Goal: Task Accomplishment & Management: Complete application form

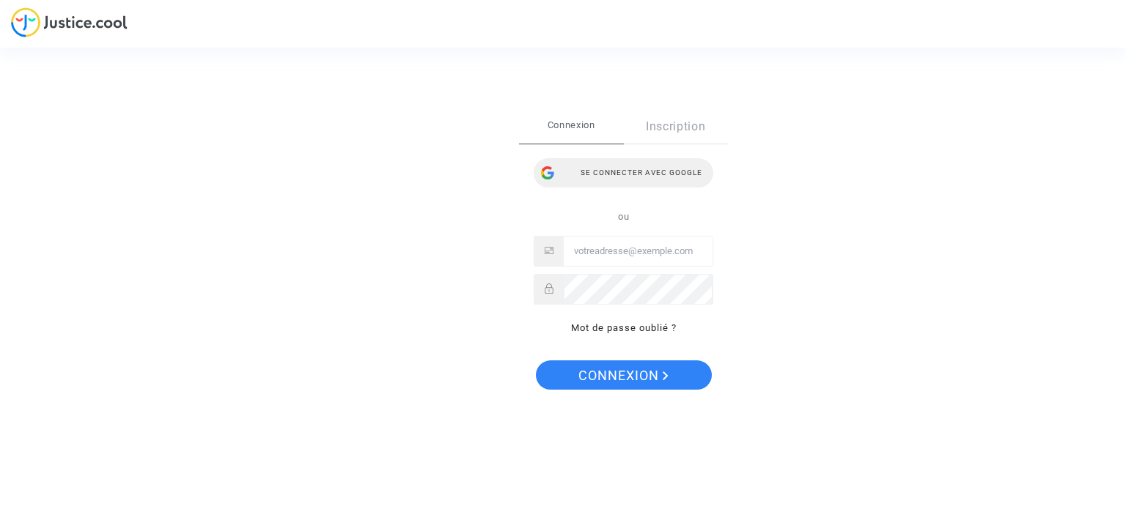
click at [646, 177] on div "Se connecter avec Google" at bounding box center [624, 172] width 180 height 29
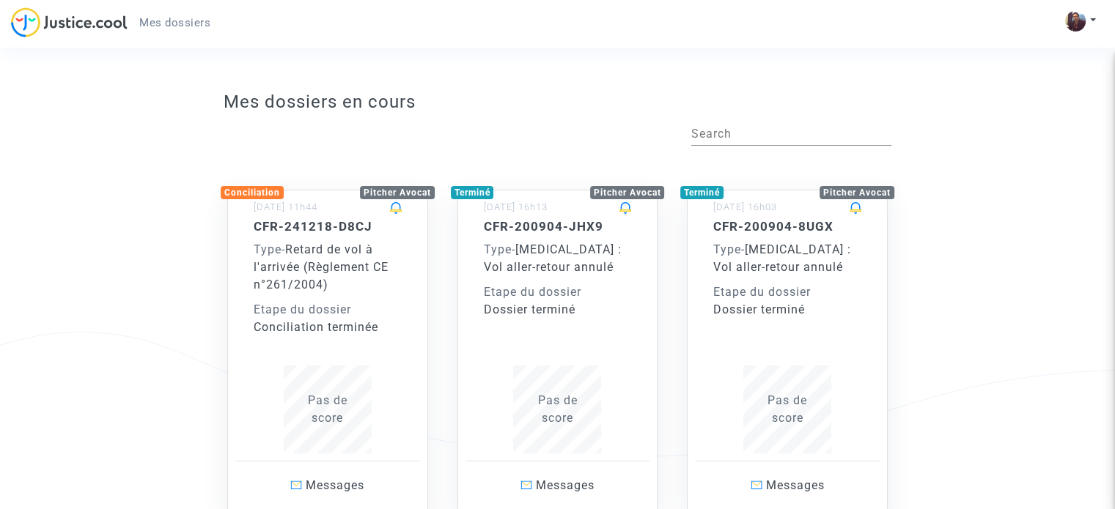
click at [358, 286] on div "Type - Retard de vol à l'arrivée (Règlement CE n°261/2004)" at bounding box center [328, 267] width 148 height 53
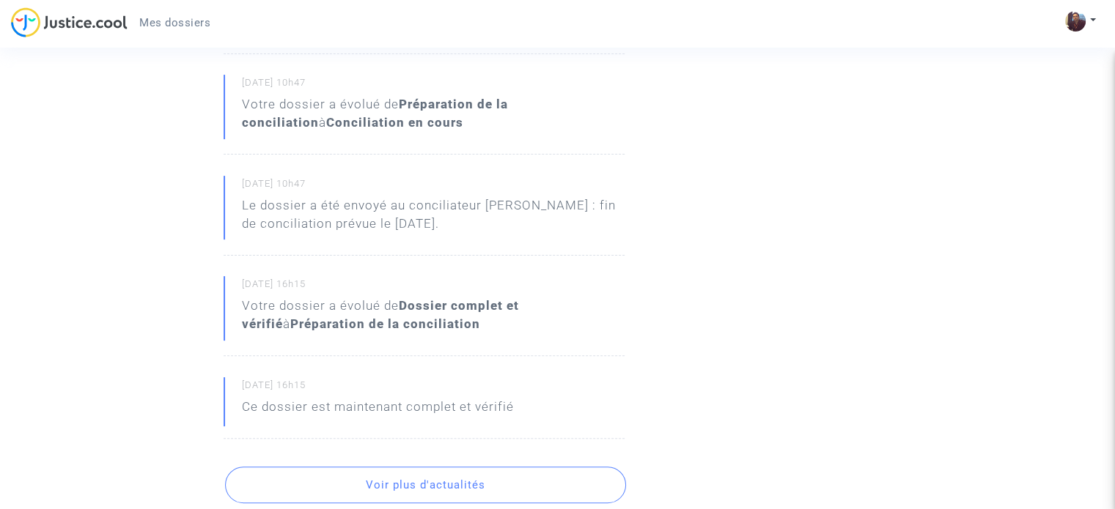
scroll to position [660, 0]
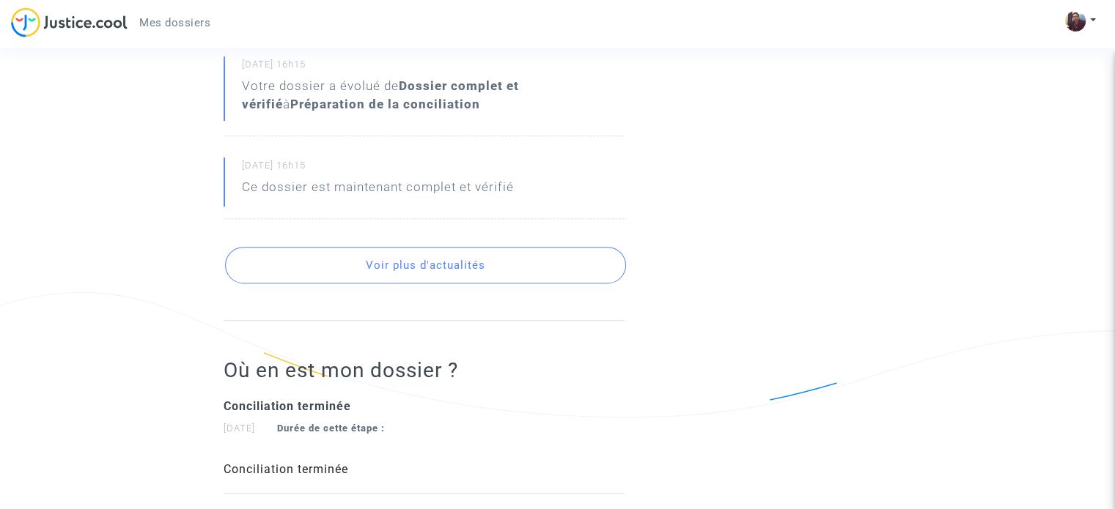
click at [457, 251] on button "Voir plus d'actualités" at bounding box center [425, 265] width 401 height 37
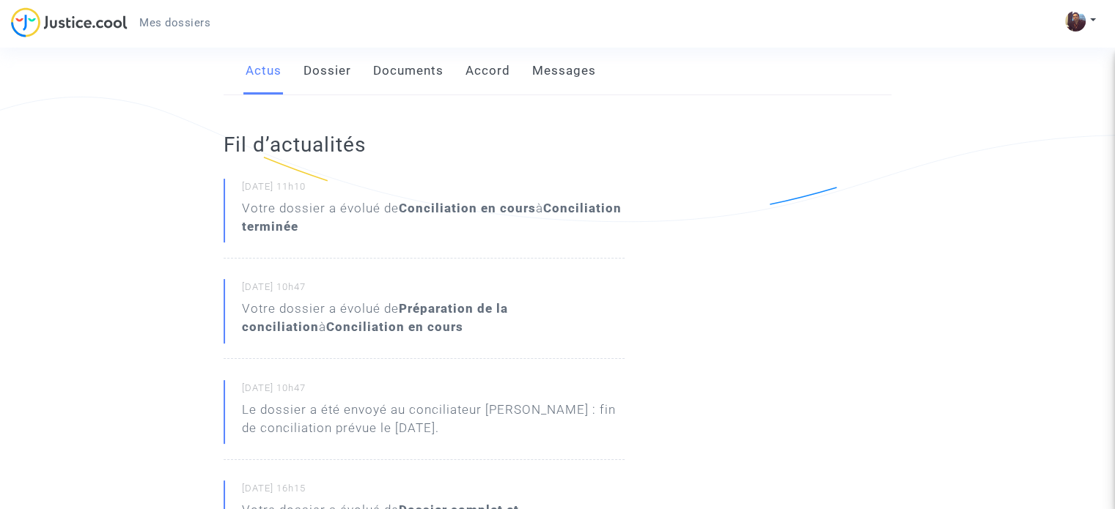
scroll to position [220, 0]
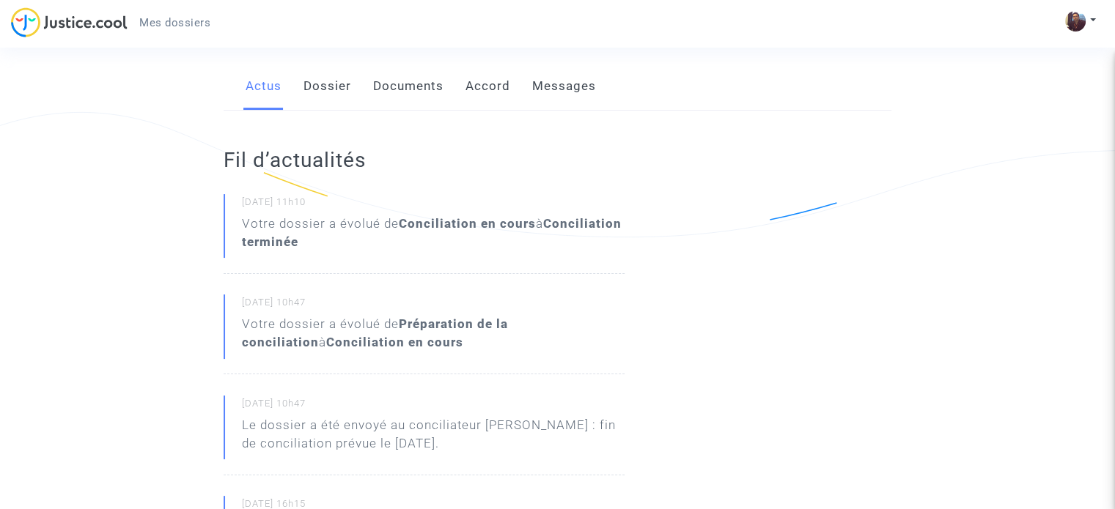
click at [330, 231] on div "Votre dossier a évolué de Conciliation en cours à Conciliation terminée" at bounding box center [433, 233] width 383 height 37
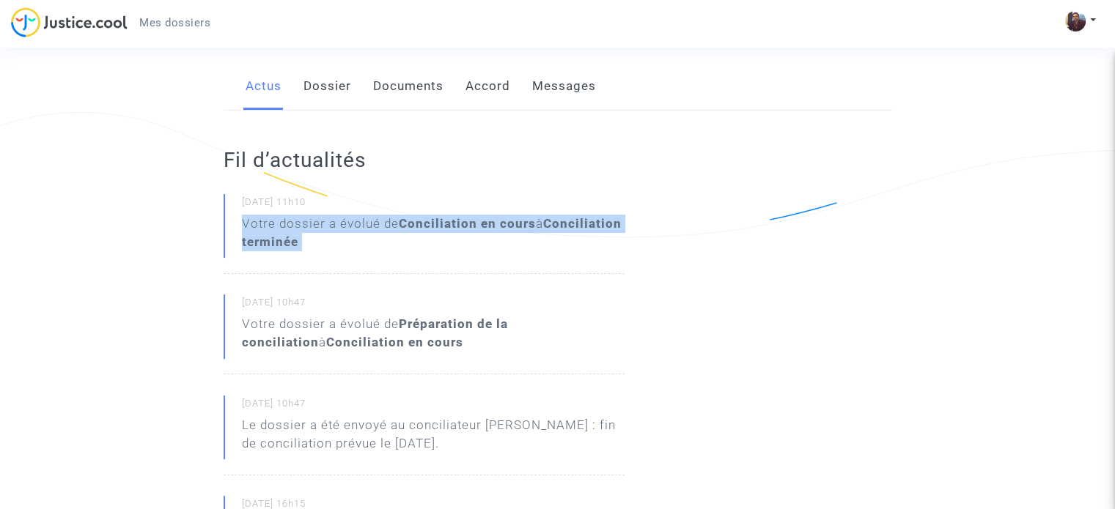
click at [330, 231] on div "Votre dossier a évolué de Conciliation en cours à Conciliation terminée" at bounding box center [433, 233] width 383 height 37
click at [369, 246] on b "Conciliation terminée" at bounding box center [432, 232] width 380 height 33
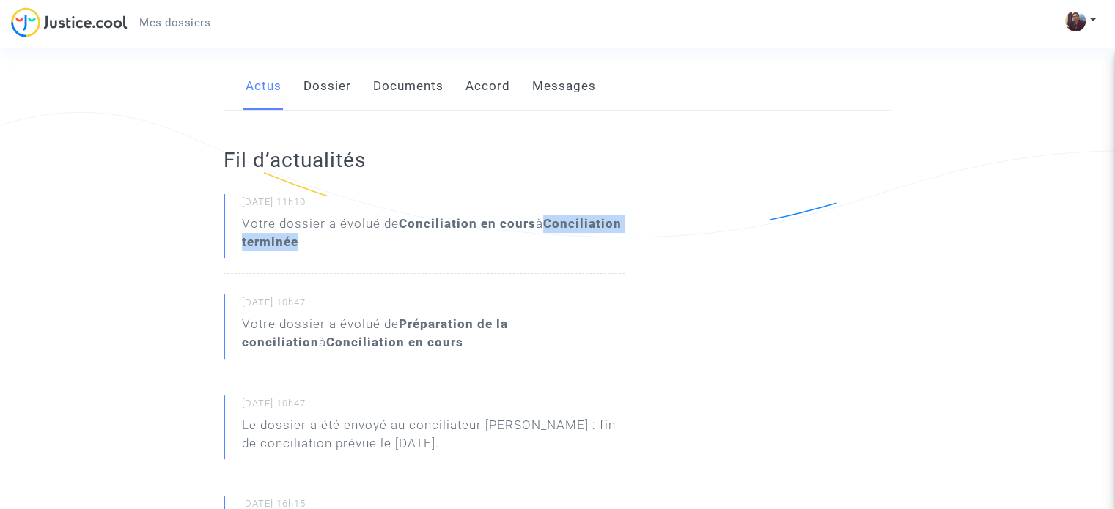
drag, startPoint x: 438, startPoint y: 246, endPoint x: 291, endPoint y: 251, distance: 147.5
click at [291, 251] on p "Votre dossier a évolué de Conciliation en cours à Conciliation terminée" at bounding box center [433, 237] width 383 height 44
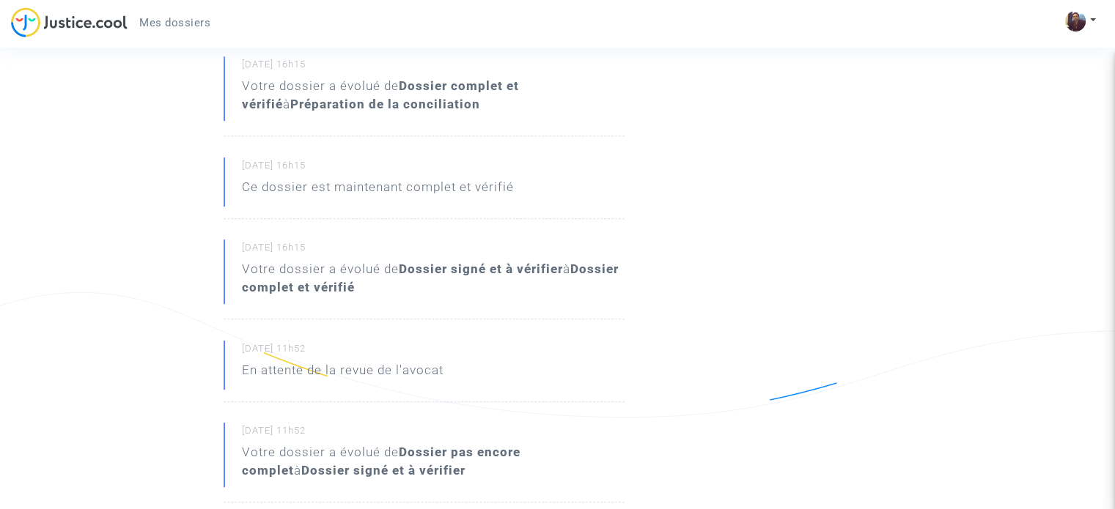
scroll to position [880, 0]
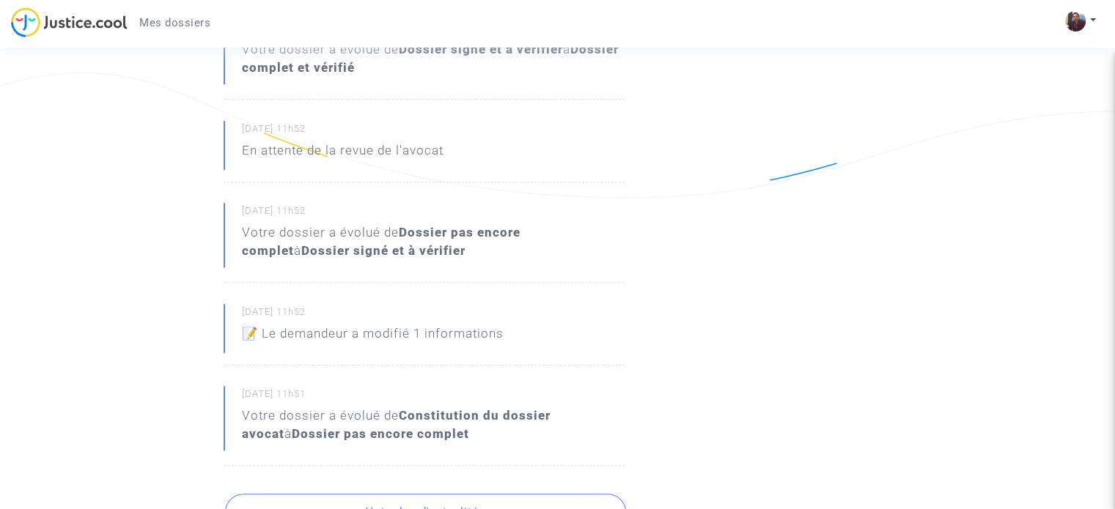
click at [457, 335] on p "📝 Le demandeur a modifié 1 informations" at bounding box center [373, 338] width 262 height 26
click at [512, 333] on div "18/12/2024 - 11h52 📝 Le demandeur a modifié 1 informations" at bounding box center [424, 335] width 401 height 62
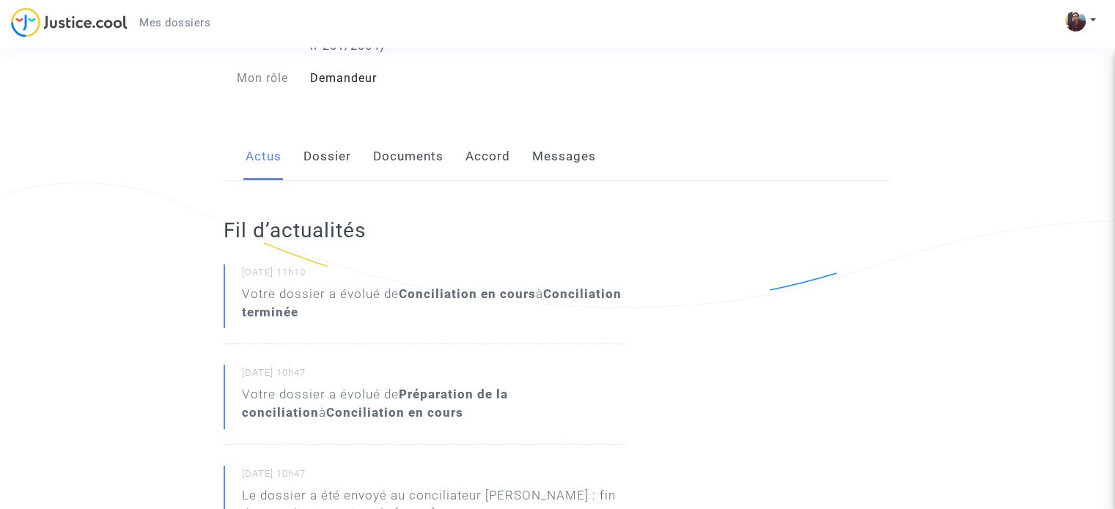
scroll to position [0, 0]
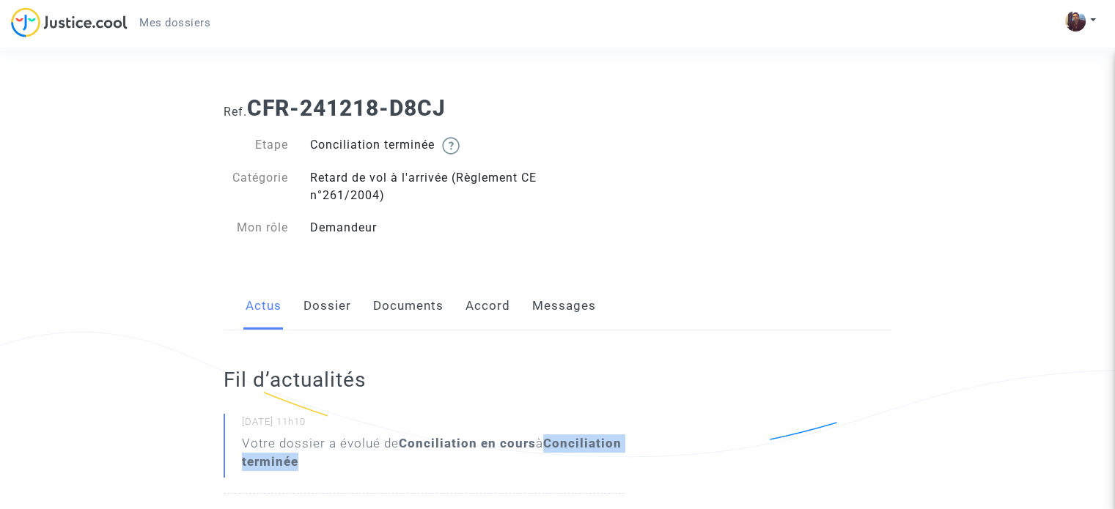
drag, startPoint x: 443, startPoint y: 465, endPoint x: 294, endPoint y: 461, distance: 149.6
click at [294, 461] on div "Votre dossier a évolué de Conciliation en cours à Conciliation terminée" at bounding box center [433, 453] width 383 height 37
copy b "Conciliation terminée"
click at [56, 21] on img at bounding box center [69, 22] width 117 height 30
click at [1071, 21] on img at bounding box center [1075, 21] width 21 height 21
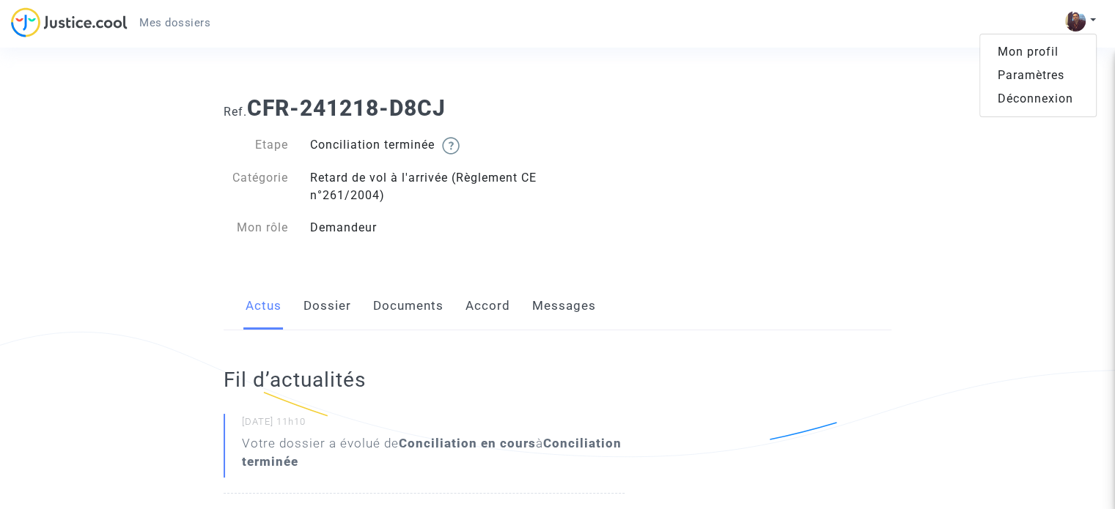
click at [1041, 56] on link "Mon profil" at bounding box center [1038, 51] width 116 height 23
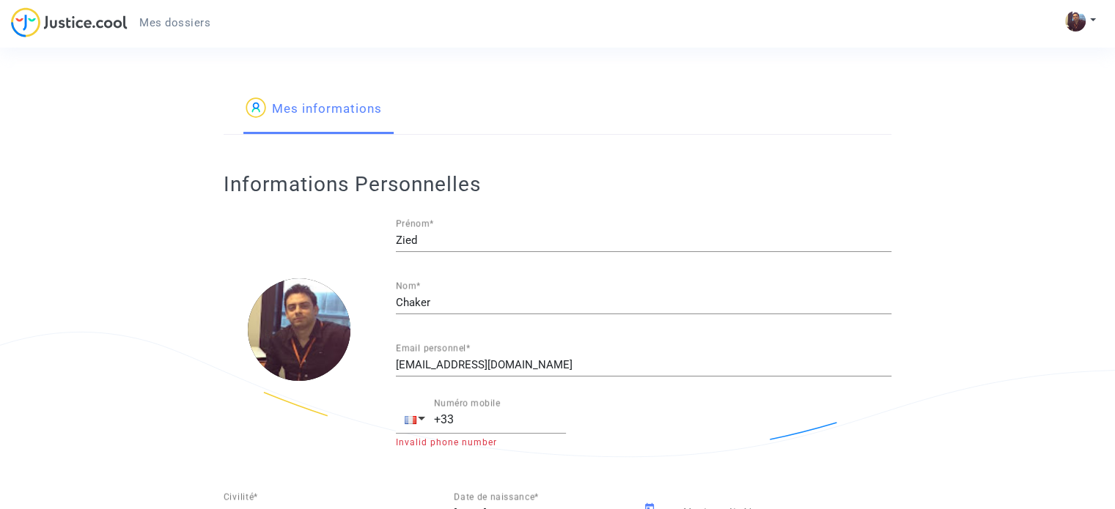
click at [104, 31] on img at bounding box center [69, 22] width 117 height 30
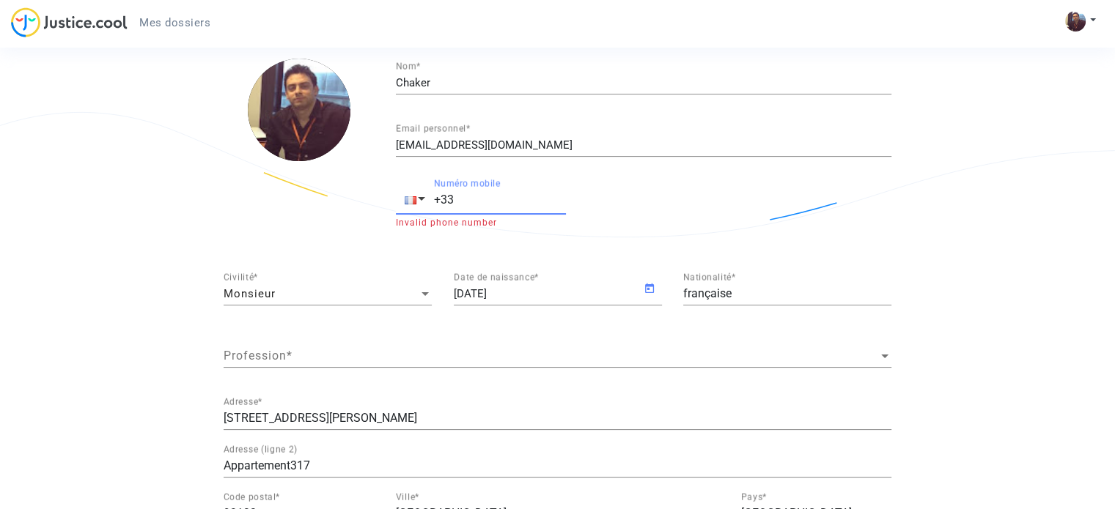
click at [504, 199] on input "+33" at bounding box center [500, 200] width 132 height 13
type input "[PHONE_NUMBER]"
click at [150, 216] on app-profile "Mes informations Informations Personnelles [PERSON_NAME] * Chaker Nom * [EMAIL_…" at bounding box center [558, 267] width 1004 height 806
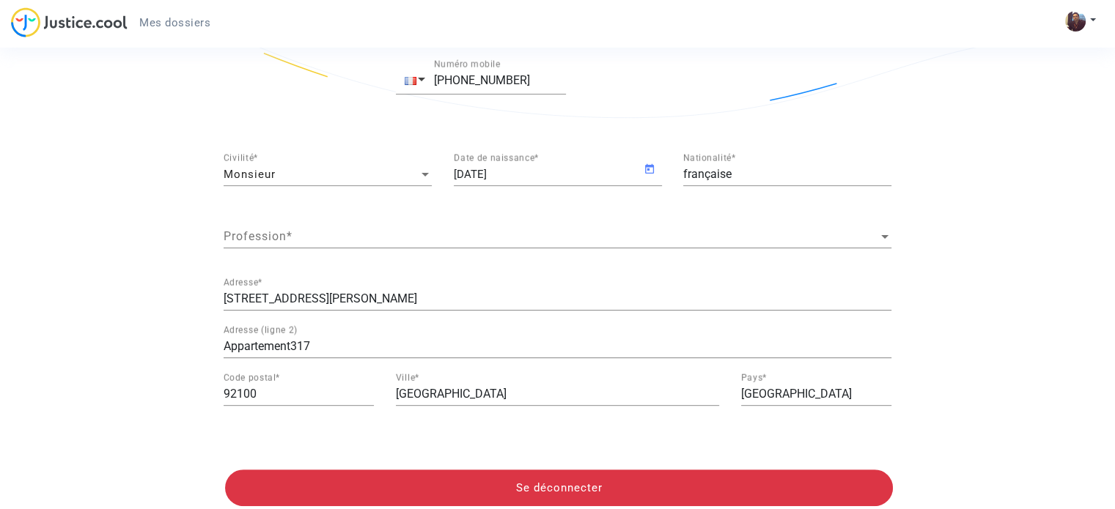
scroll to position [378, 0]
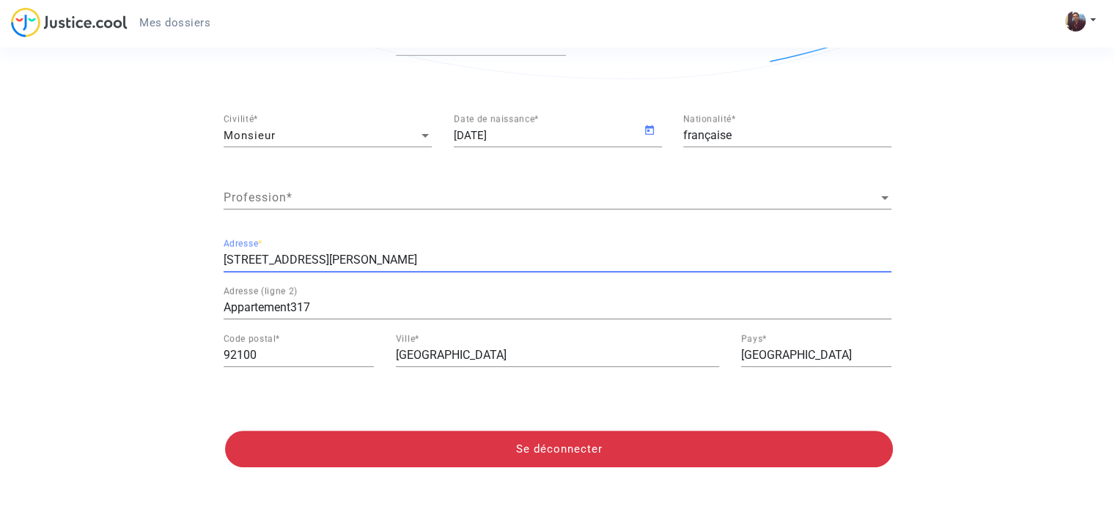
click at [250, 256] on input "[STREET_ADDRESS][PERSON_NAME]" at bounding box center [558, 260] width 668 height 13
click at [29, 276] on div "Mes informations Informations Personnelles [PERSON_NAME] * Chaker Nom * [EMAIL_…" at bounding box center [557, 109] width 1115 height 806
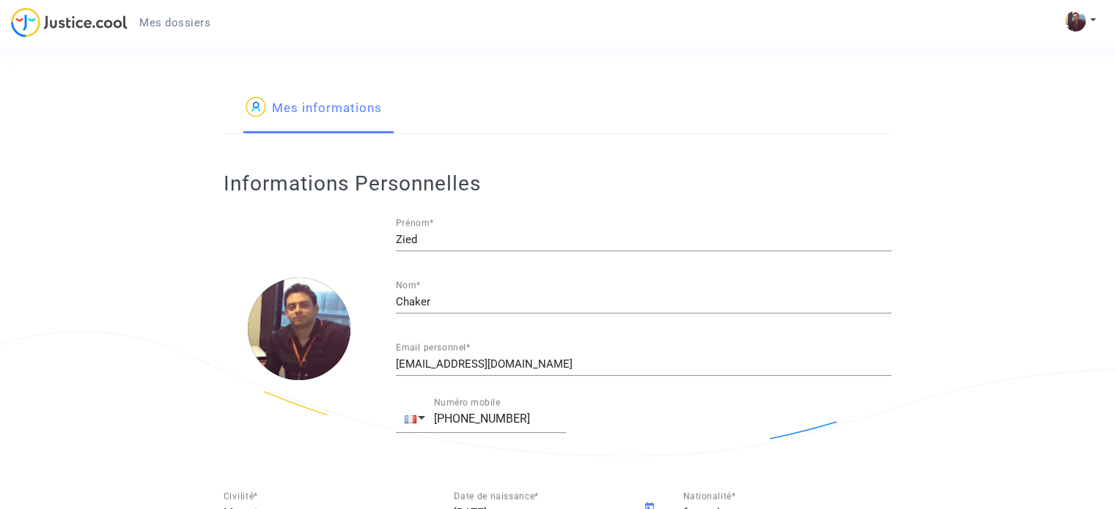
scroll to position [0, 0]
click at [114, 17] on img at bounding box center [69, 22] width 117 height 30
type input "française"
drag, startPoint x: 1102, startPoint y: 23, endPoint x: 1094, endPoint y: 23, distance: 8.1
click at [1101, 23] on div "Mon profil Paramètres Déconnexion" at bounding box center [1084, 28] width 40 height 37
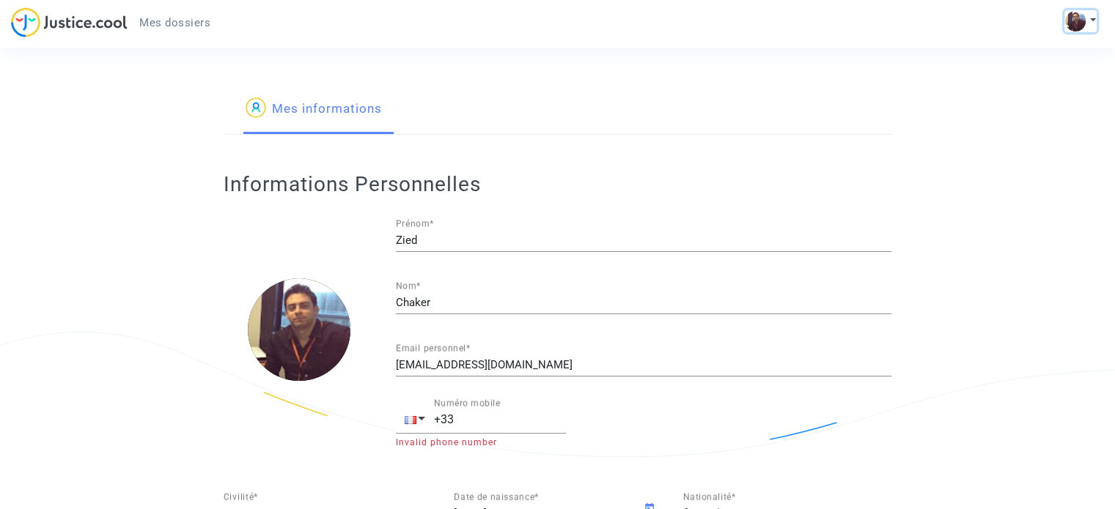
click at [1093, 23] on button at bounding box center [1080, 21] width 32 height 22
click at [185, 28] on span "Mes dossiers" at bounding box center [174, 22] width 71 height 13
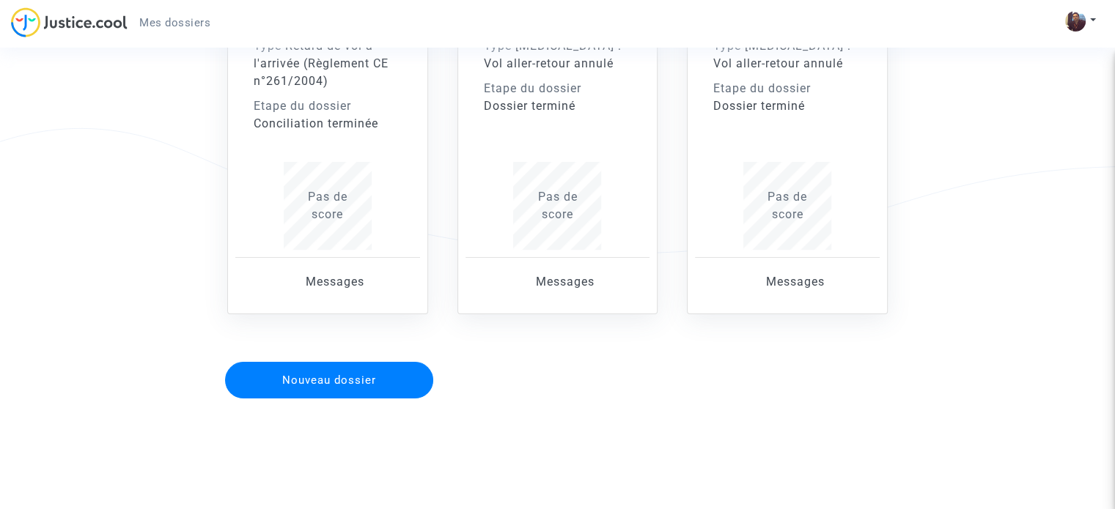
scroll to position [209, 0]
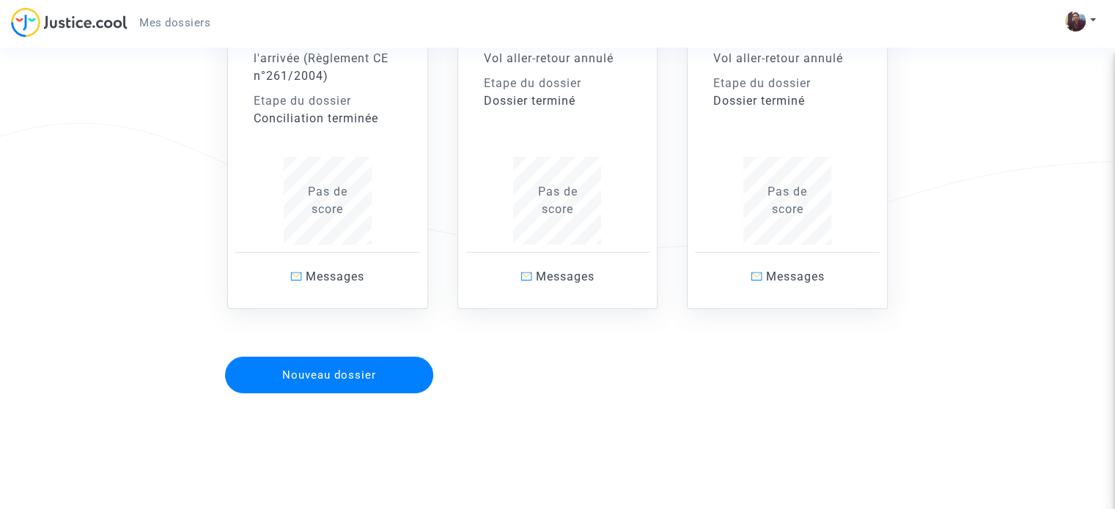
click at [293, 375] on button "Nouveau dossier" at bounding box center [329, 375] width 208 height 37
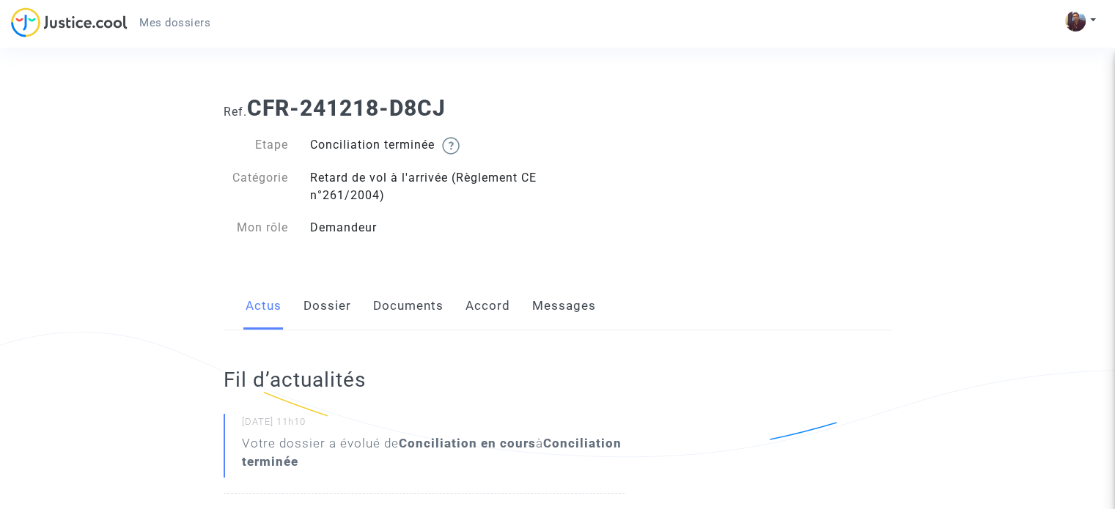
click at [164, 23] on span "Mes dossiers" at bounding box center [174, 22] width 71 height 13
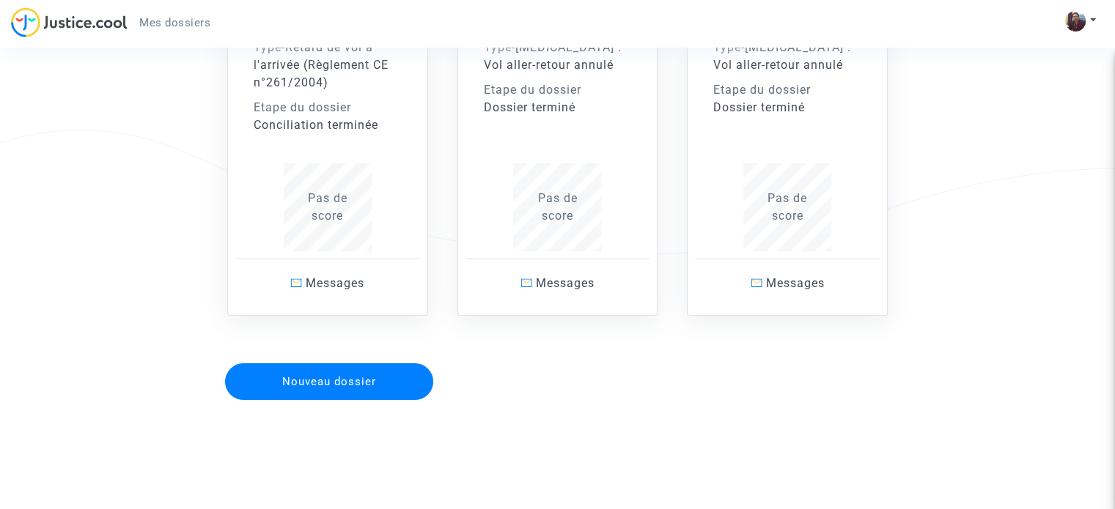
scroll to position [209, 0]
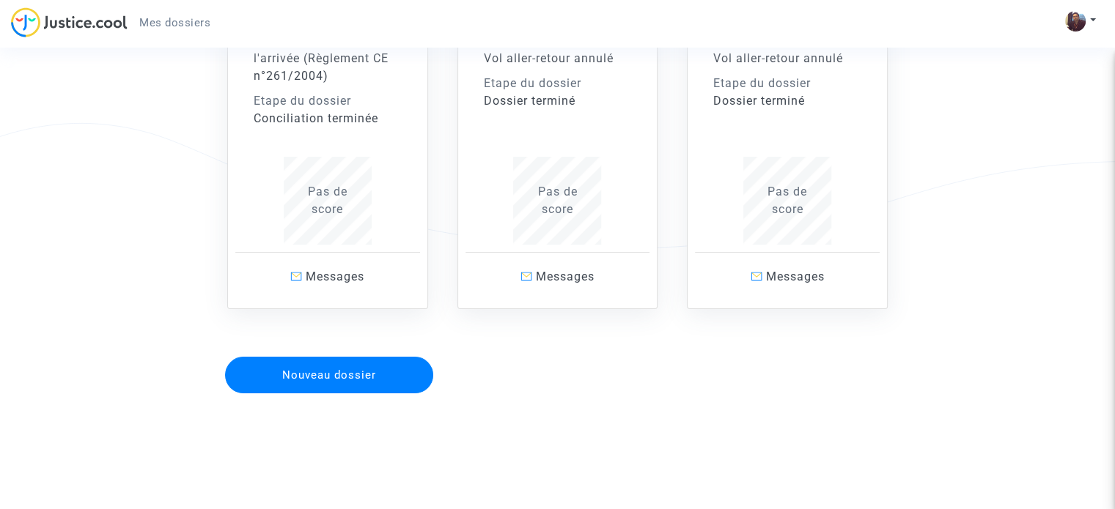
click at [378, 363] on button "Nouveau dossier" at bounding box center [329, 375] width 208 height 37
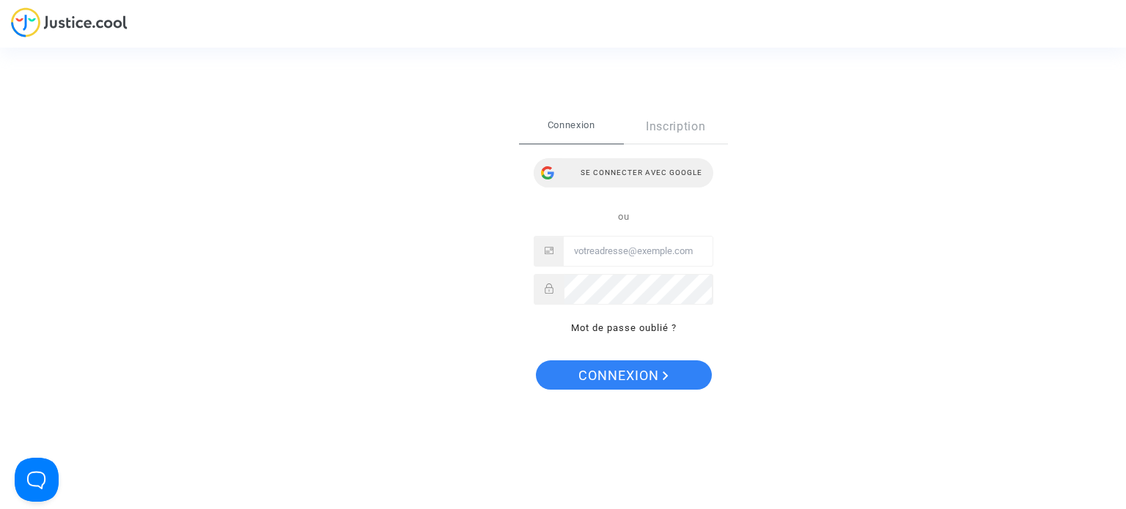
click at [614, 172] on div "Se connecter avec Google" at bounding box center [624, 172] width 180 height 29
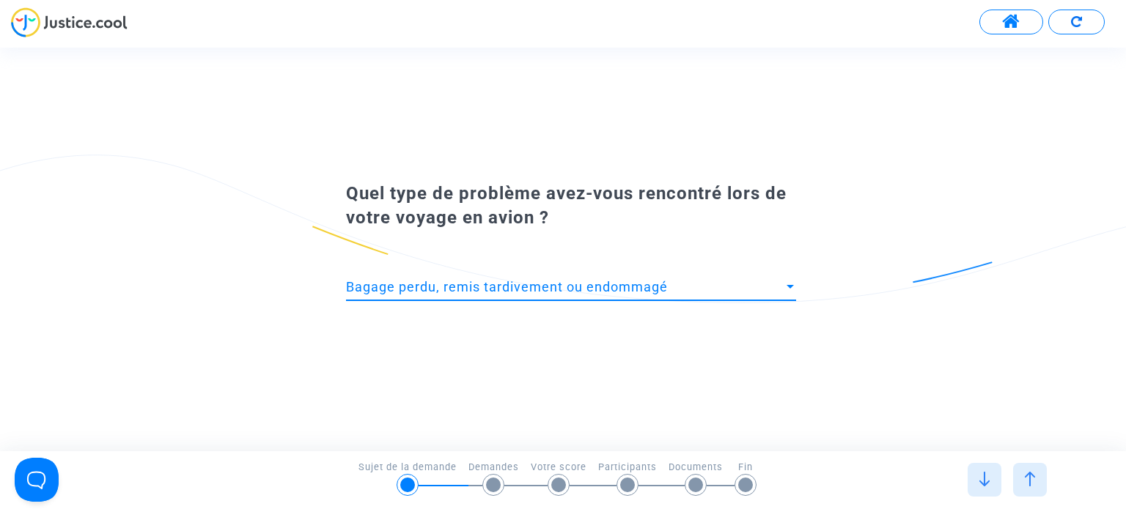
click at [549, 284] on span "Bagage perdu, remis tardivement ou endommagé" at bounding box center [507, 286] width 322 height 15
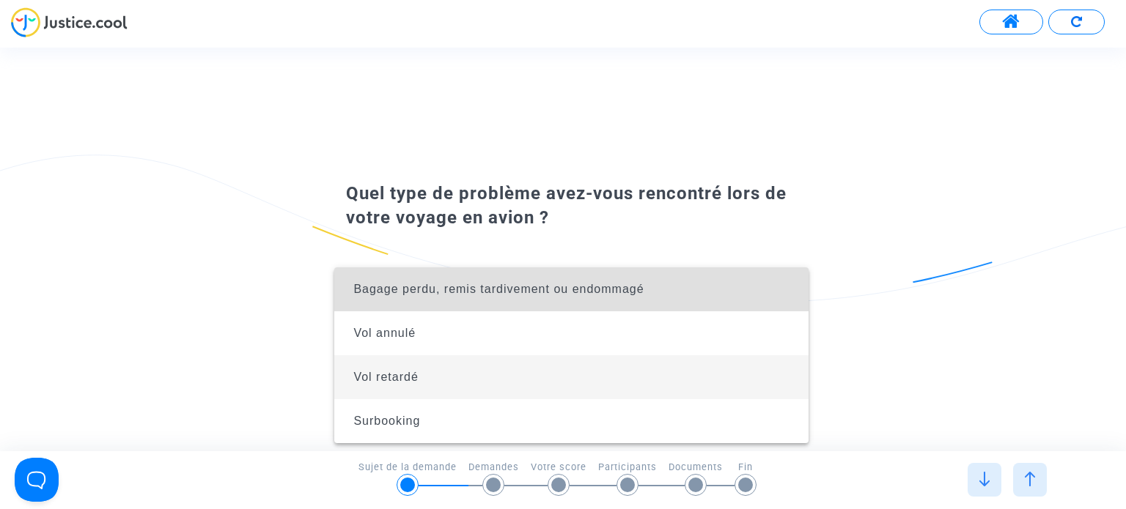
click at [486, 372] on span "Vol retardé" at bounding box center [571, 378] width 450 height 44
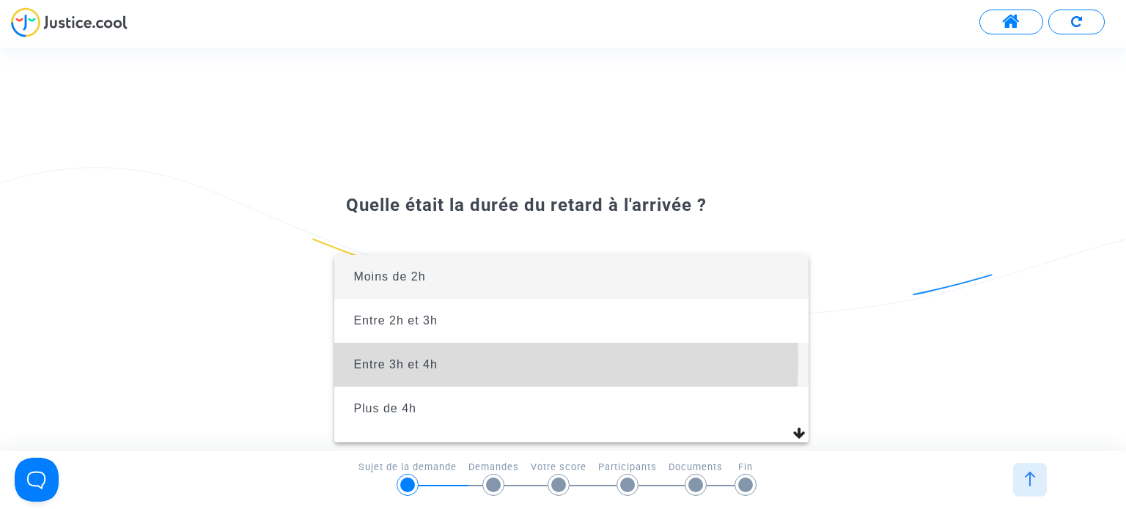
click at [469, 361] on span "Entre 3h et 4h" at bounding box center [571, 365] width 450 height 44
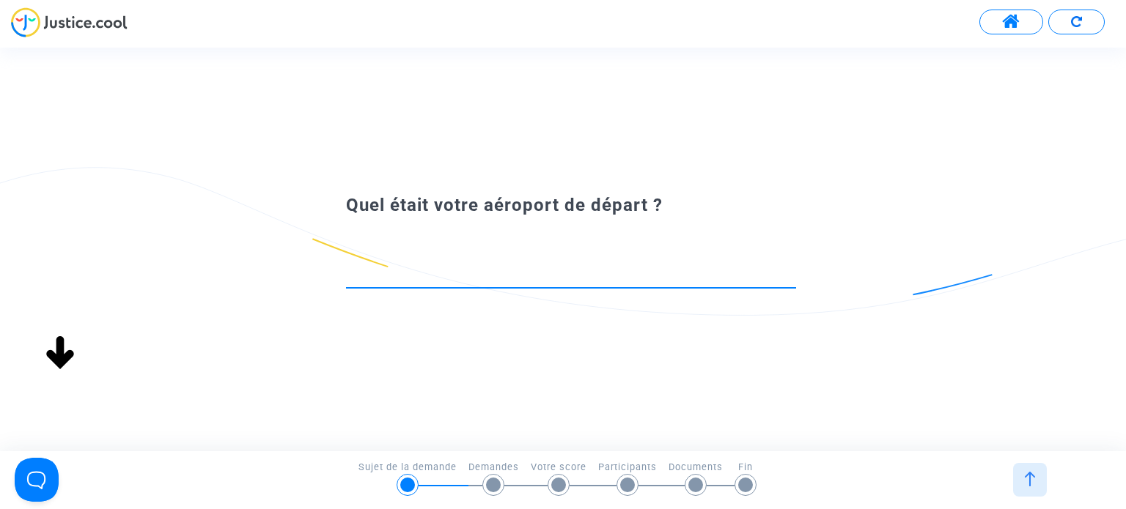
click at [469, 254] on div at bounding box center [571, 269] width 450 height 37
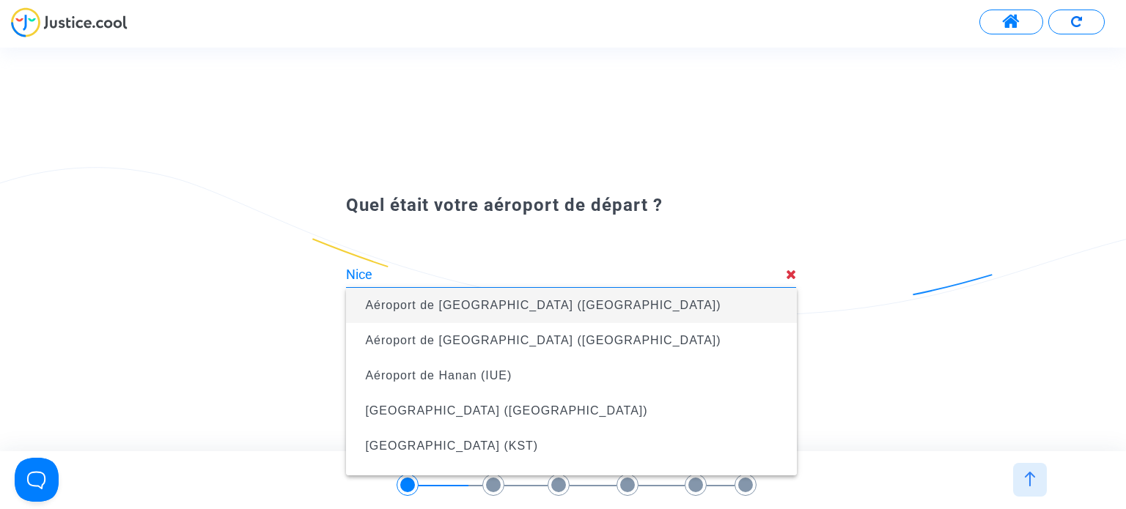
click at [512, 311] on span "Aéroport de [GEOGRAPHIC_DATA] ([GEOGRAPHIC_DATA])" at bounding box center [543, 305] width 356 height 12
type input "Aéroport de [GEOGRAPHIC_DATA] ([GEOGRAPHIC_DATA])"
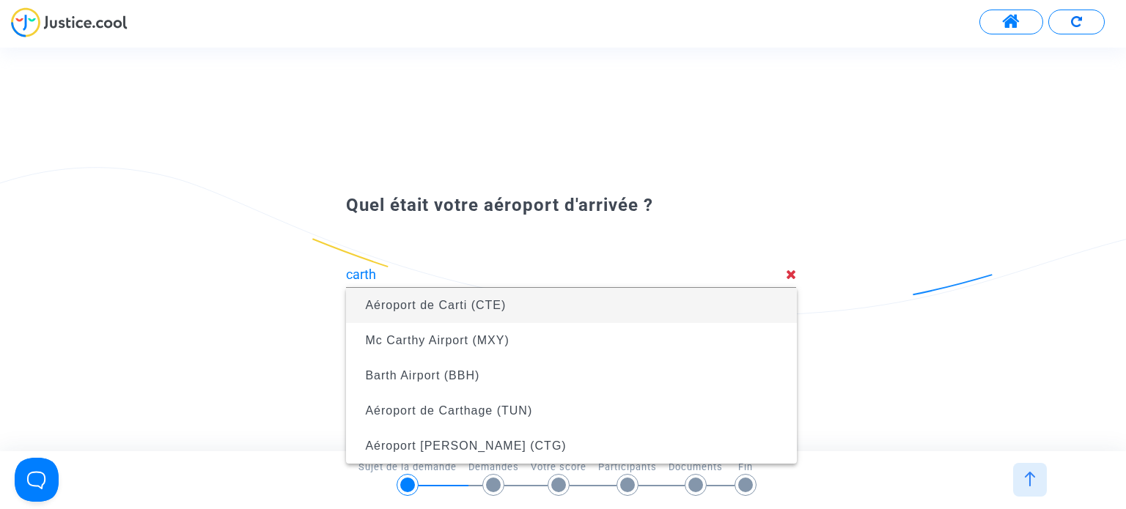
click at [239, 328] on div "Quel était votre aéroport d'arrivée ? carth Ce choix n'est pas valide" at bounding box center [563, 249] width 1126 height 165
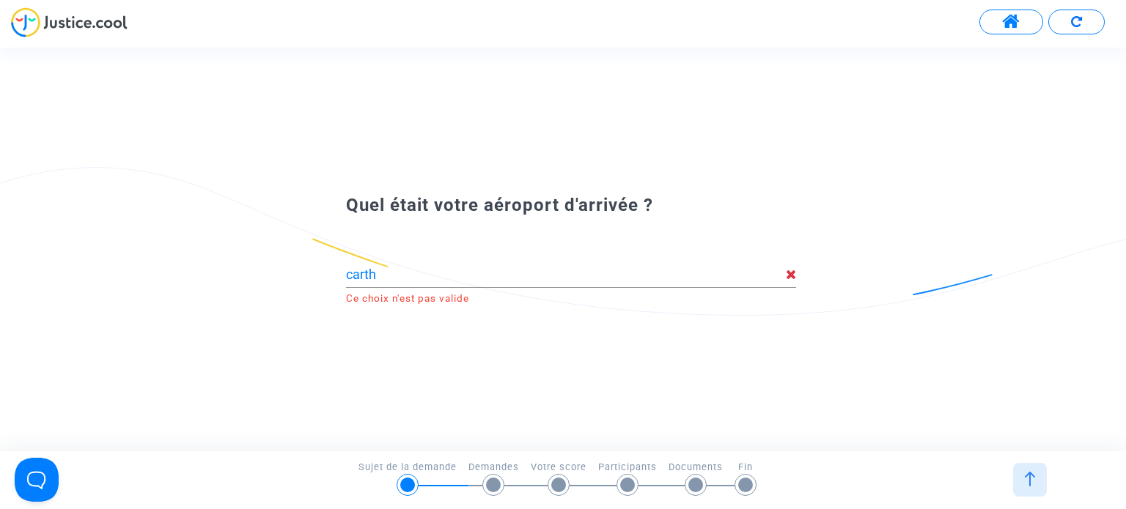
type input "Aéroport de Carti (CTE)"
click at [483, 273] on input "Aéroport de Carti (CTE)" at bounding box center [571, 275] width 450 height 15
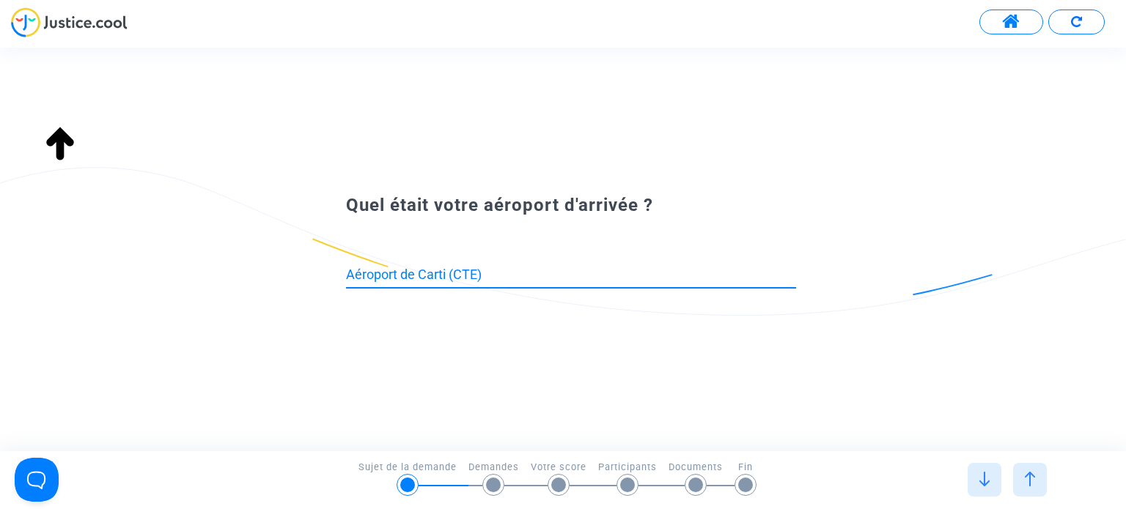
type input "Aéroport de [GEOGRAPHIC_DATA] ([GEOGRAPHIC_DATA])"
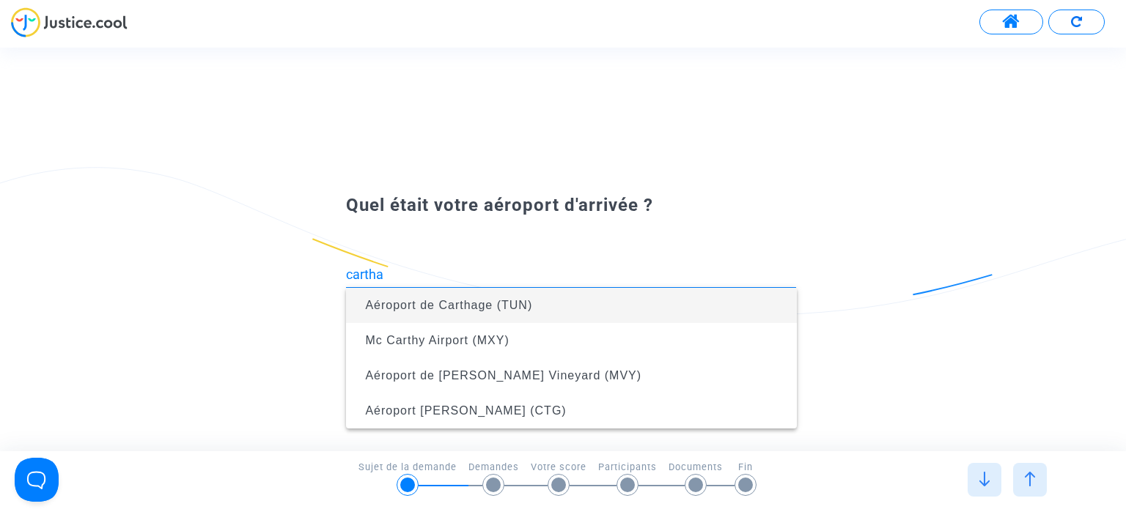
click at [573, 307] on span "Aéroport de Carthage (TUN)" at bounding box center [571, 305] width 427 height 41
type input "Aéroport de Carthage (TUN)"
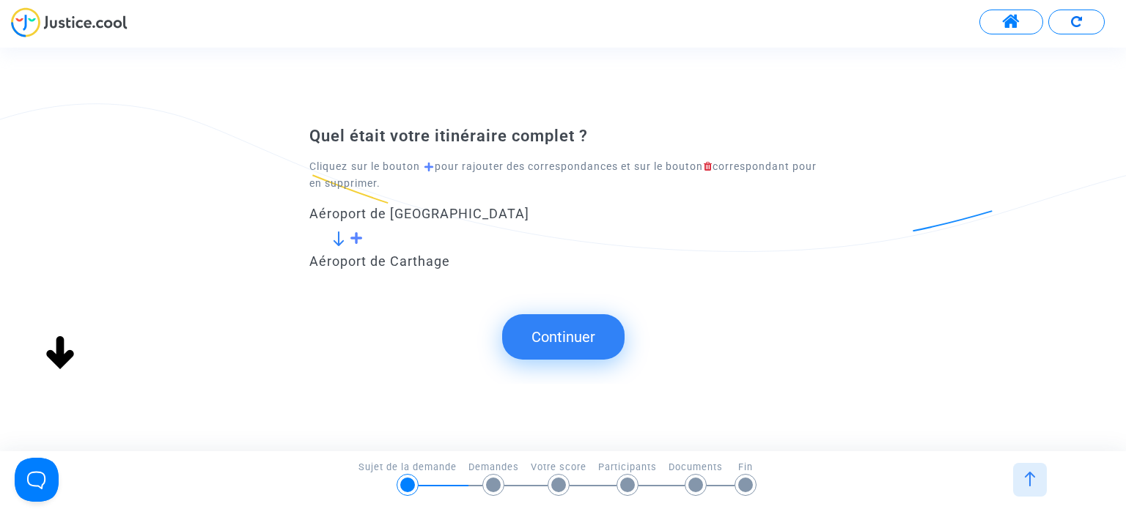
click at [581, 344] on button "Continuer" at bounding box center [563, 336] width 122 height 45
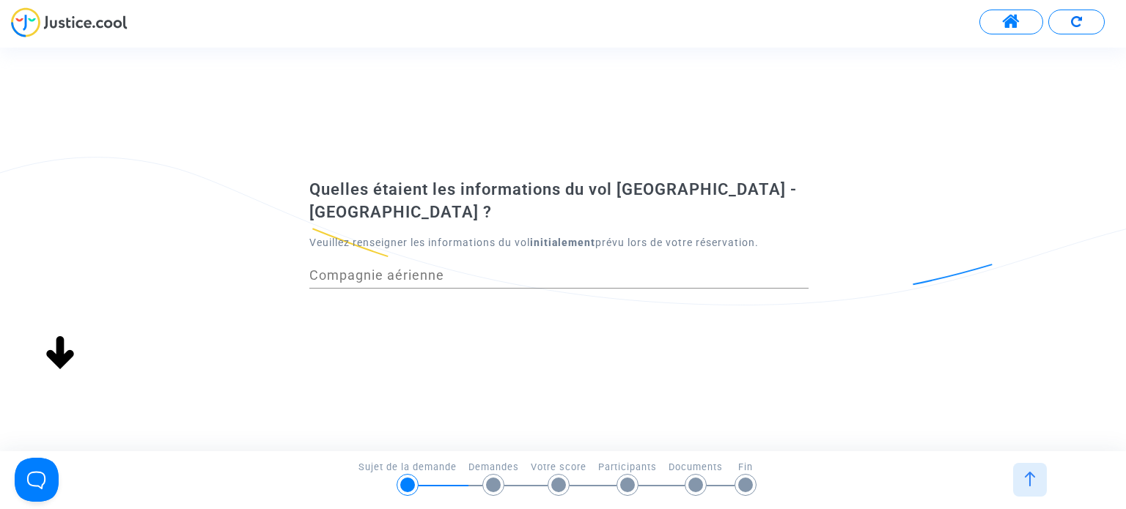
click at [449, 268] on input "Compagnie aérienne" at bounding box center [558, 275] width 499 height 15
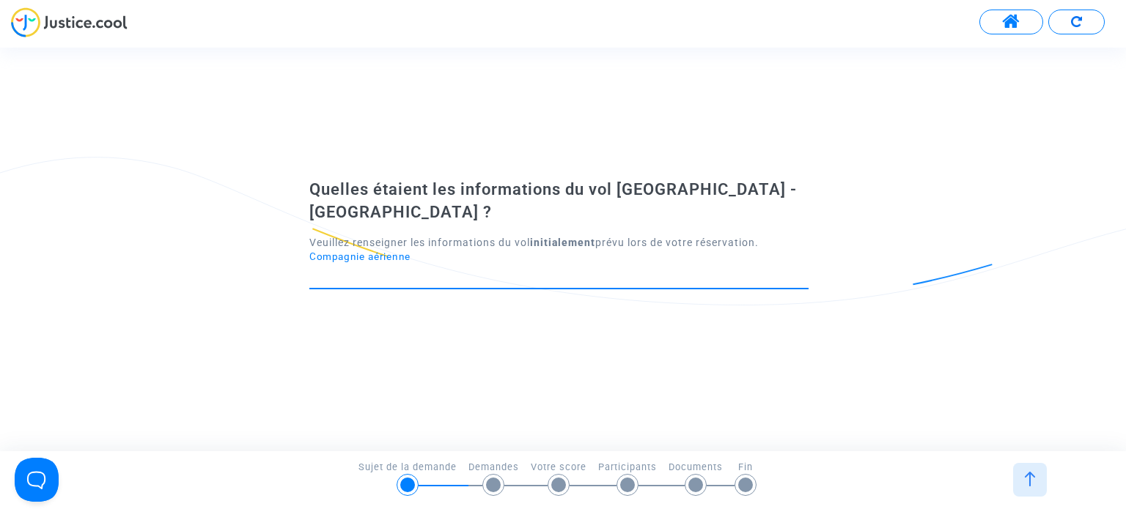
type input "Tunisair"
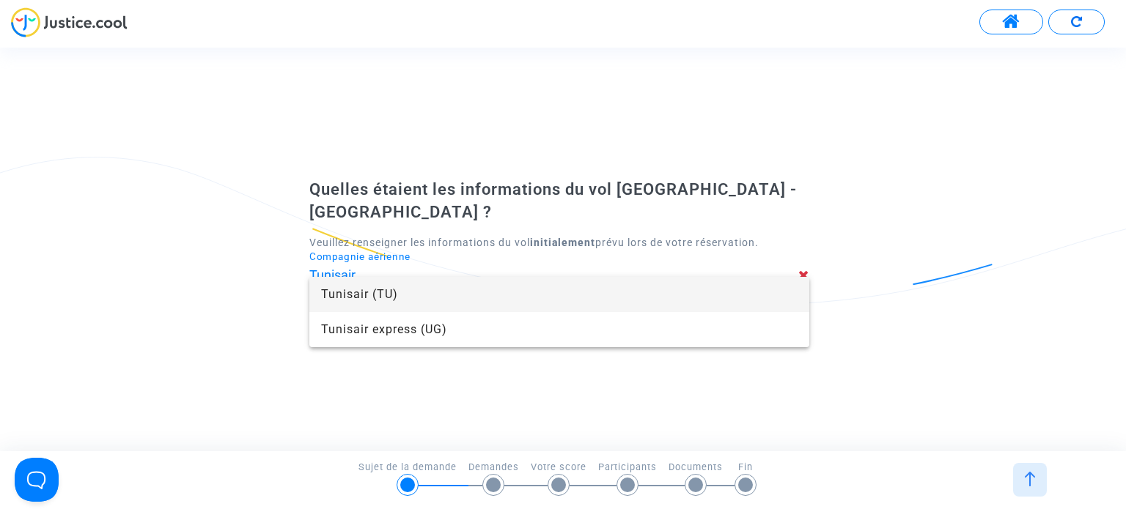
click at [476, 294] on span "Tunisair (TU)" at bounding box center [559, 294] width 476 height 35
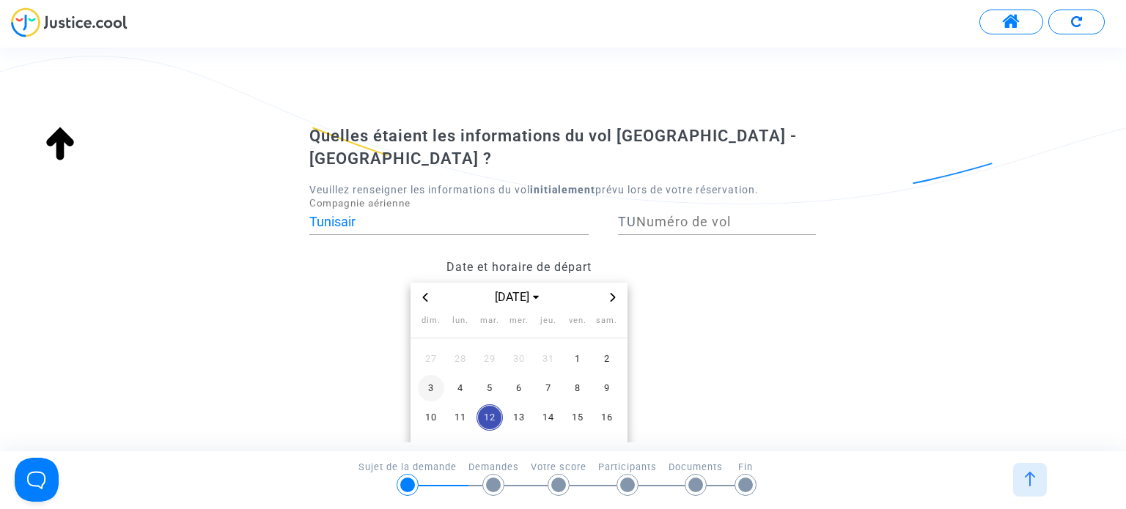
click at [426, 375] on span "3" at bounding box center [431, 388] width 26 height 26
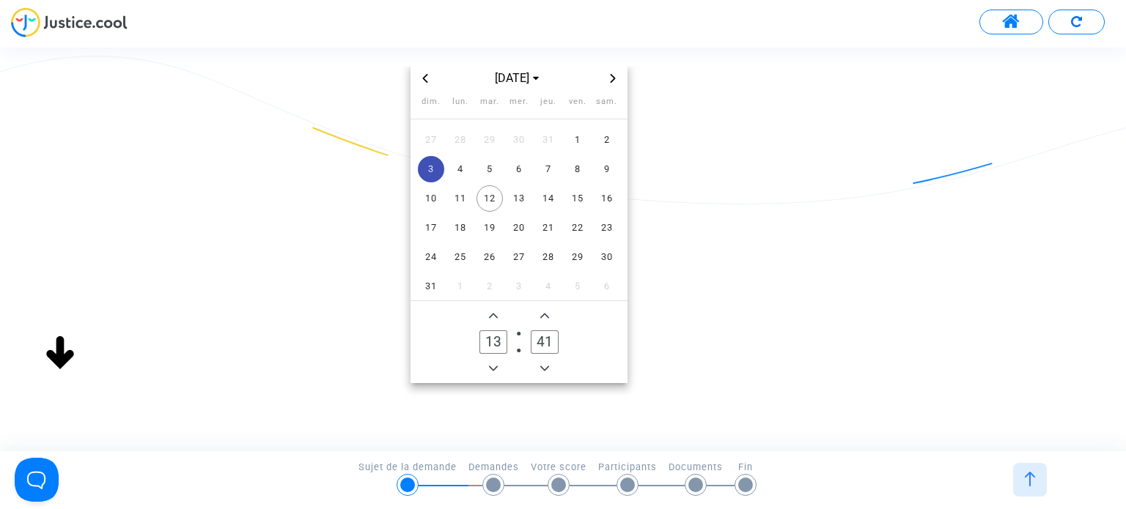
scroll to position [220, 0]
click at [490, 311] on icon "Add a hour" at bounding box center [493, 315] width 9 height 9
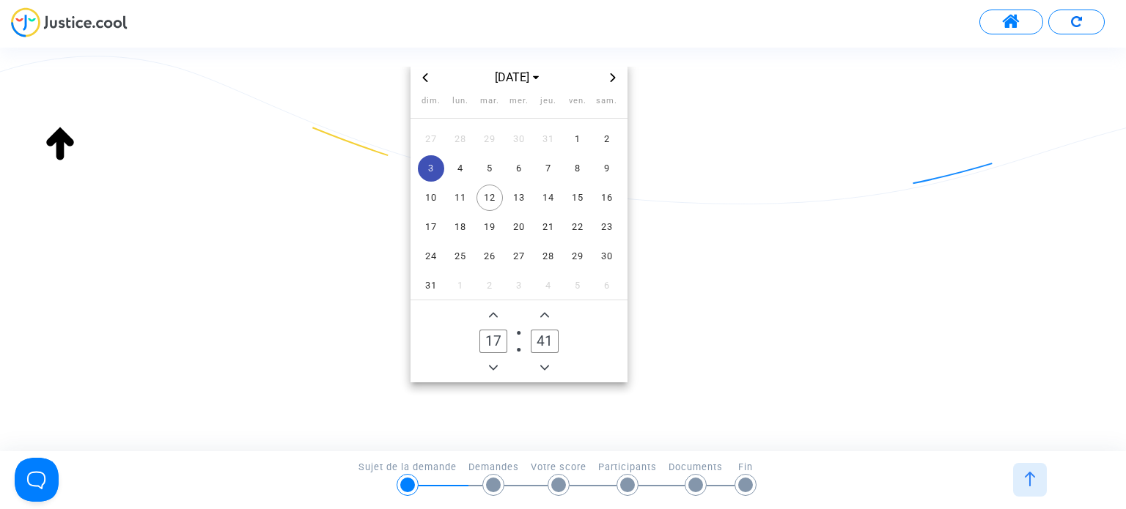
click at [490, 311] on icon "Add a hour" at bounding box center [493, 315] width 9 height 9
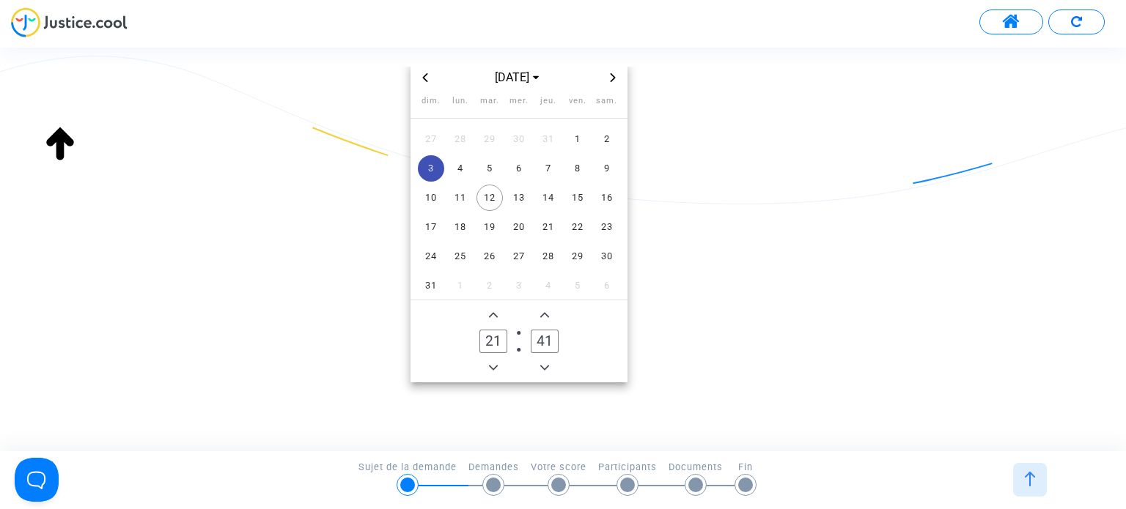
type input "22"
click at [540, 359] on span "Minus a minute" at bounding box center [545, 368] width 18 height 18
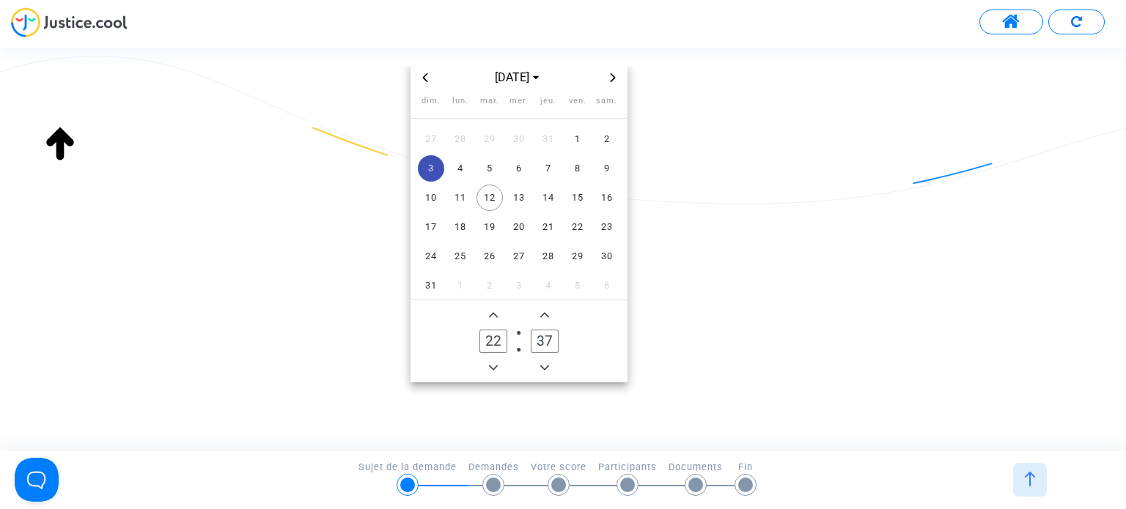
click at [540, 359] on span "Minus a minute" at bounding box center [545, 368] width 18 height 18
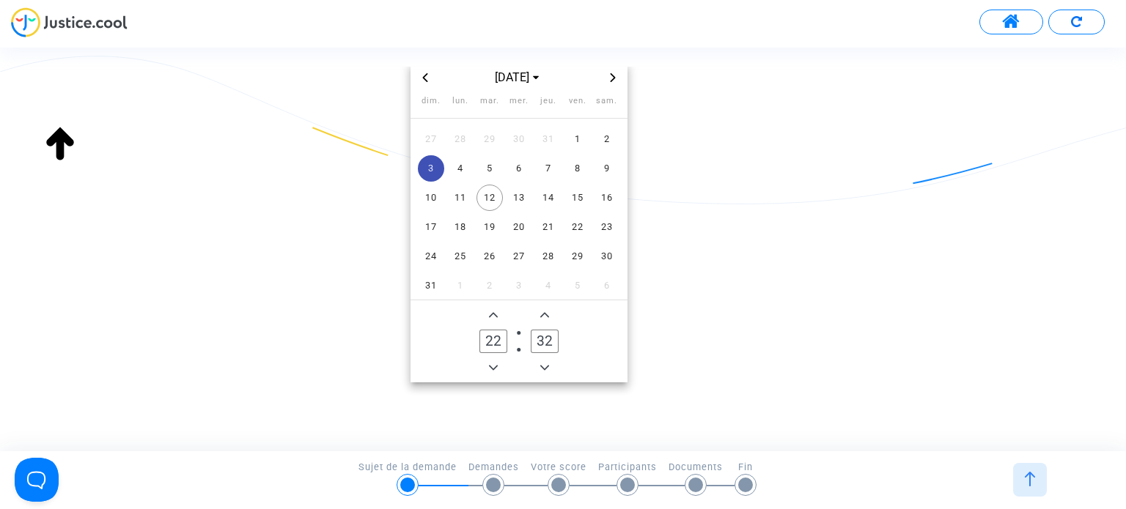
click at [540, 359] on span "Minus a minute" at bounding box center [545, 368] width 18 height 18
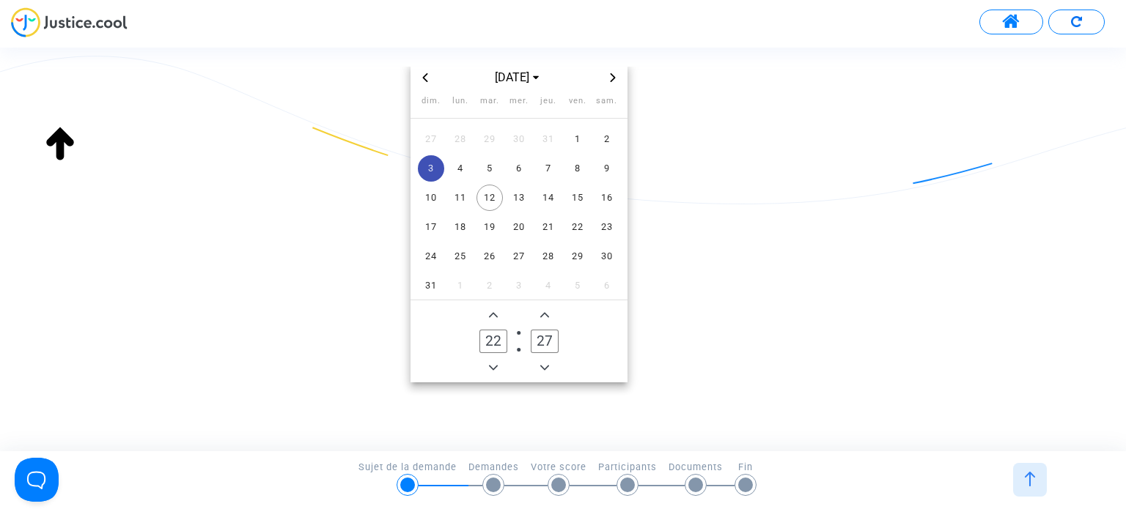
click at [540, 359] on span "Minus a minute" at bounding box center [545, 368] width 18 height 18
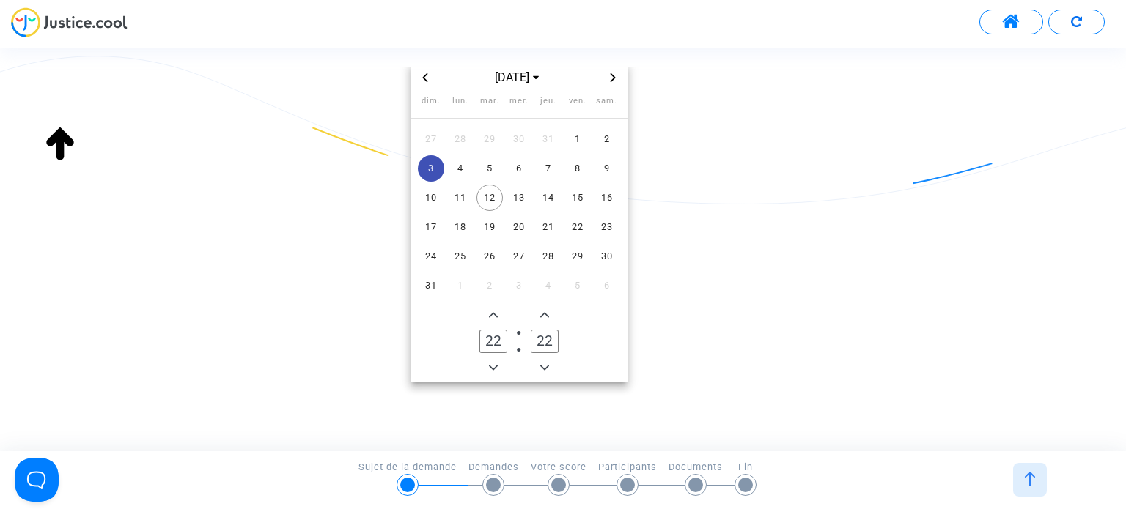
click at [540, 359] on span "Minus a minute" at bounding box center [545, 368] width 18 height 18
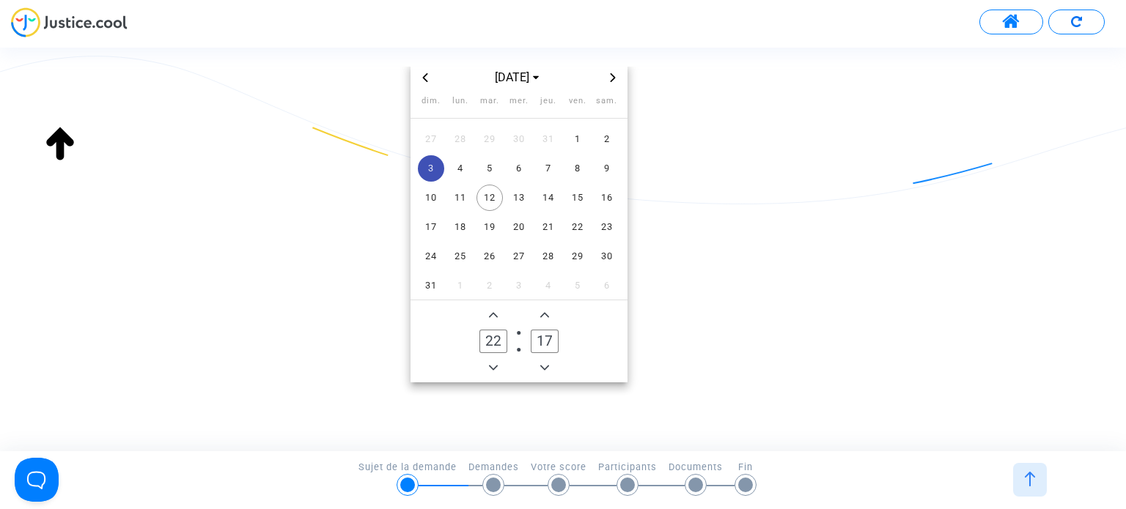
click at [540, 359] on span "Minus a minute" at bounding box center [545, 368] width 18 height 18
type input "15"
click at [684, 336] on datetime "[DATE] dim. lun. mar. mer. jeu. ven. sam. 27 28 29 30 31 1 2 3 4 5 6 7 8 9 10 1…" at bounding box center [518, 223] width 419 height 320
click at [604, 323] on owl-date-time-timer "22 Hour 15 Minute" at bounding box center [518, 342] width 217 height 82
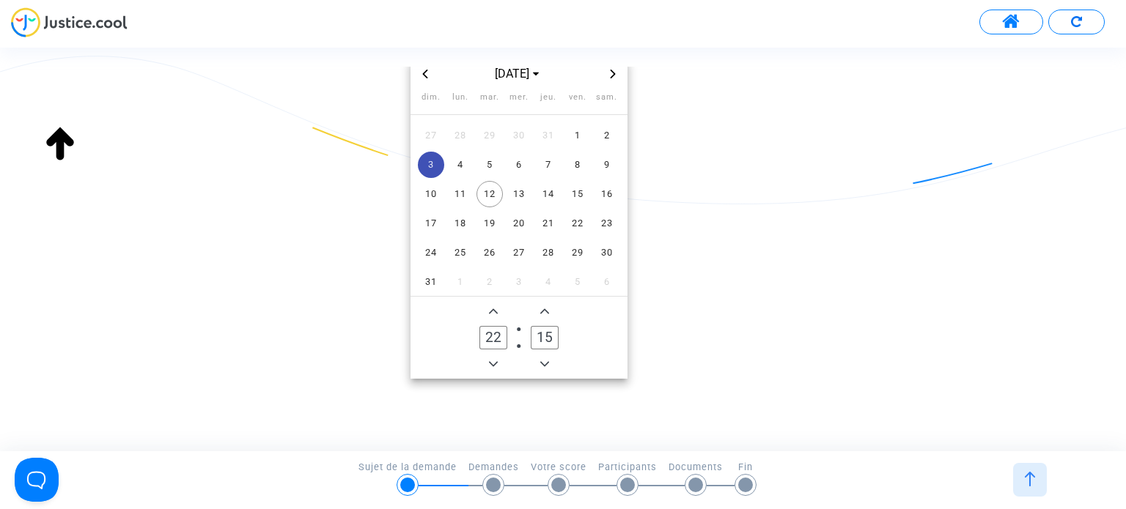
scroll to position [224, 0]
click at [698, 307] on datetime "[DATE] dim. lun. mar. mer. jeu. ven. sam. 27 28 29 30 31 1 2 3 4 5 6 7 8 9 10 1…" at bounding box center [518, 219] width 419 height 320
click at [427, 151] on span "3" at bounding box center [431, 164] width 26 height 26
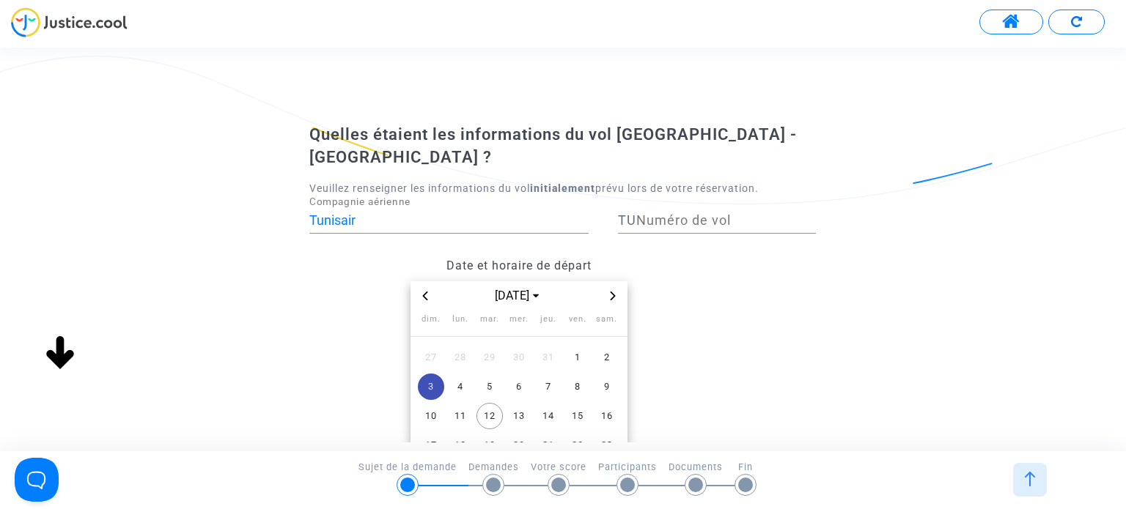
scroll to position [0, 0]
click at [667, 215] on input "Numéro de vol" at bounding box center [726, 222] width 180 height 15
type input "999"
click at [762, 309] on div "Date et horaire de départ [DATE] dim. lun. mar. mer. jeu. ven. sam. 27 28 29 30…" at bounding box center [562, 427] width 529 height 350
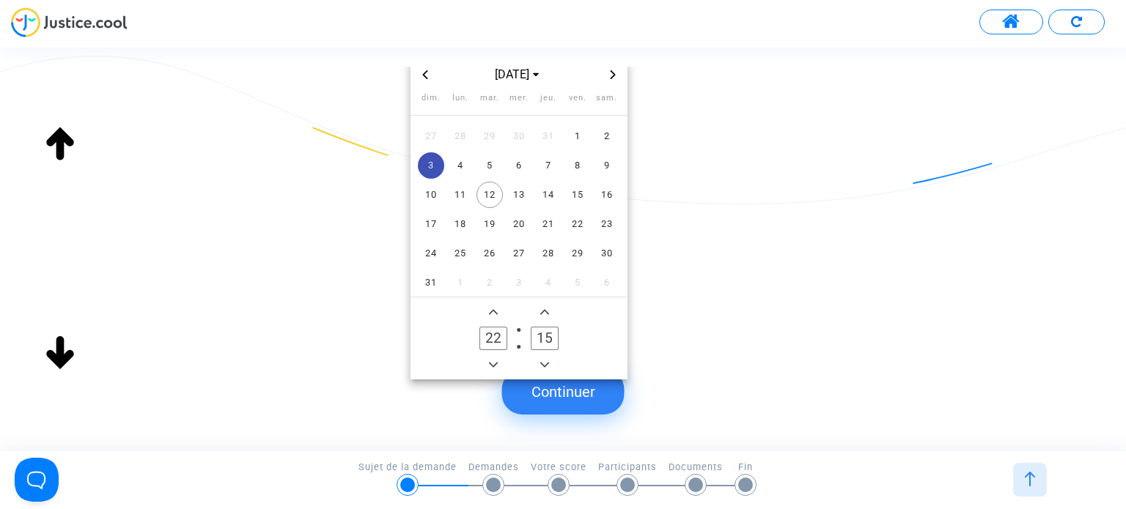
scroll to position [224, 0]
click at [595, 393] on button "Continuer" at bounding box center [563, 391] width 122 height 45
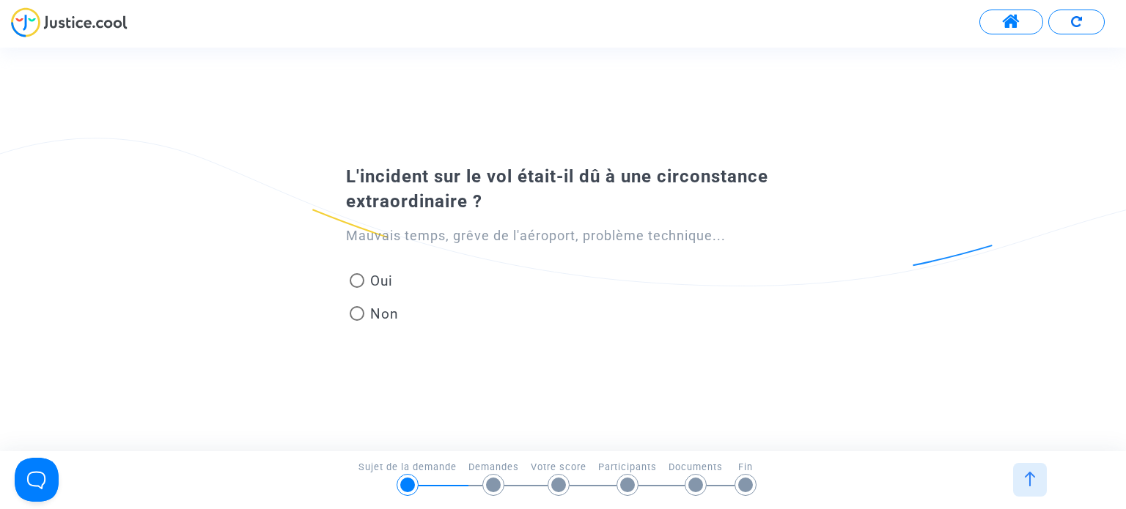
click at [378, 325] on mat-radio-button "Non" at bounding box center [374, 317] width 49 height 26
radio input "true"
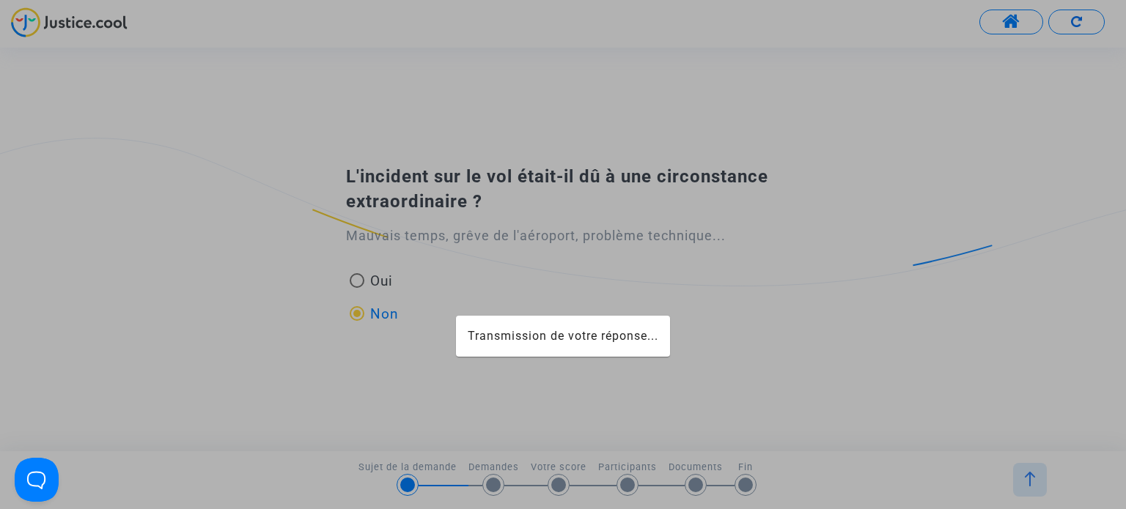
click at [375, 315] on div at bounding box center [563, 254] width 1126 height 509
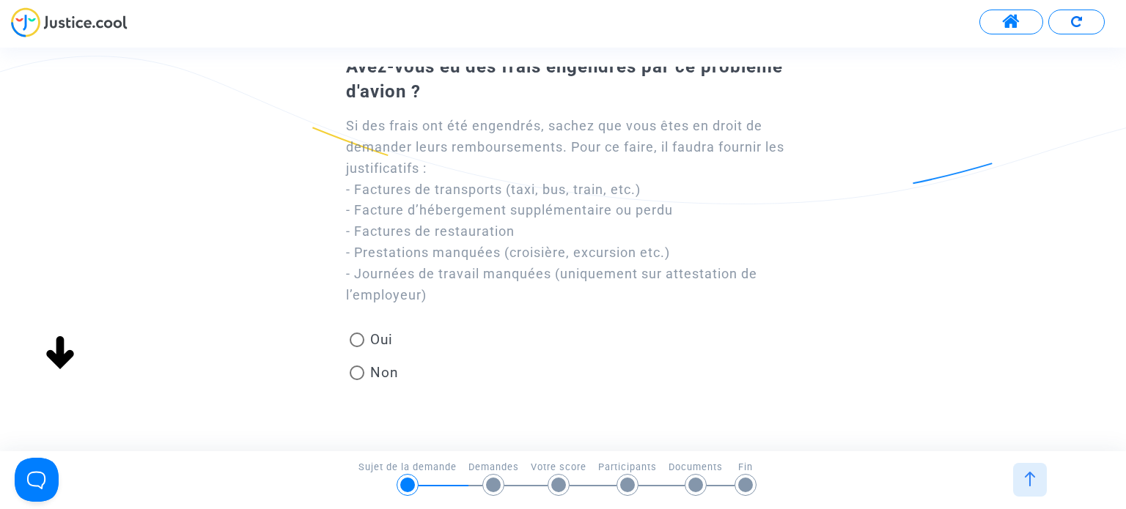
scroll to position [103, 0]
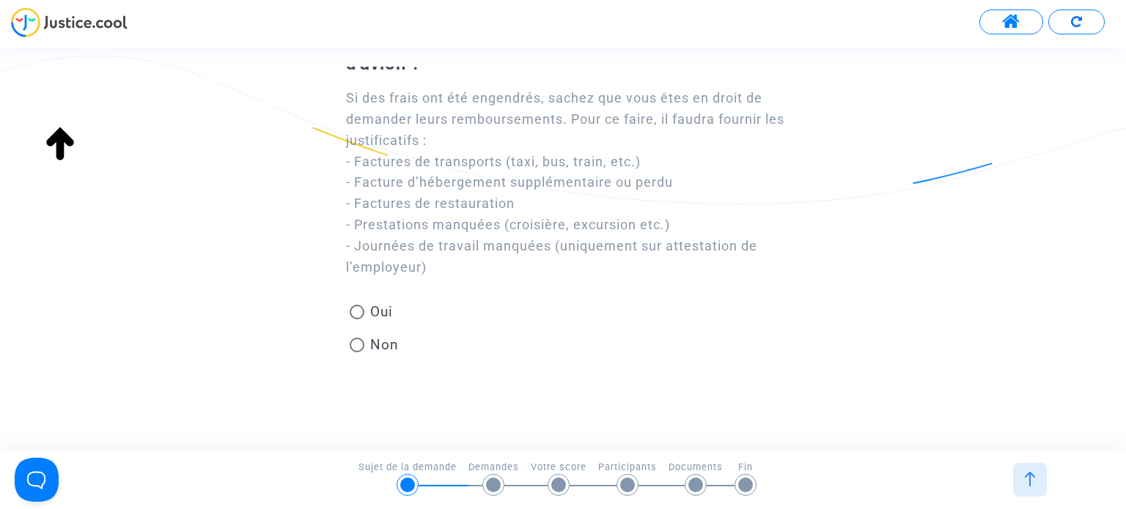
click at [434, 188] on div "Si des frais ont été engendrés, sachez que vous êtes en droit de demander leurs…" at bounding box center [571, 183] width 450 height 190
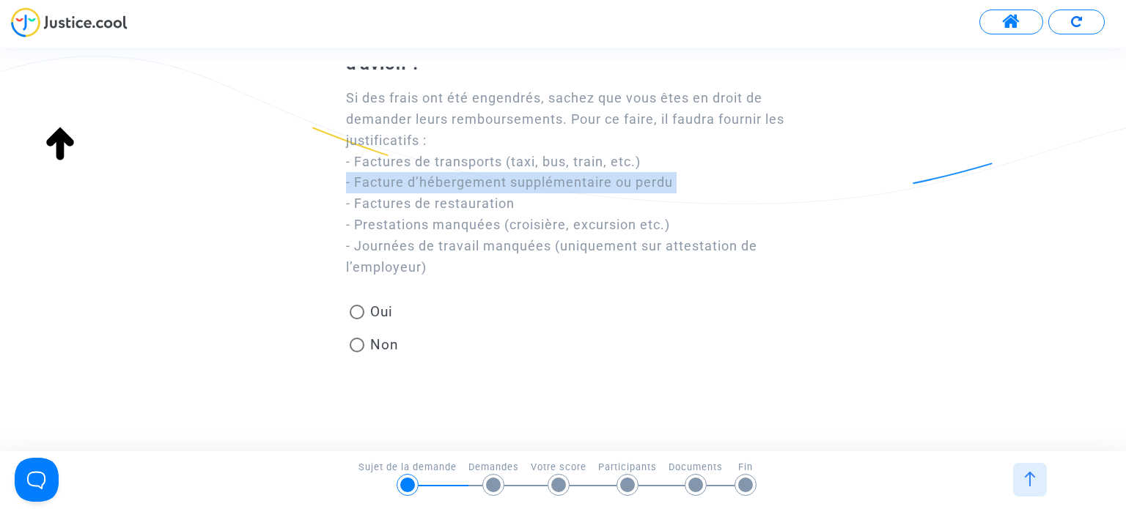
click at [434, 188] on div "Si des frais ont été engendrés, sachez que vous êtes en droit de demander leurs…" at bounding box center [571, 183] width 450 height 190
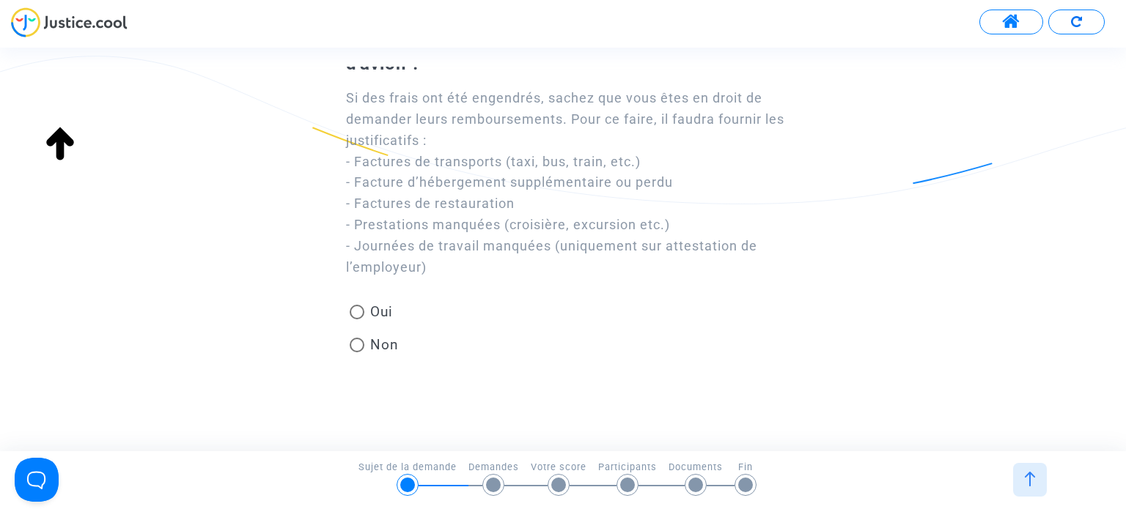
click at [437, 199] on div "Si des frais ont été engendrés, sachez que vous êtes en droit de demander leurs…" at bounding box center [571, 183] width 450 height 190
click at [372, 349] on span "Non" at bounding box center [381, 345] width 34 height 20
click at [357, 353] on input "Non" at bounding box center [356, 353] width 1 height 1
radio input "true"
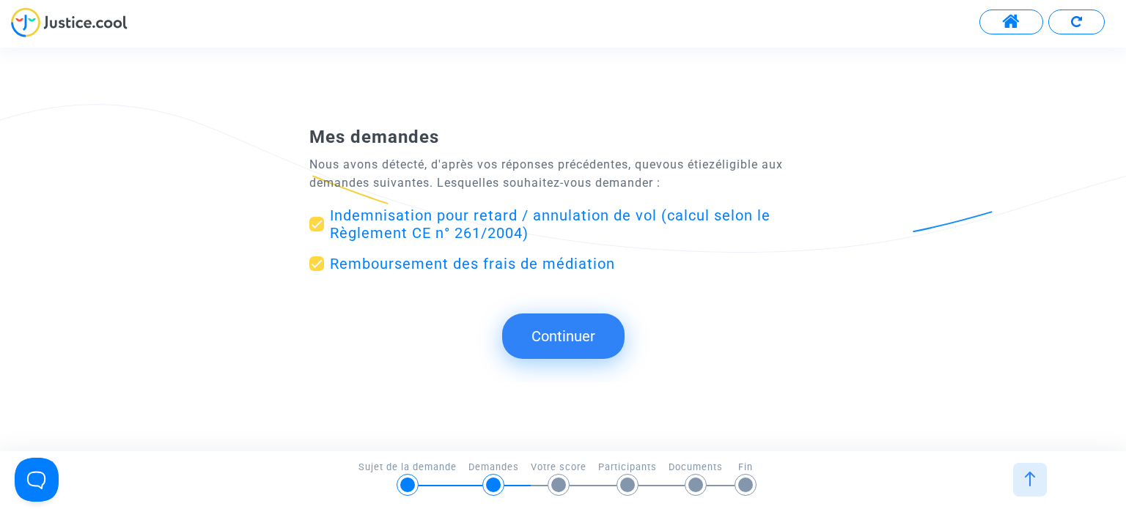
click at [534, 265] on span "Remboursement des frais de médiation" at bounding box center [472, 264] width 285 height 18
click at [317, 271] on input "Remboursement des frais de médiation" at bounding box center [316, 271] width 1 height 1
click at [534, 265] on span "Remboursement des frais de médiation" at bounding box center [472, 264] width 285 height 18
click at [317, 271] on input "Remboursement des frais de médiation" at bounding box center [316, 271] width 1 height 1
checkbox input "true"
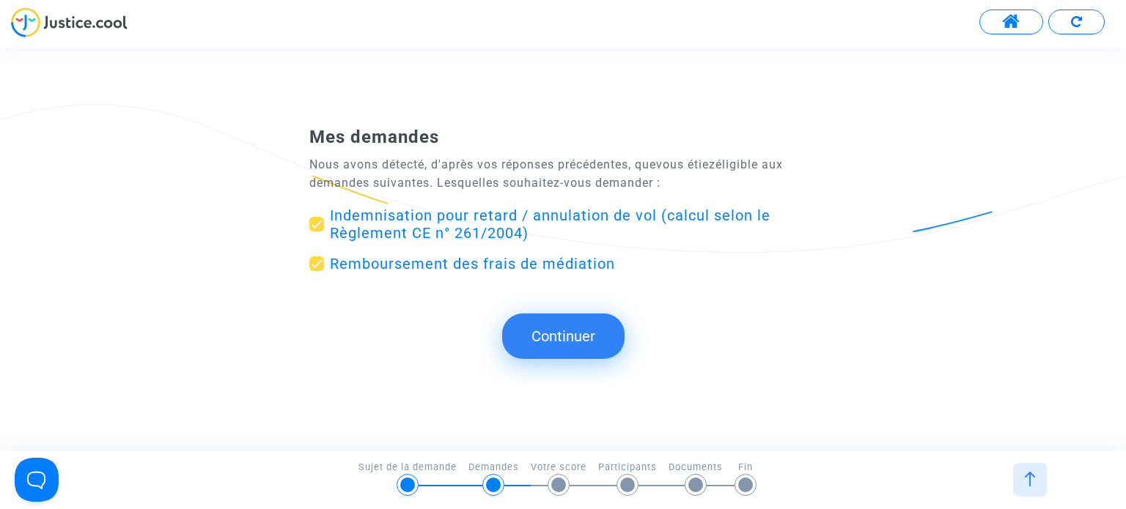
click at [574, 334] on button "Continuer" at bounding box center [563, 336] width 122 height 45
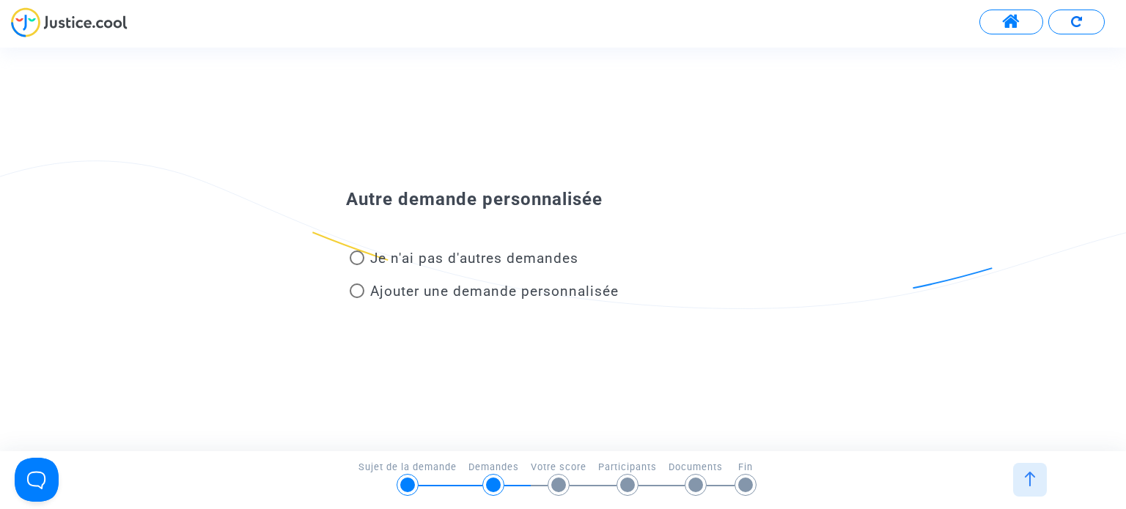
click at [478, 262] on span "Je n'ai pas d'autres demandes" at bounding box center [474, 258] width 208 height 17
click at [357, 265] on input "Je n'ai pas d'autres demandes" at bounding box center [356, 265] width 1 height 1
radio input "true"
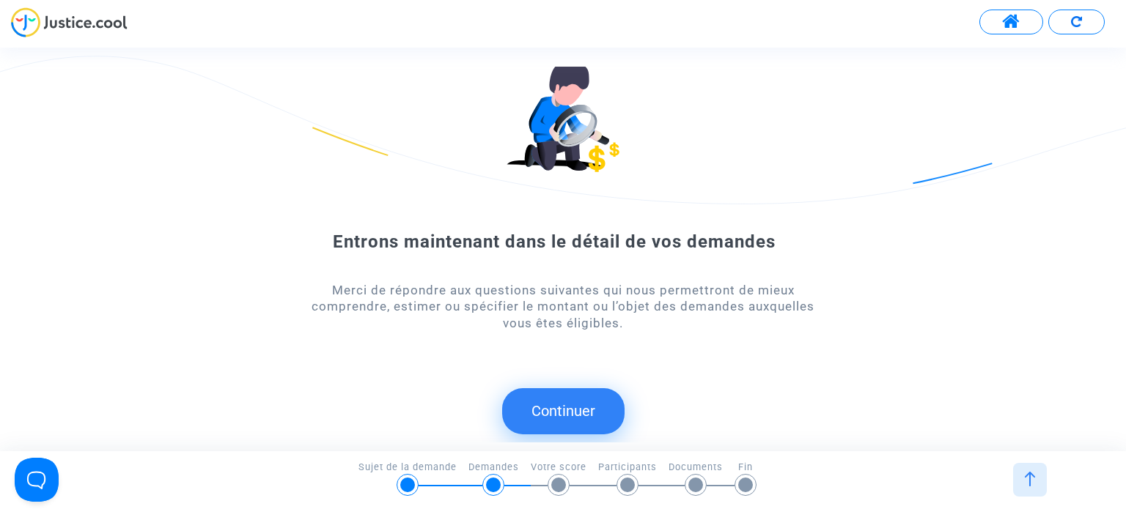
scroll to position [20, 0]
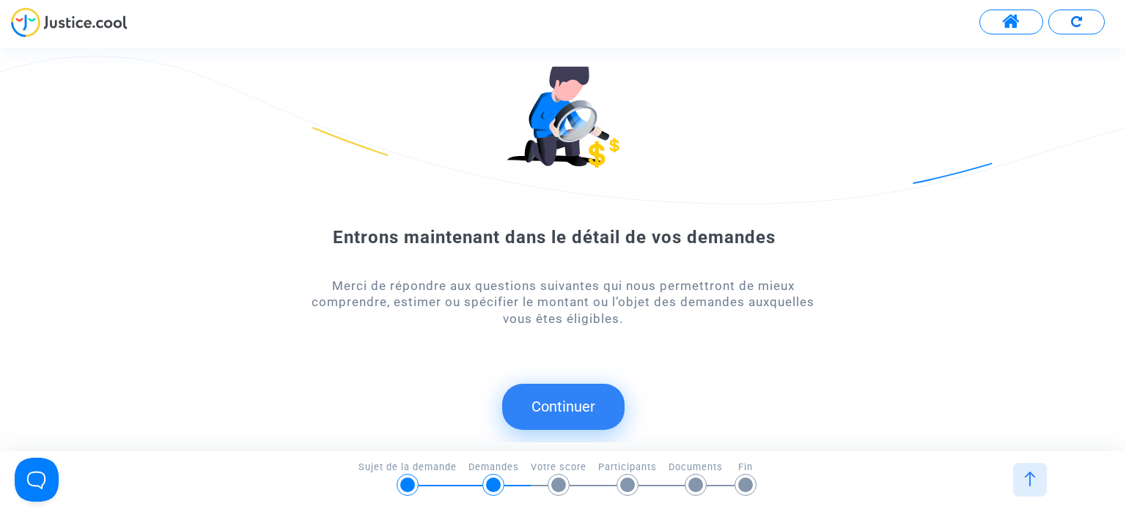
click at [583, 418] on button "Continuer" at bounding box center [563, 406] width 122 height 45
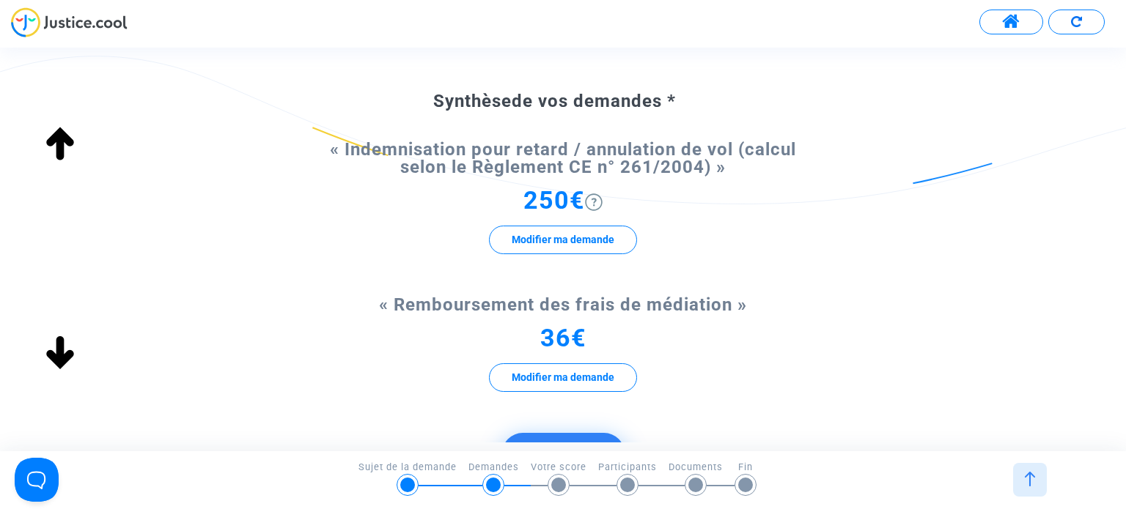
scroll to position [314, 0]
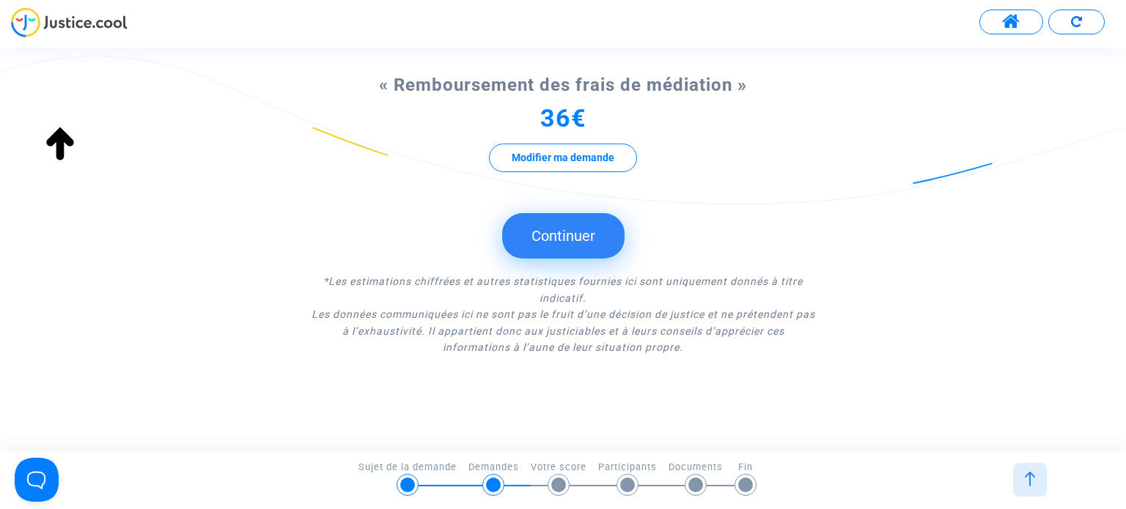
click at [550, 234] on button "Continuer" at bounding box center [563, 235] width 122 height 45
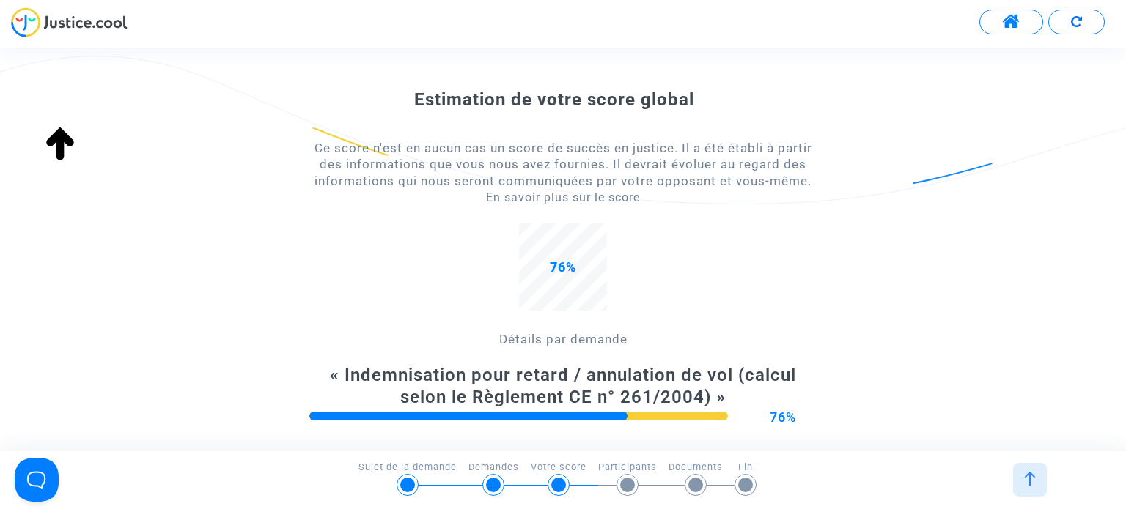
scroll to position [315, 0]
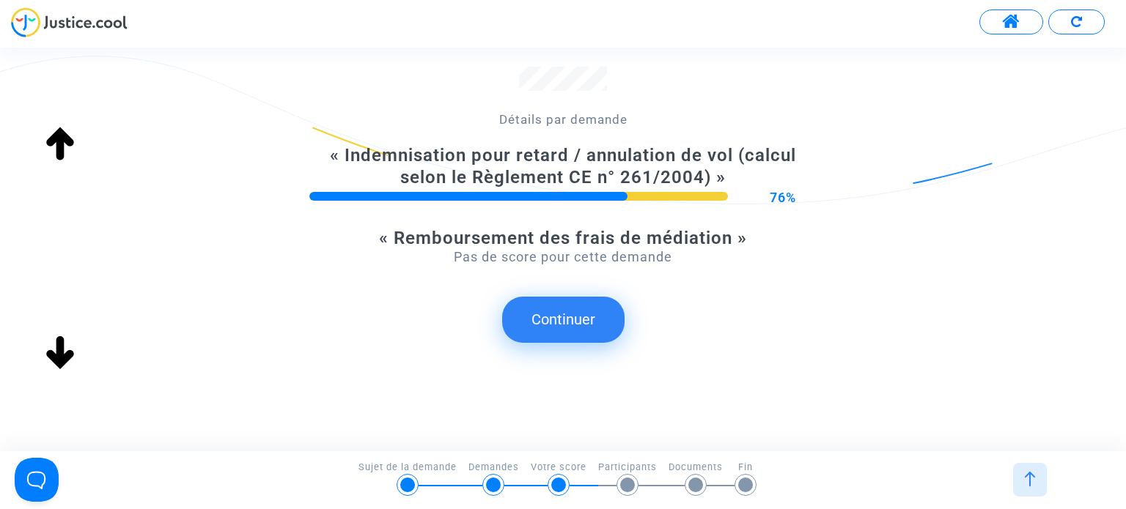
click at [577, 325] on button "Continuer" at bounding box center [563, 319] width 122 height 45
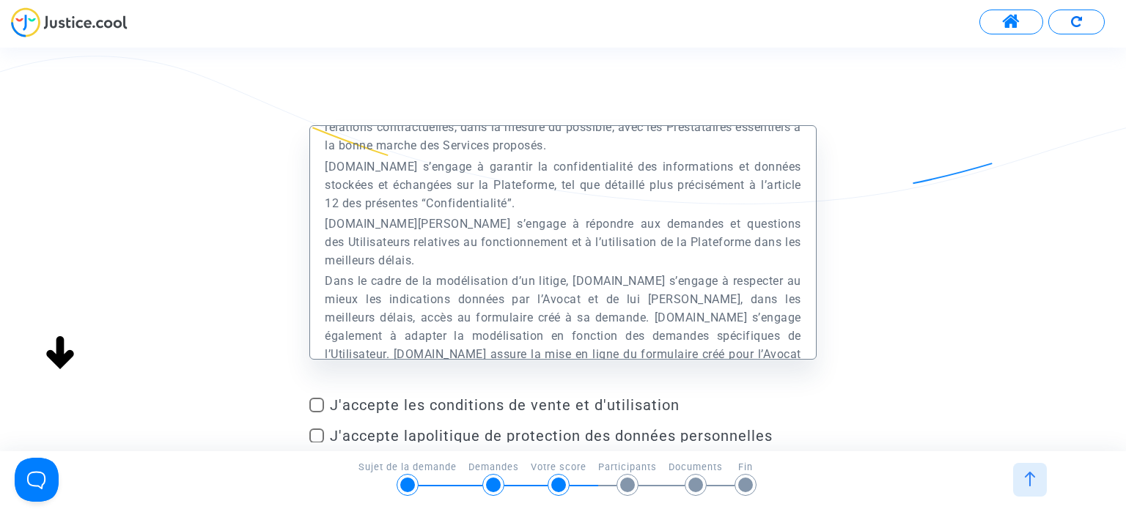
scroll to position [2639, 0]
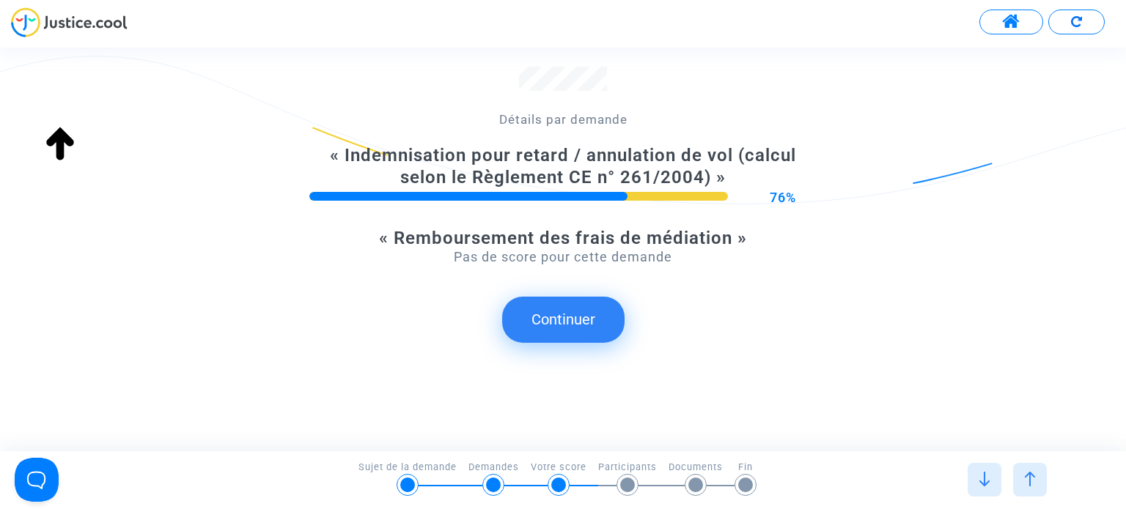
click at [587, 322] on button "Continuer" at bounding box center [563, 319] width 122 height 45
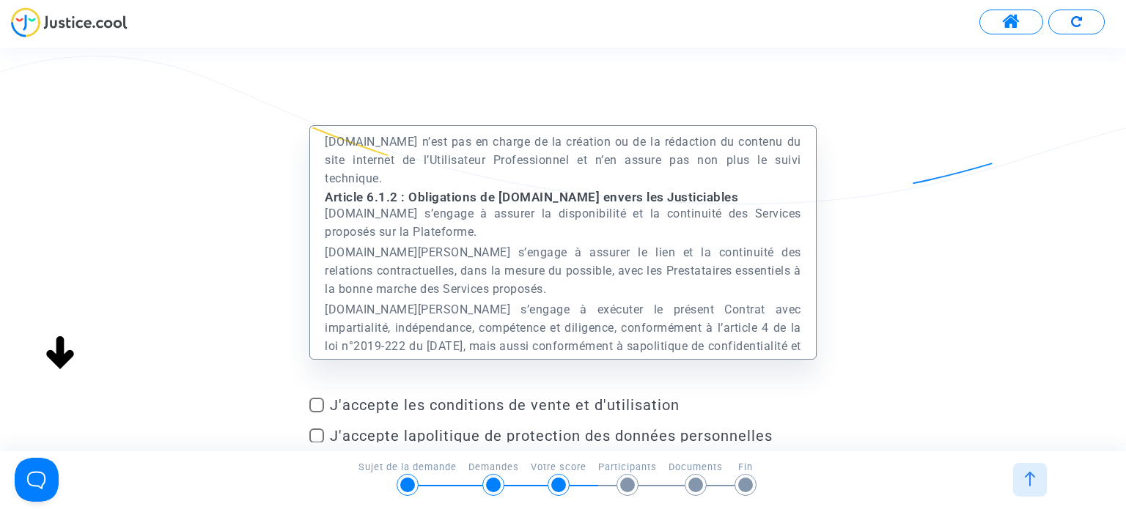
scroll to position [3519, 0]
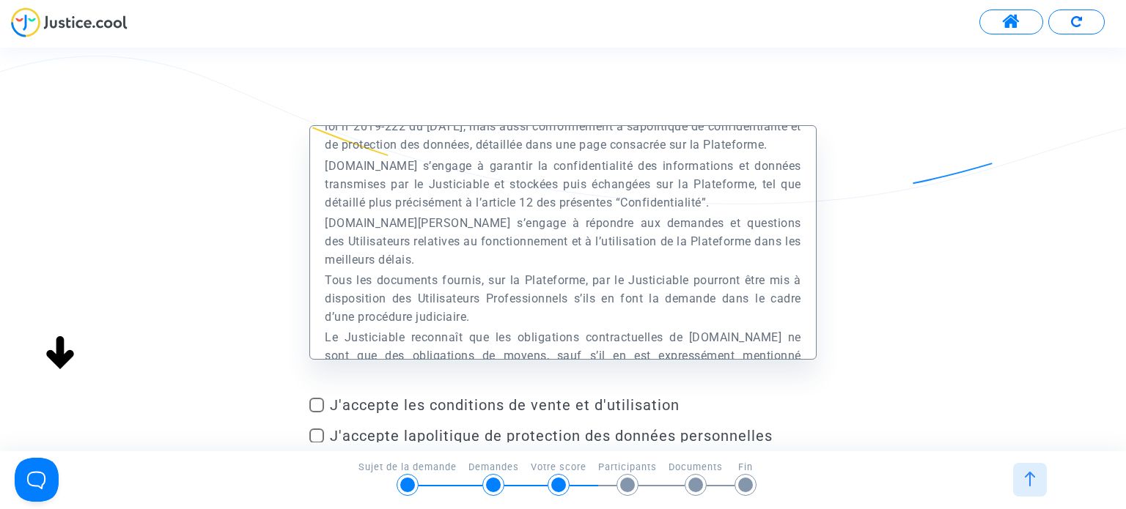
click at [588, 410] on span "J'accepte les conditions de vente et d'utilisation" at bounding box center [573, 406] width 486 height 18
click at [317, 413] on input "J'accepte les conditions de vente et d'utilisation" at bounding box center [316, 413] width 1 height 1
checkbox input "true"
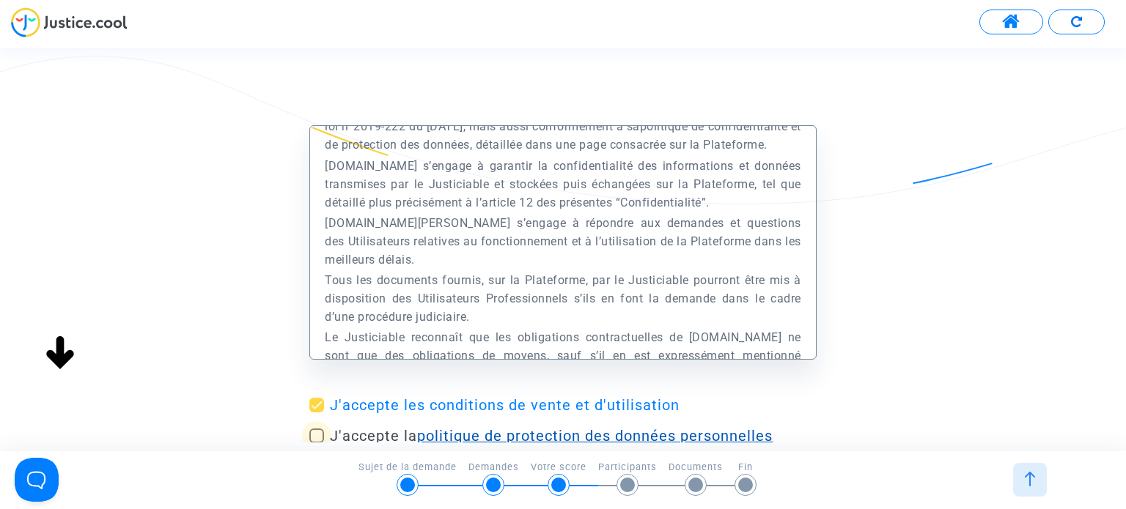
click at [621, 440] on link "politique de protection des données personnelles" at bounding box center [595, 436] width 356 height 18
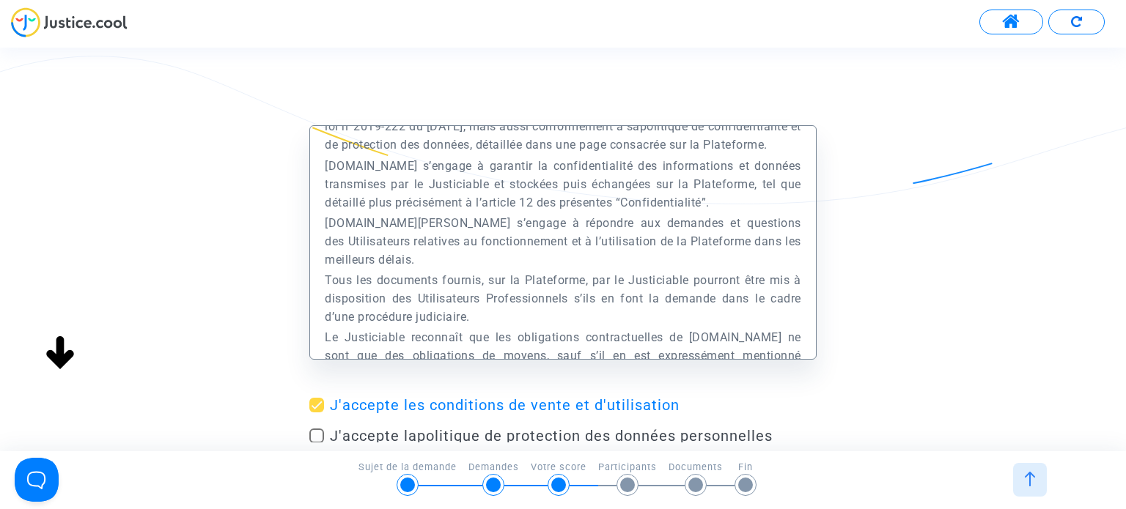
scroll to position [117, 0]
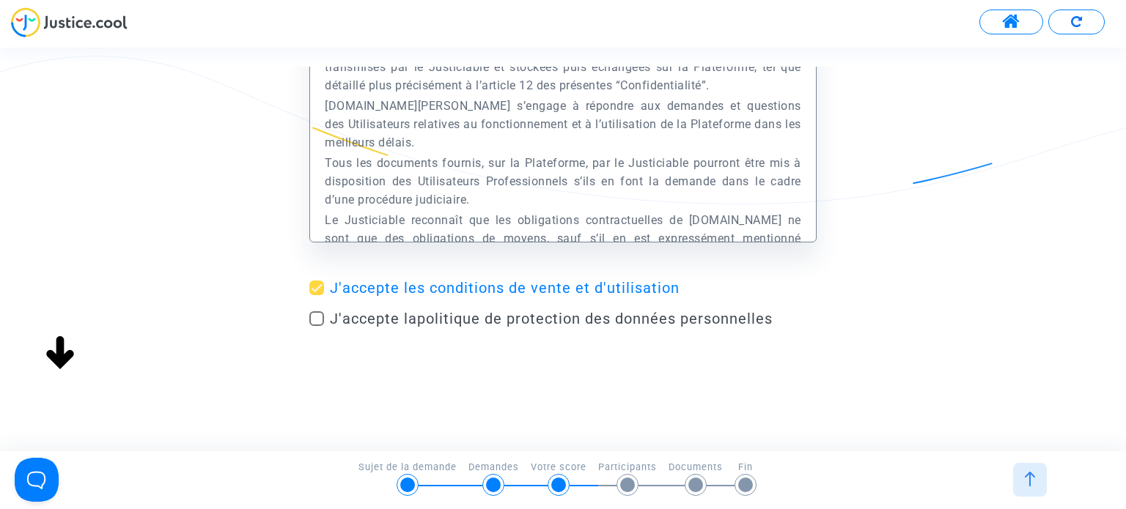
click at [308, 314] on div "Préambule Le présent Site est édité et exploité par la société Europe Médiation…" at bounding box center [563, 189] width 1126 height 362
click at [314, 317] on span at bounding box center [316, 319] width 15 height 15
click at [316, 326] on input "J'accepte la politique de protection des données personnelles" at bounding box center [316, 326] width 1 height 1
checkbox input "true"
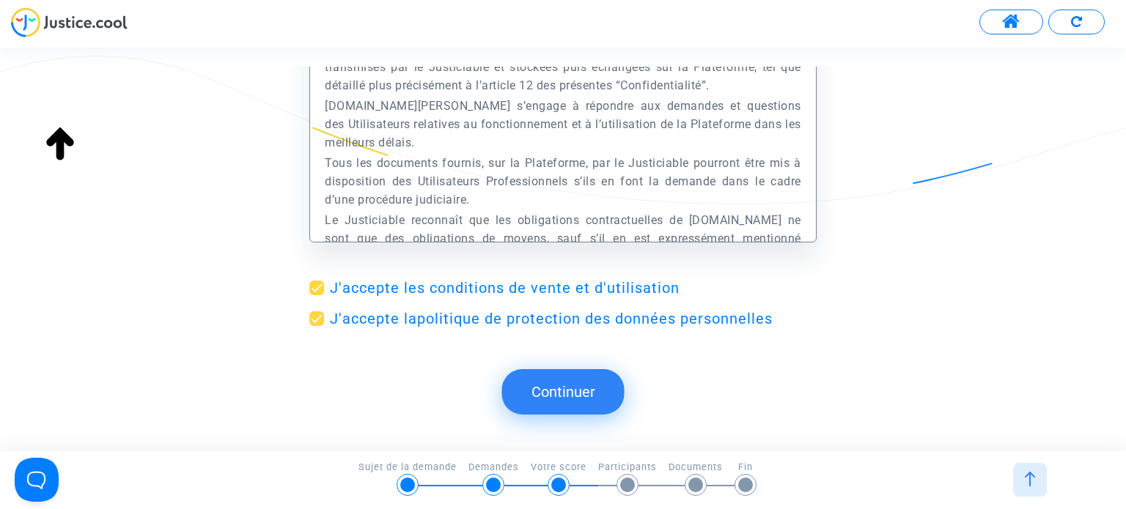
click at [567, 404] on button "Continuer" at bounding box center [563, 391] width 122 height 45
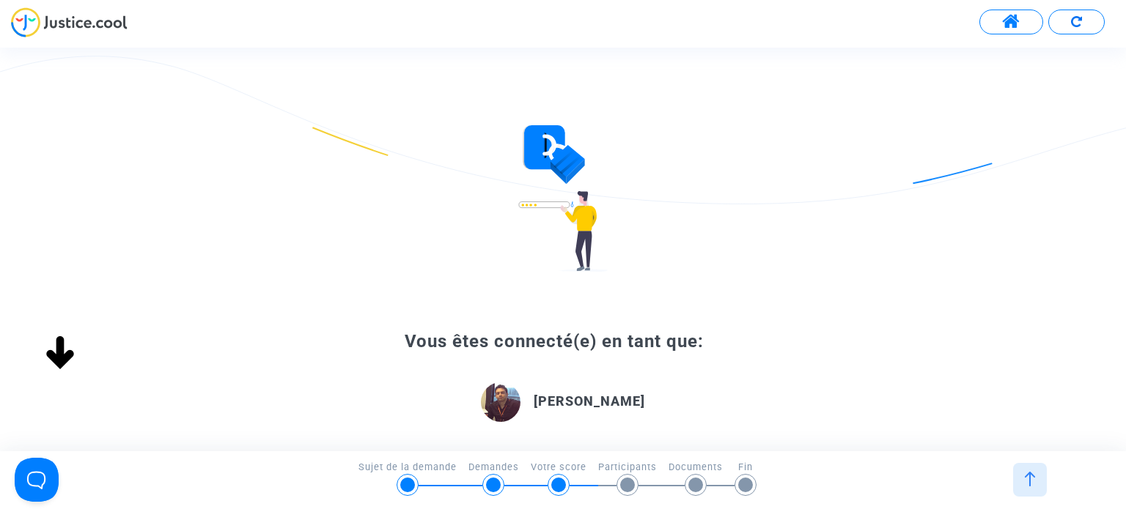
scroll to position [220, 0]
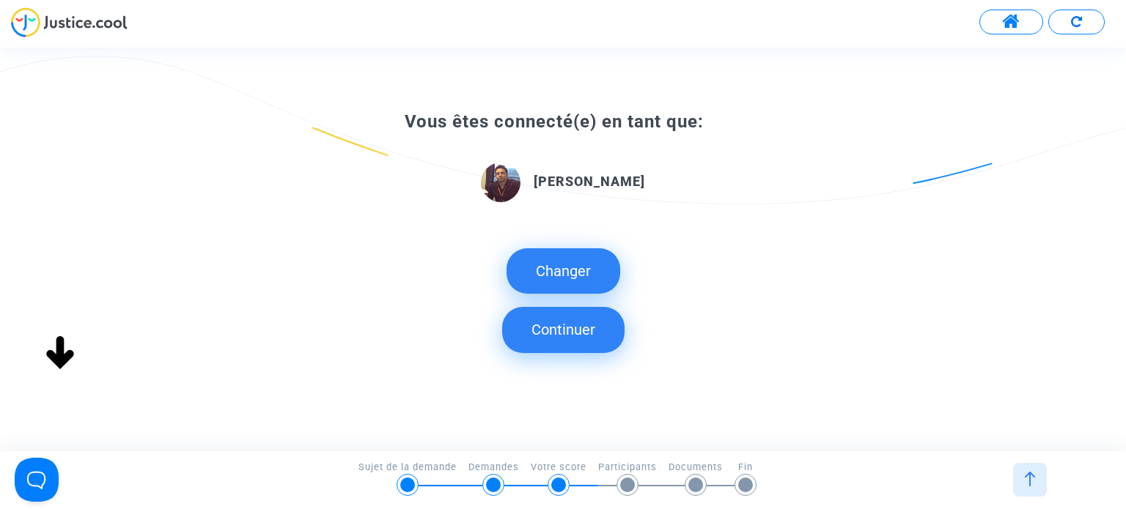
click at [574, 345] on button "Continuer" at bounding box center [563, 329] width 122 height 45
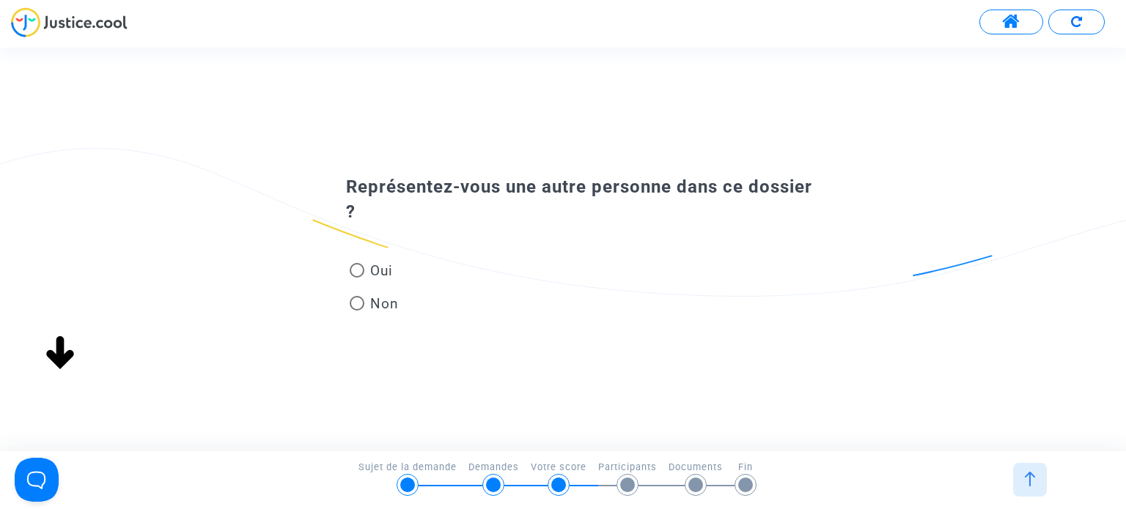
scroll to position [0, 0]
click at [387, 255] on div "Oui Non" at bounding box center [562, 274] width 507 height 98
click at [371, 270] on span "Oui" at bounding box center [378, 271] width 29 height 20
click at [357, 278] on input "Oui" at bounding box center [356, 278] width 1 height 1
radio input "true"
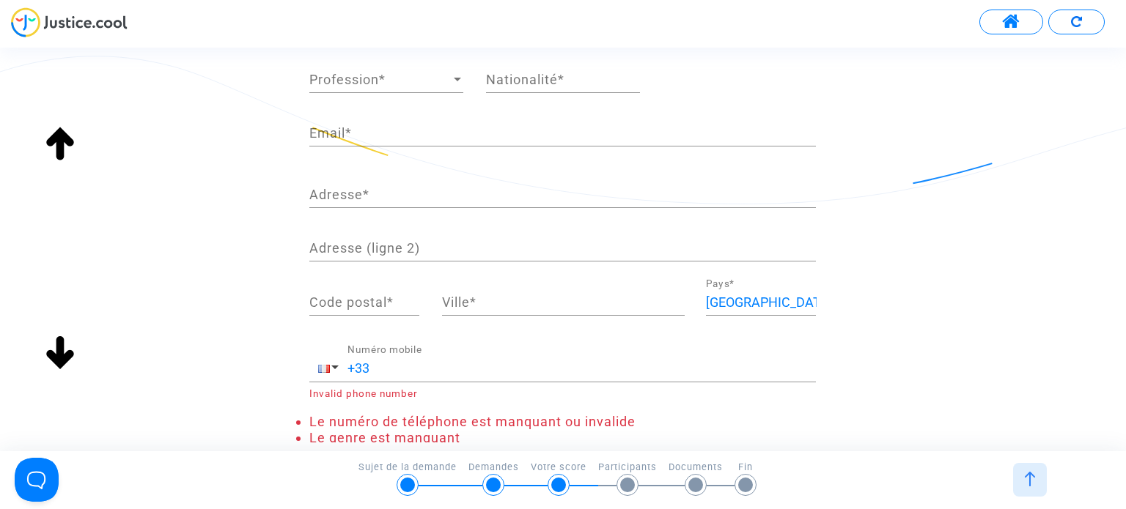
scroll to position [49, 0]
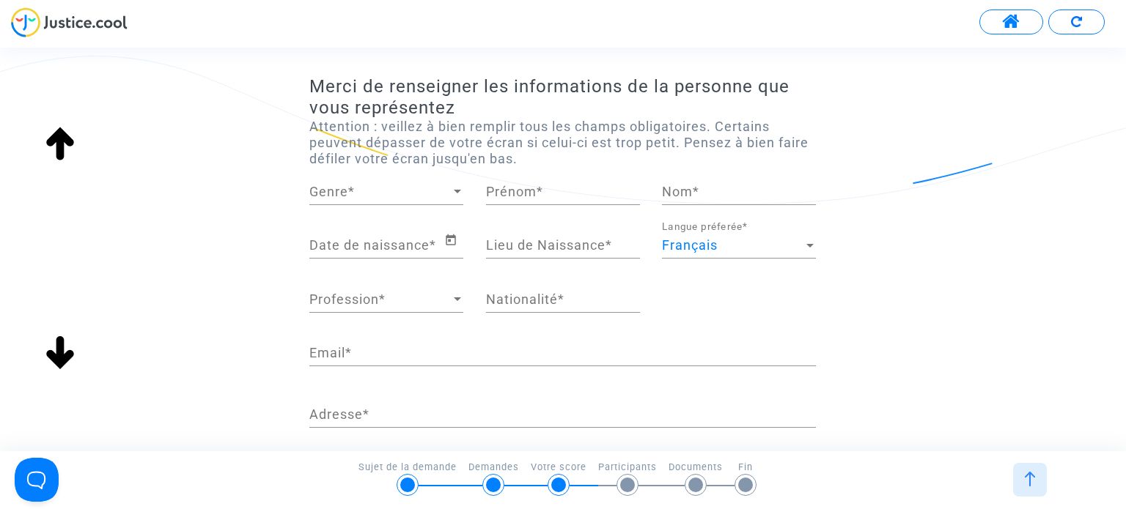
click at [405, 197] on span "Genre" at bounding box center [379, 192] width 141 height 15
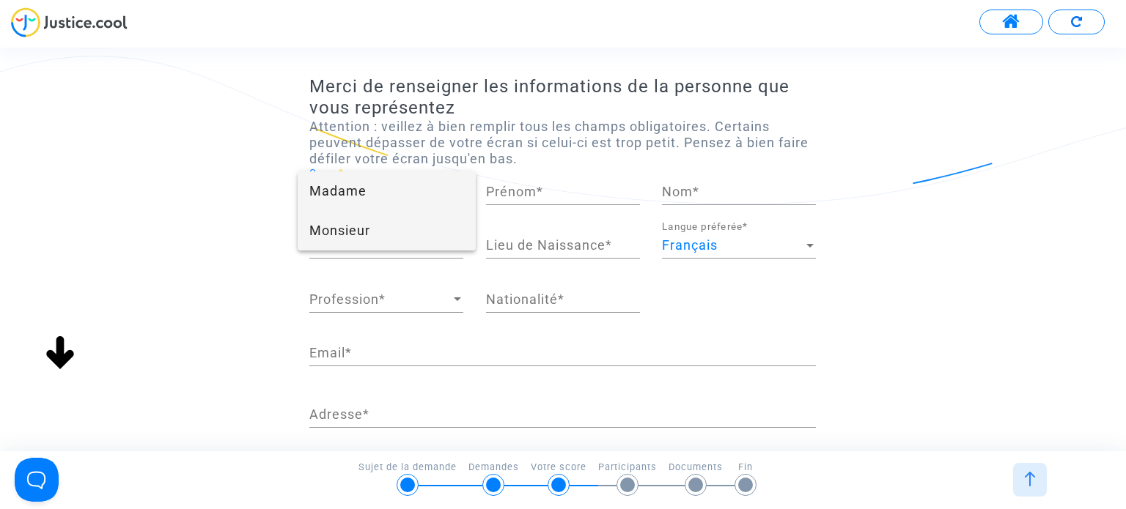
click at [375, 237] on span "Monsieur" at bounding box center [386, 231] width 154 height 40
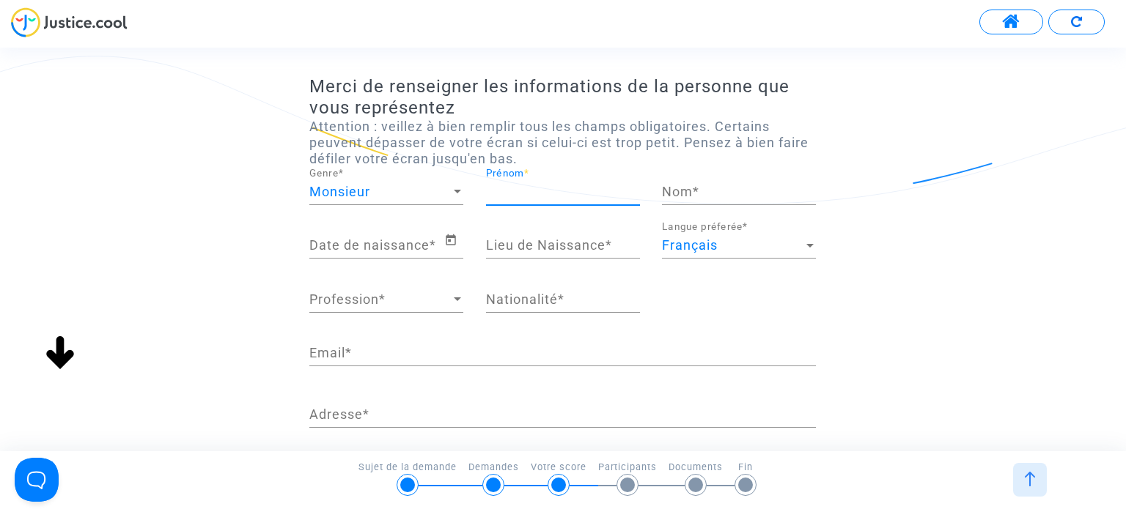
click at [513, 194] on input "Prénom *" at bounding box center [563, 192] width 154 height 15
type input "Yahia"
click at [663, 199] on input "Nom *" at bounding box center [739, 192] width 154 height 15
type input "CHAKER"
click at [366, 260] on div "Date de naissance *" at bounding box center [386, 248] width 154 height 54
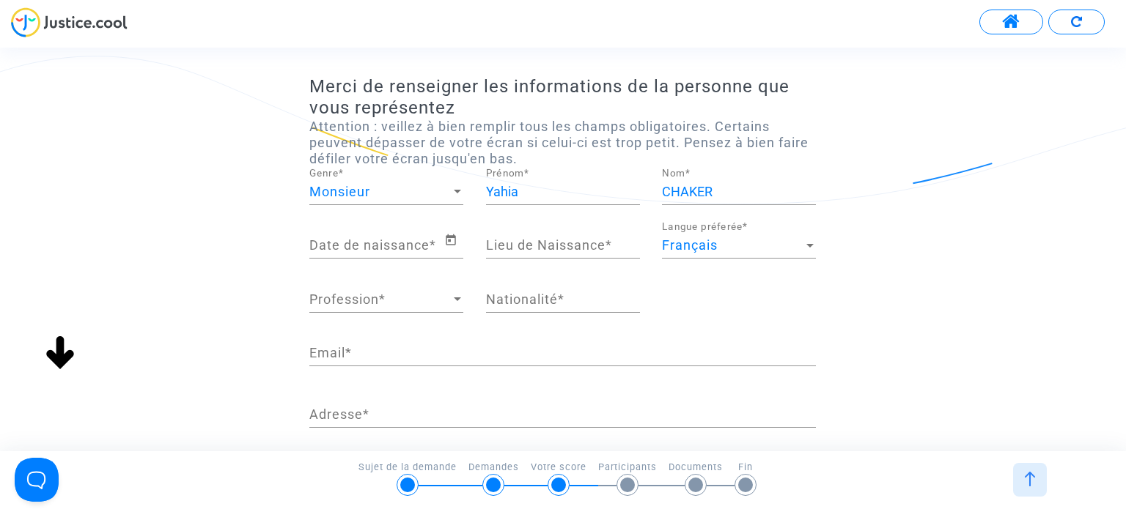
click at [367, 256] on div "Date de naissance *" at bounding box center [376, 239] width 134 height 37
click at [372, 230] on div "Date de naissance *" at bounding box center [376, 239] width 134 height 37
click at [369, 240] on div "Date de naissance *" at bounding box center [376, 239] width 134 height 37
click at [364, 246] on input "Date de naissance *" at bounding box center [376, 245] width 134 height 15
click at [452, 240] on icon "Open calendar" at bounding box center [450, 241] width 13 height 18
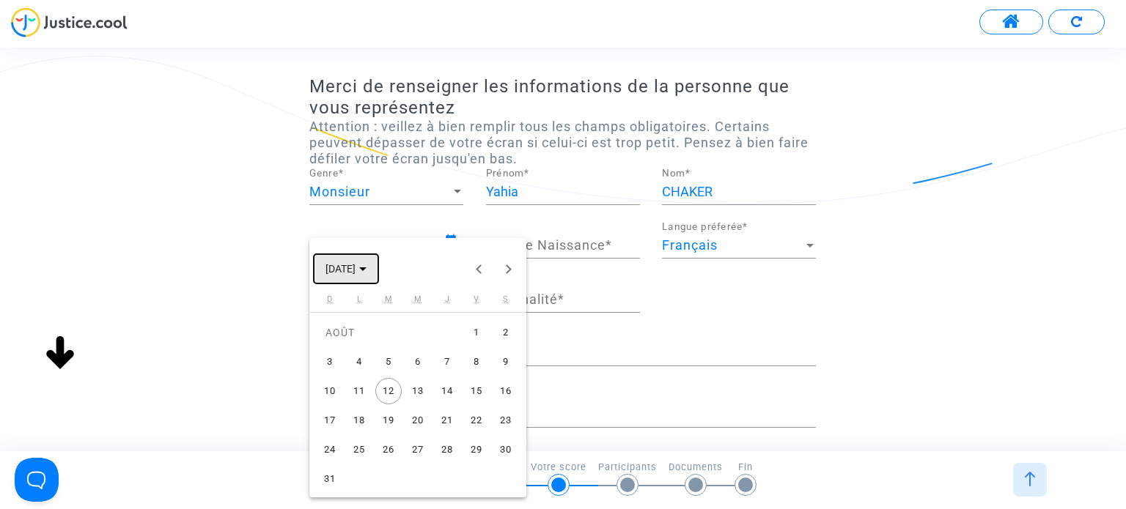
click at [356, 270] on span "[DATE]" at bounding box center [340, 270] width 30 height 12
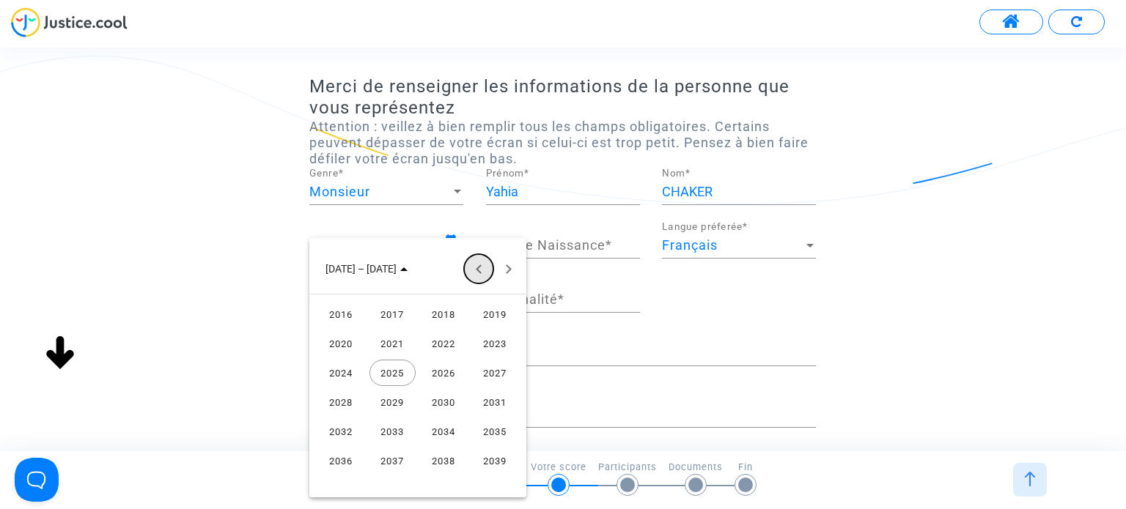
click at [481, 275] on button "Previous 24 years" at bounding box center [478, 268] width 29 height 29
click at [441, 319] on div "1946" at bounding box center [444, 314] width 46 height 26
click at [446, 402] on div "NOV." at bounding box center [444, 402] width 46 height 26
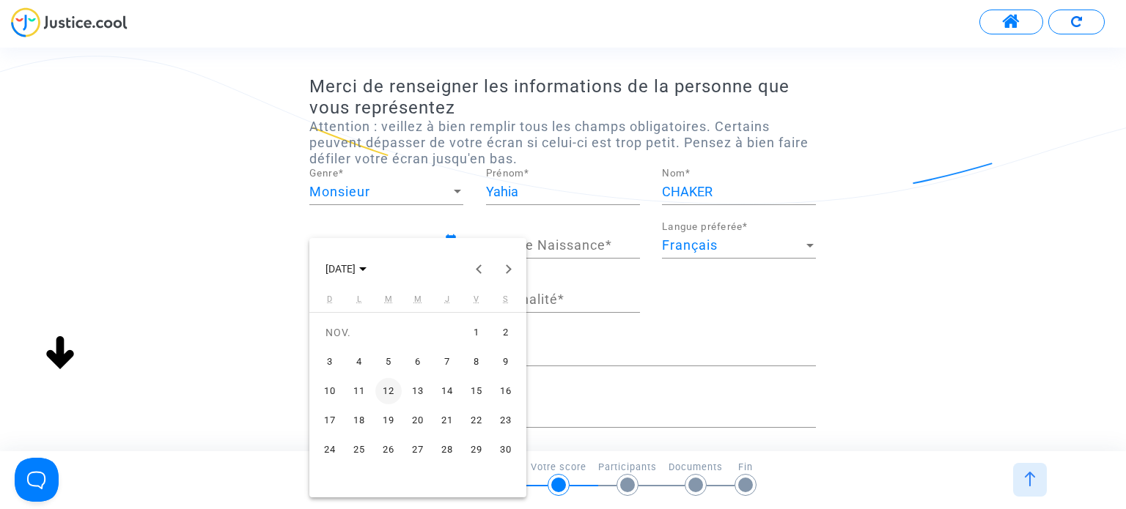
click at [504, 452] on div "30" at bounding box center [506, 450] width 26 height 26
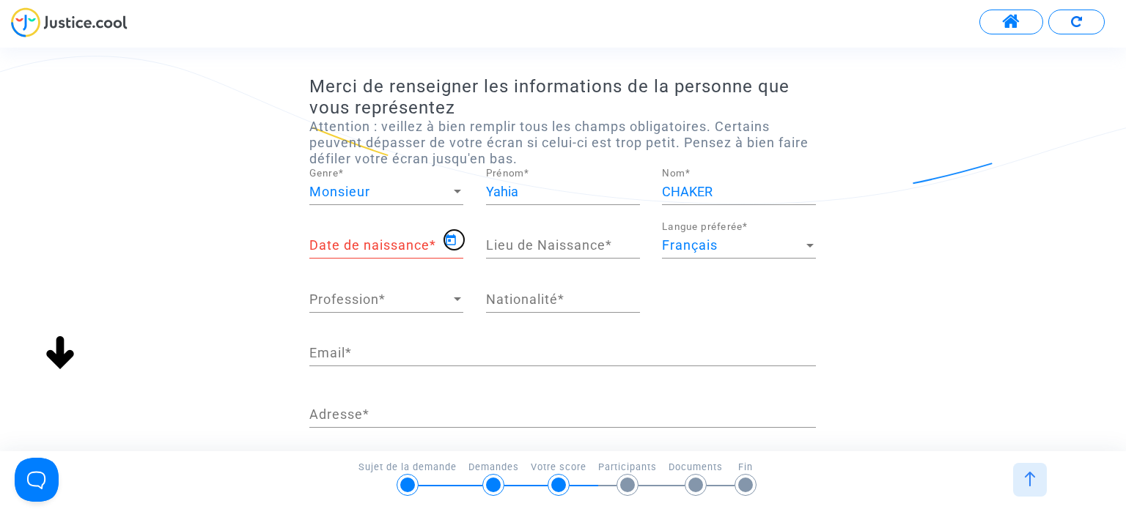
type input "[DATE]"
click at [515, 250] on input "Lieu de Naissance *" at bounding box center [563, 245] width 154 height 15
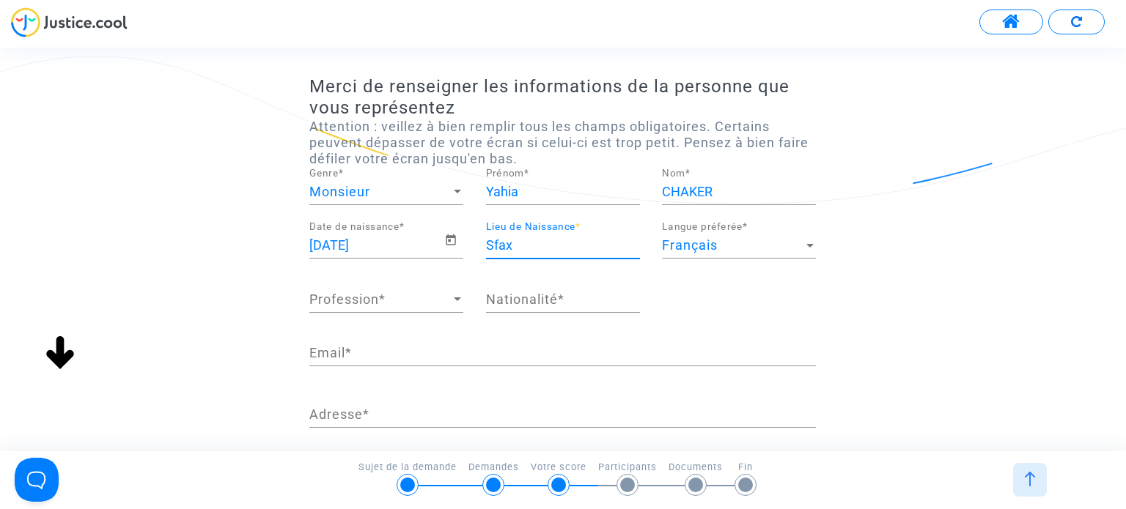
type input "Sfax"
click at [400, 292] on span "Profession" at bounding box center [379, 299] width 141 height 15
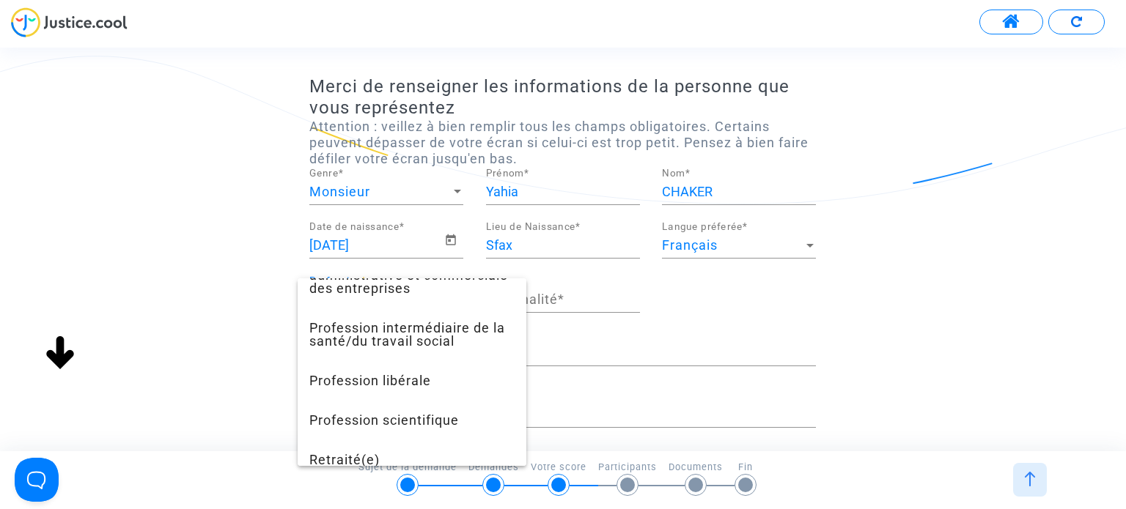
scroll to position [1286, 0]
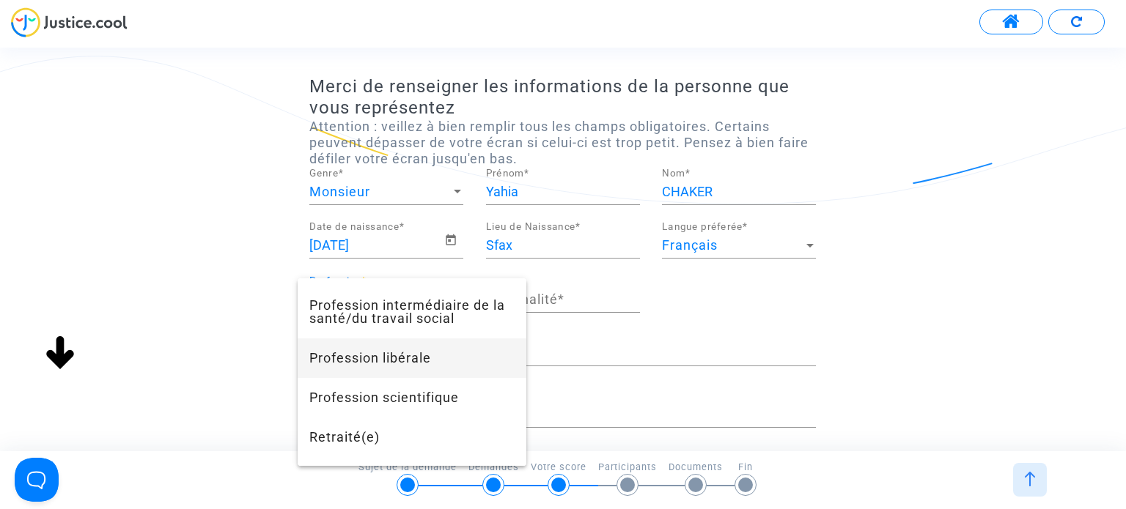
click at [463, 378] on span "Profession libérale" at bounding box center [411, 359] width 205 height 40
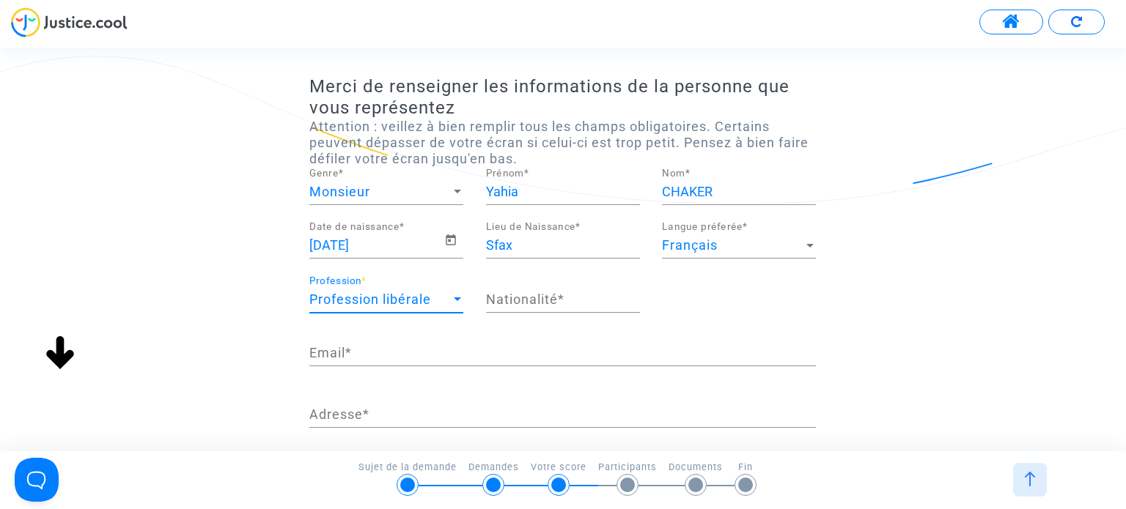
scroll to position [1069, 0]
click at [510, 292] on input "Nationalité *" at bounding box center [563, 299] width 154 height 15
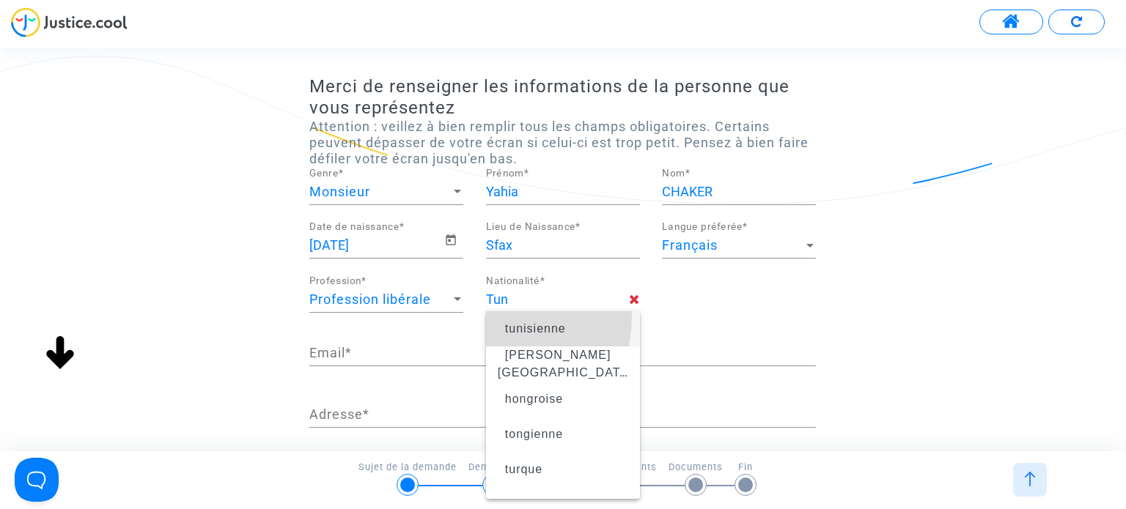
click at [496, 317] on mat-option "tunisienne" at bounding box center [563, 329] width 154 height 35
type input "tunisienne"
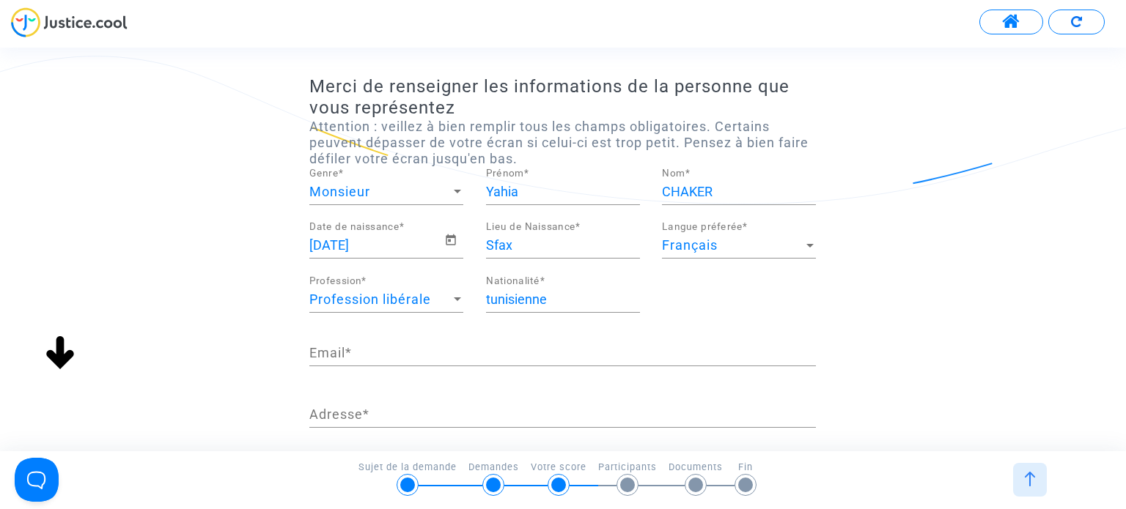
click at [463, 337] on div "Email *" at bounding box center [562, 347] width 507 height 37
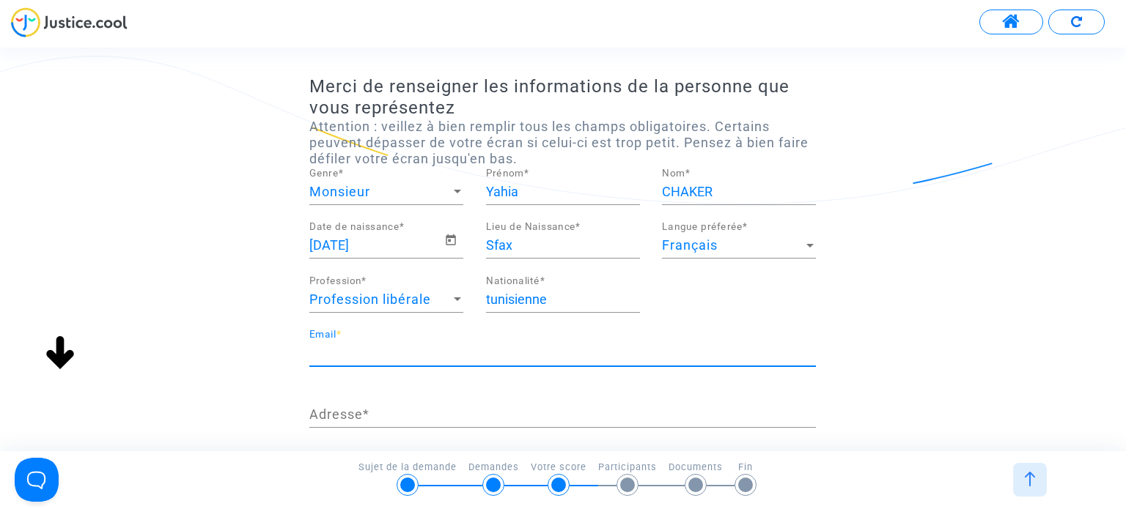
click at [446, 349] on input "Email *" at bounding box center [562, 353] width 507 height 15
click at [161, 354] on div "Merci de renseigner les informations de la personne que vous représentez Attent…" at bounding box center [563, 395] width 1126 height 638
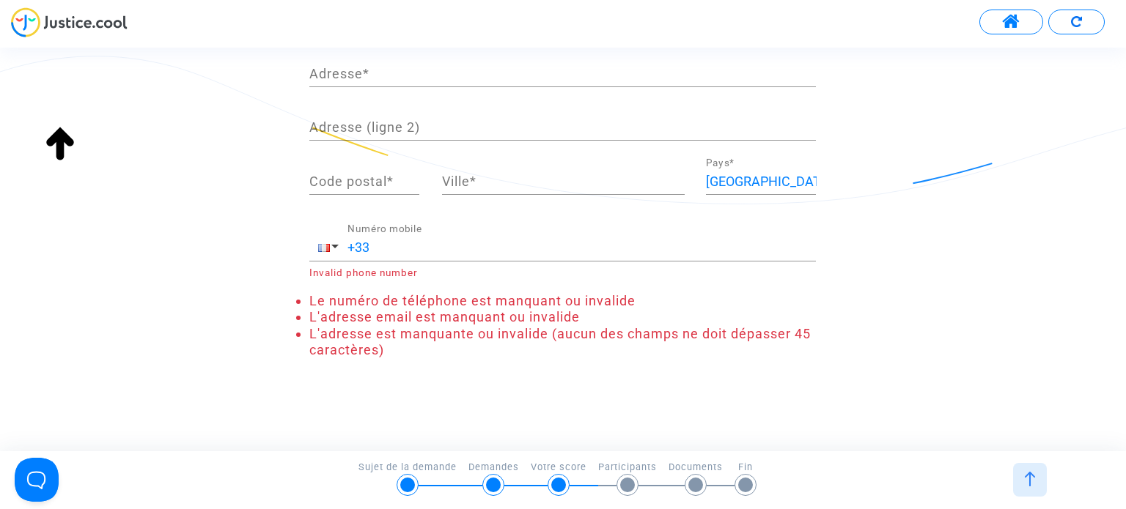
scroll to position [0, 0]
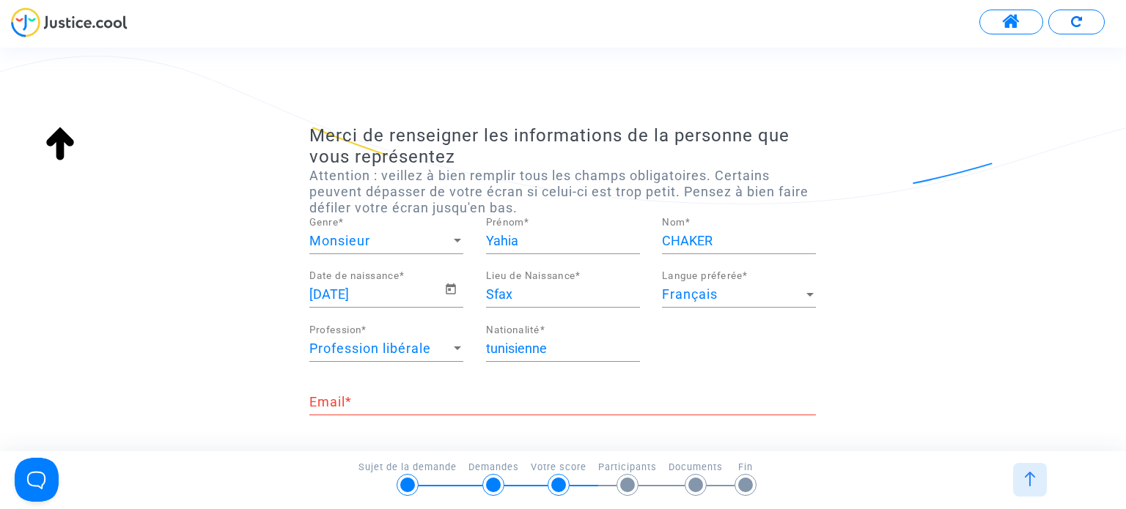
click at [370, 401] on input "Email *" at bounding box center [562, 402] width 507 height 15
type input "[EMAIL_ADDRESS][DOMAIN_NAME]"
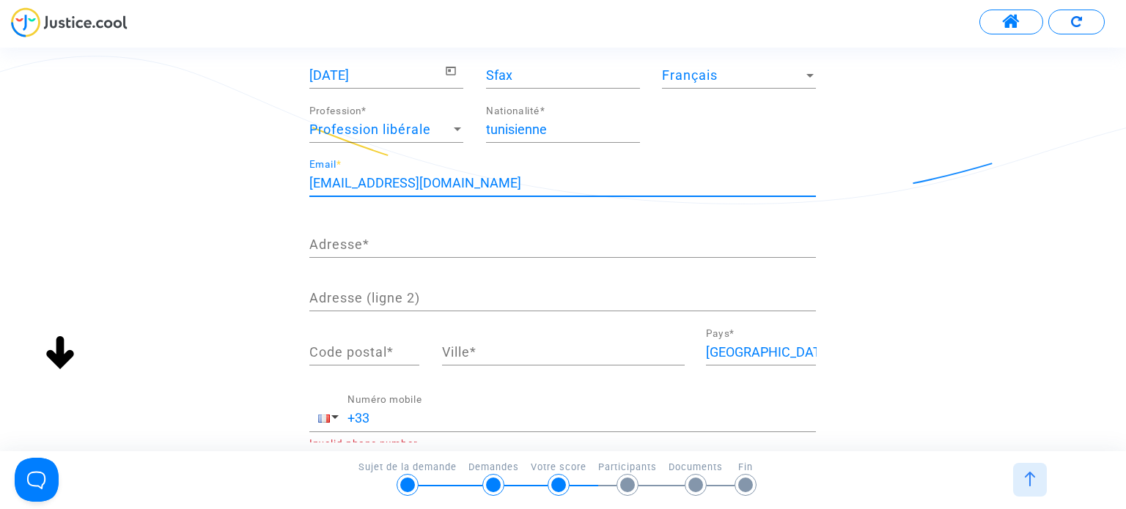
scroll to position [220, 0]
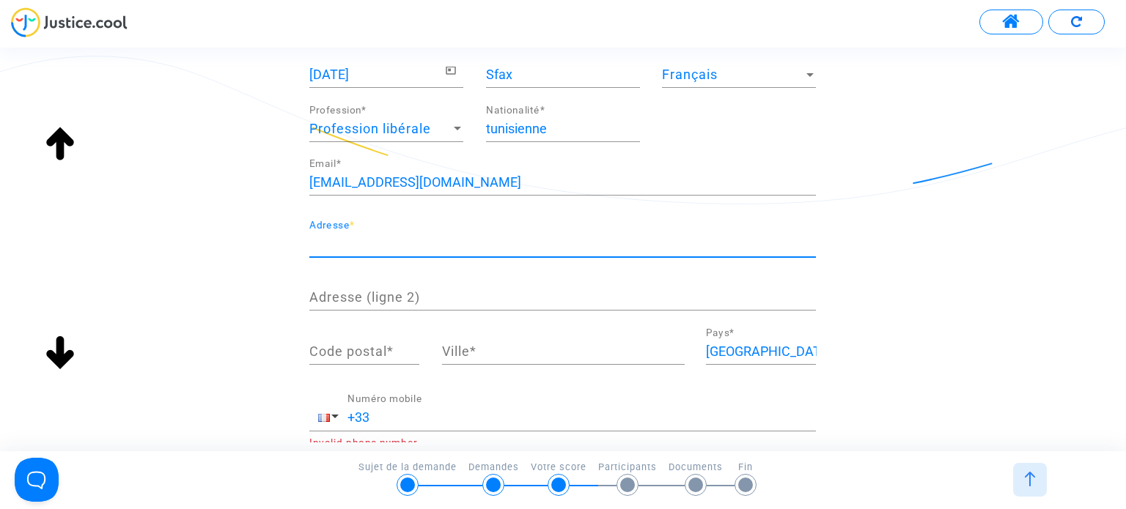
click at [354, 237] on input "Adresse *" at bounding box center [562, 244] width 507 height 15
click at [253, 263] on div "Merci de renseigner les informations de la personne que vous représentez Attent…" at bounding box center [563, 216] width 1126 height 622
click at [478, 254] on div "Adresse *" at bounding box center [562, 238] width 507 height 37
click at [475, 246] on input "Adresse *" at bounding box center [562, 244] width 507 height 15
type input "[STREET_ADDRESS][PERSON_NAME]"
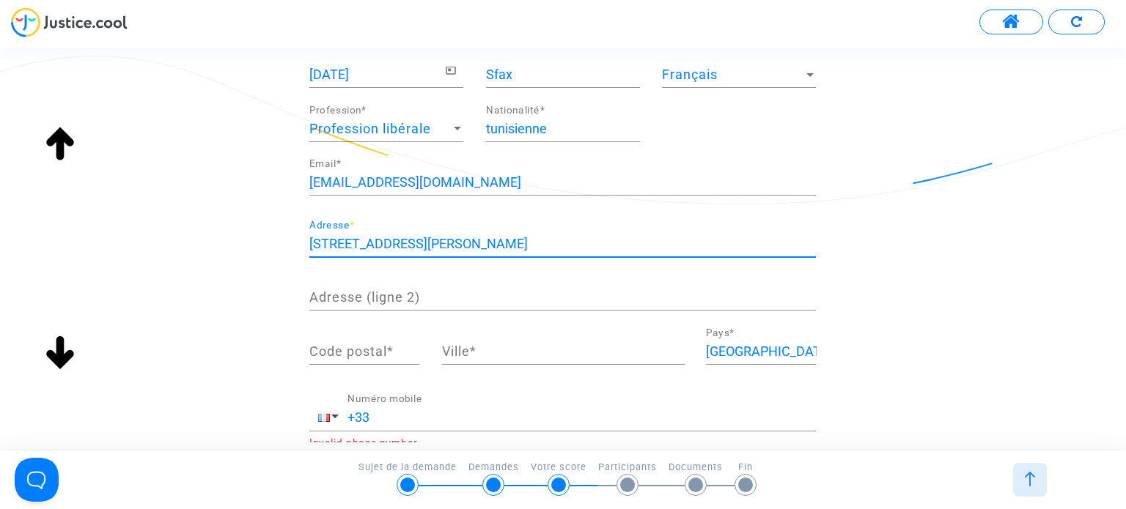
click at [367, 348] on input "Code postal *" at bounding box center [364, 352] width 110 height 15
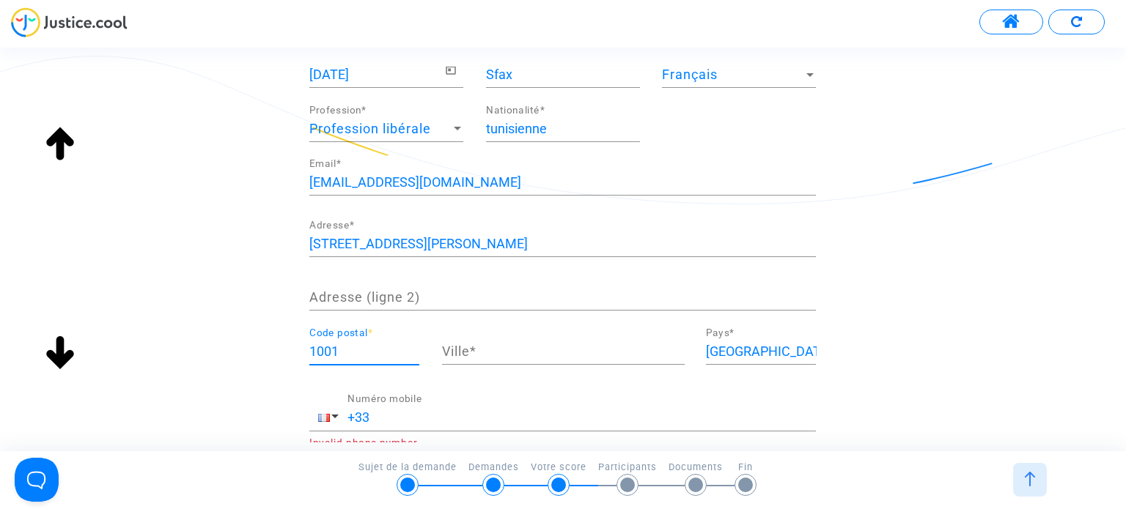
type input "1001"
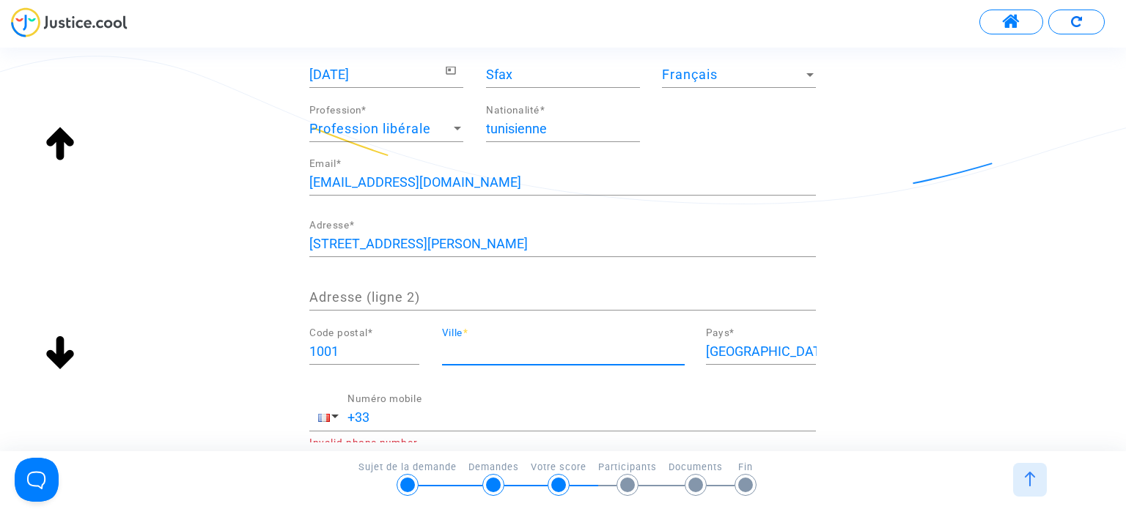
click at [495, 353] on input "Ville *" at bounding box center [563, 352] width 243 height 15
type input "[GEOGRAPHIC_DATA]"
click at [751, 358] on div "France Pays *" at bounding box center [761, 346] width 110 height 37
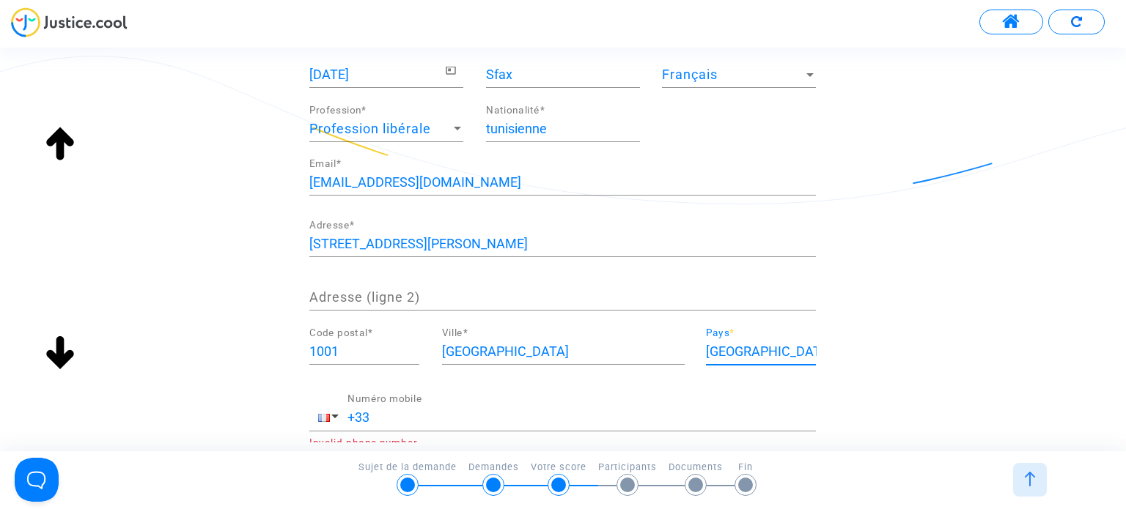
click at [749, 353] on input "[GEOGRAPHIC_DATA]" at bounding box center [761, 352] width 110 height 15
type input "[GEOGRAPHIC_DATA]"
click at [899, 327] on div "Merci de renseigner les informations de la personne que vous représentez Attent…" at bounding box center [563, 199] width 1126 height 589
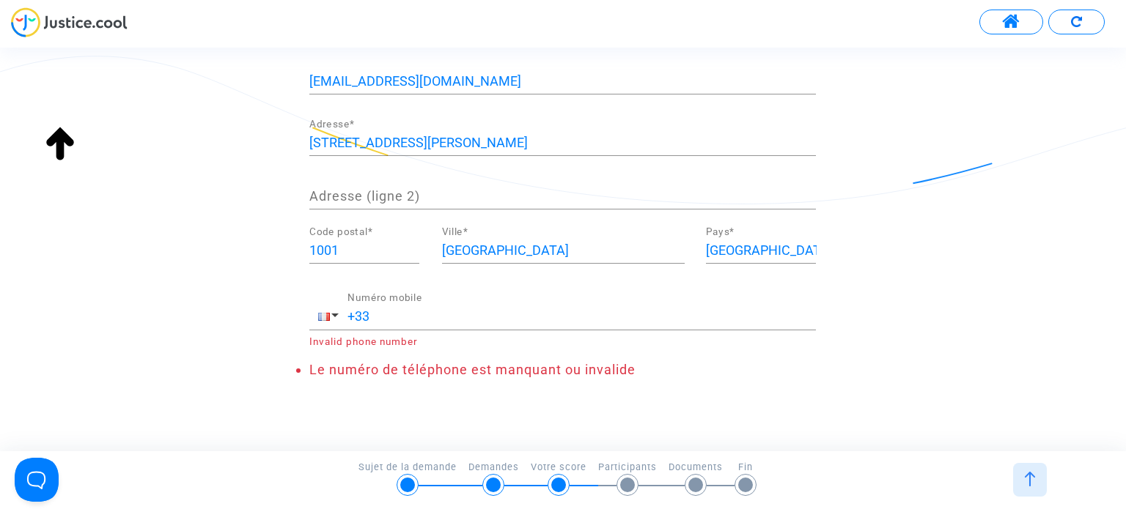
scroll to position [341, 0]
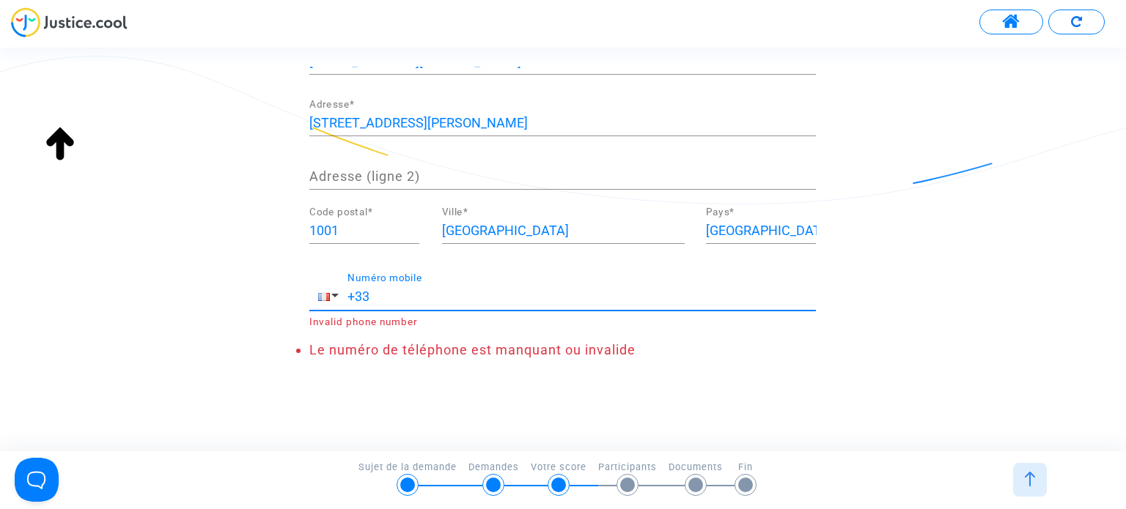
click at [494, 292] on input "+33" at bounding box center [581, 297] width 468 height 15
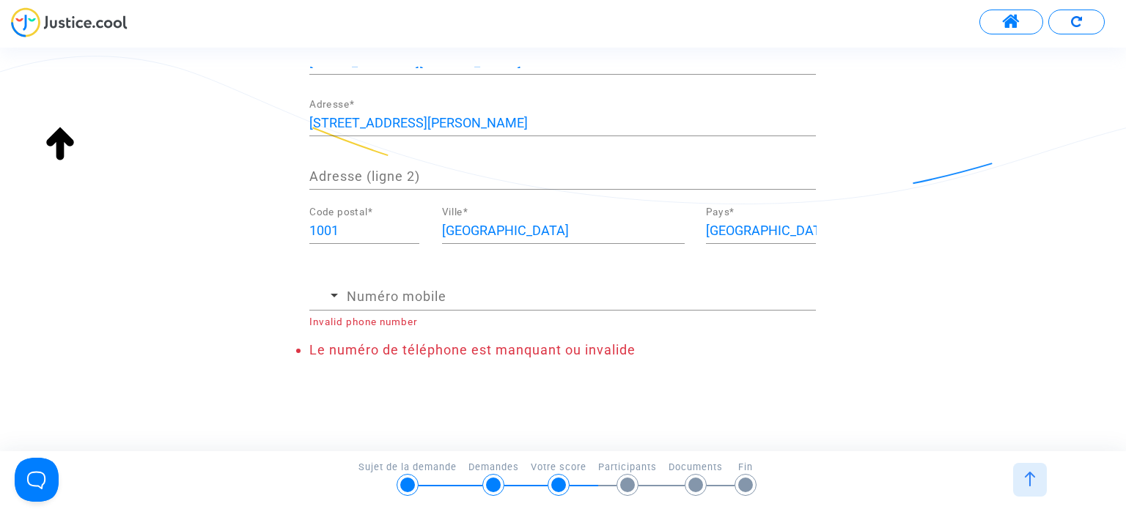
click at [883, 390] on div "Merci de renseigner les informations de la personne que vous représentez Attent…" at bounding box center [563, 260] width 1126 height 387
click at [509, 323] on div at bounding box center [617, 322] width 398 height 11
click at [460, 292] on input "Numéro mobile" at bounding box center [581, 297] width 469 height 15
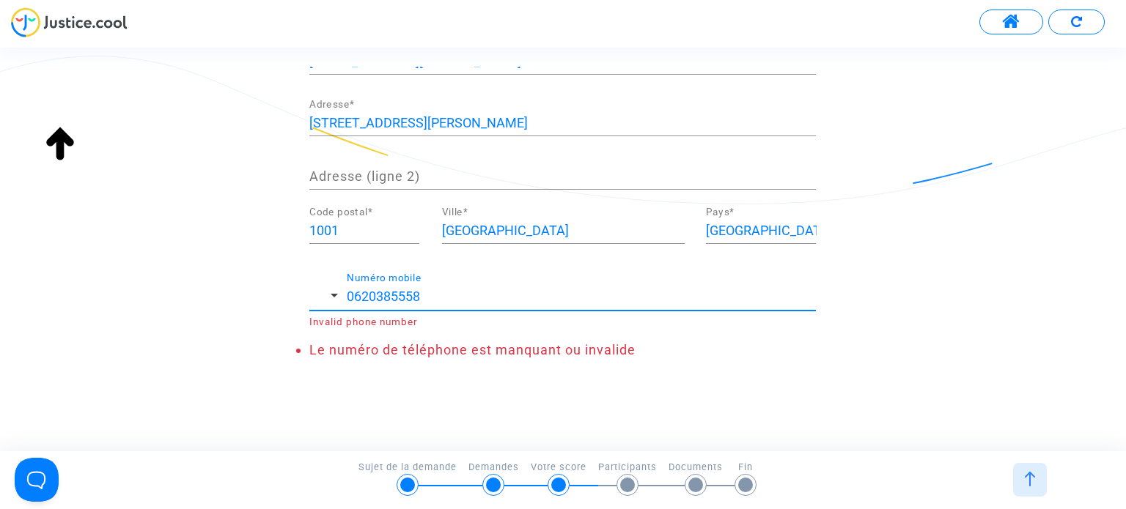
drag, startPoint x: 1020, startPoint y: 317, endPoint x: 1012, endPoint y: 320, distance: 9.3
click at [1017, 320] on div "Merci de renseigner les informations de la personne que vous représentez Attent…" at bounding box center [563, 78] width 1126 height 589
click at [328, 291] on span "button" at bounding box center [323, 295] width 11 height 11
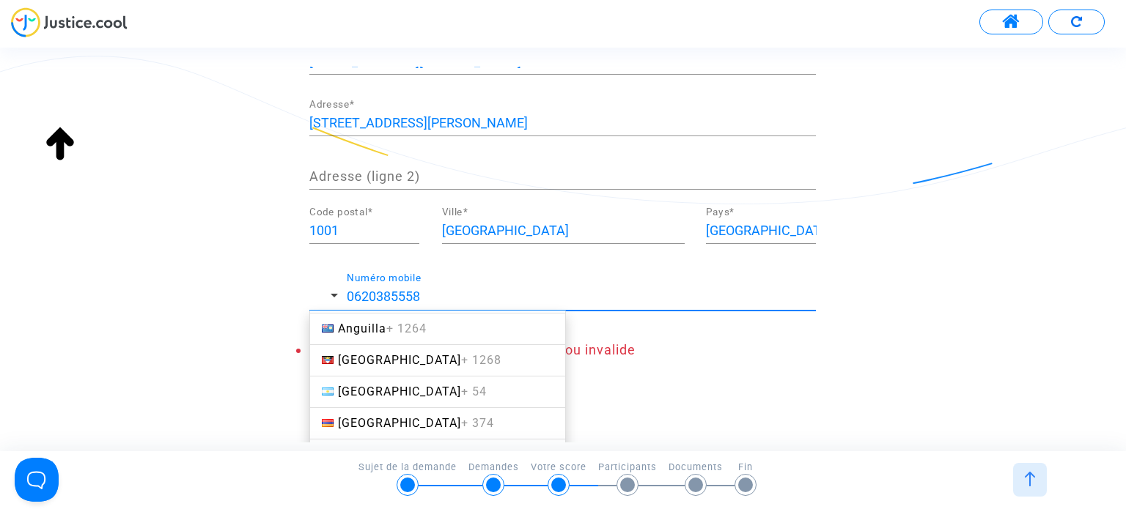
scroll to position [220, 0]
drag, startPoint x: 356, startPoint y: 291, endPoint x: 309, endPoint y: 292, distance: 46.9
click at [309, 294] on div "[GEOGRAPHIC_DATA] + 358 [GEOGRAPHIC_DATA] + 93 [GEOGRAPHIC_DATA] + 355 [GEOGRAP…" at bounding box center [562, 292] width 507 height 38
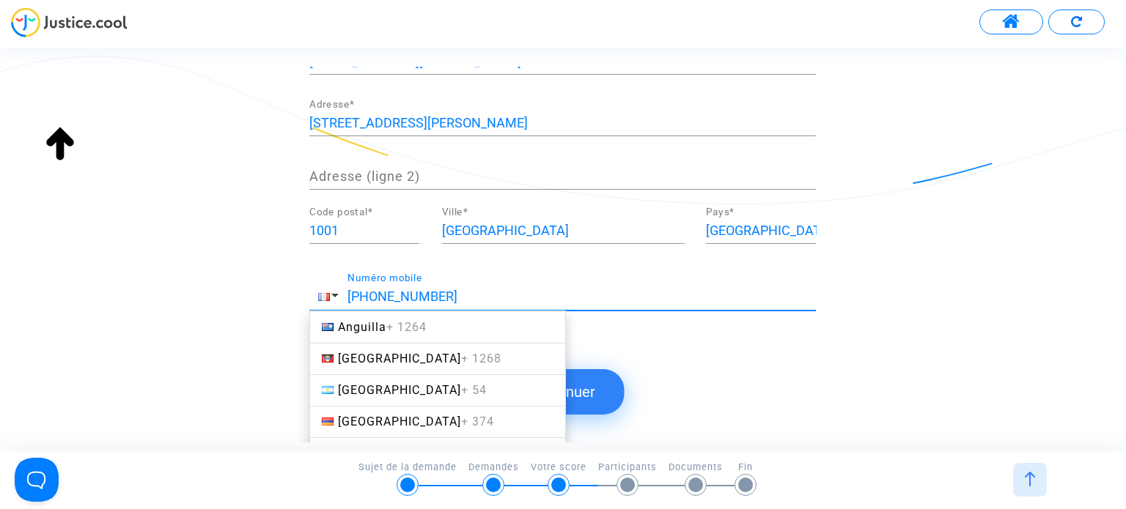
type input "[PHONE_NUMBER]"
click at [39, 424] on div "Merci de renseigner les informations de la personne que vous représentez Attent…" at bounding box center [563, 260] width 1126 height 387
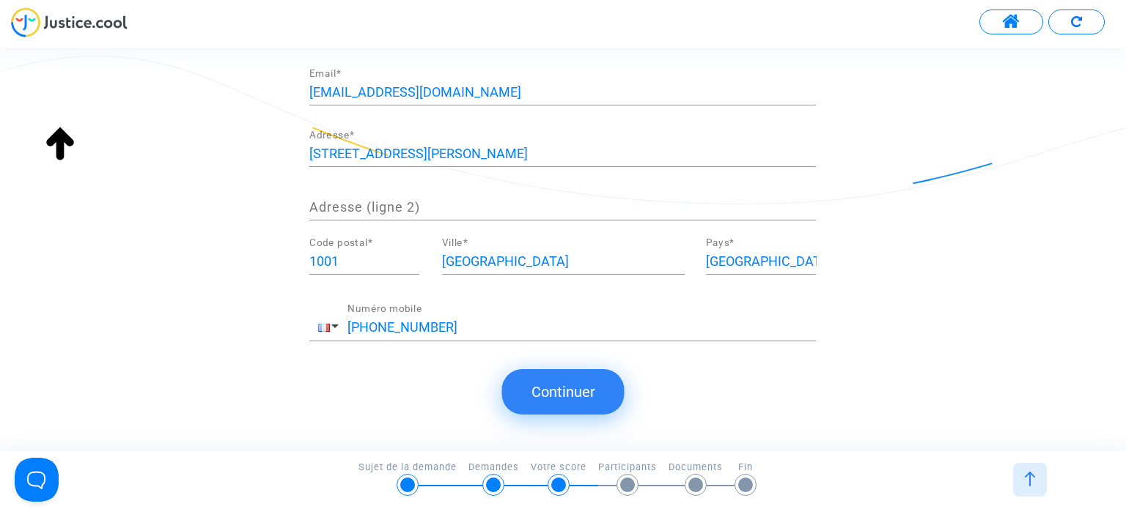
click at [578, 394] on button "Continuer" at bounding box center [563, 391] width 122 height 45
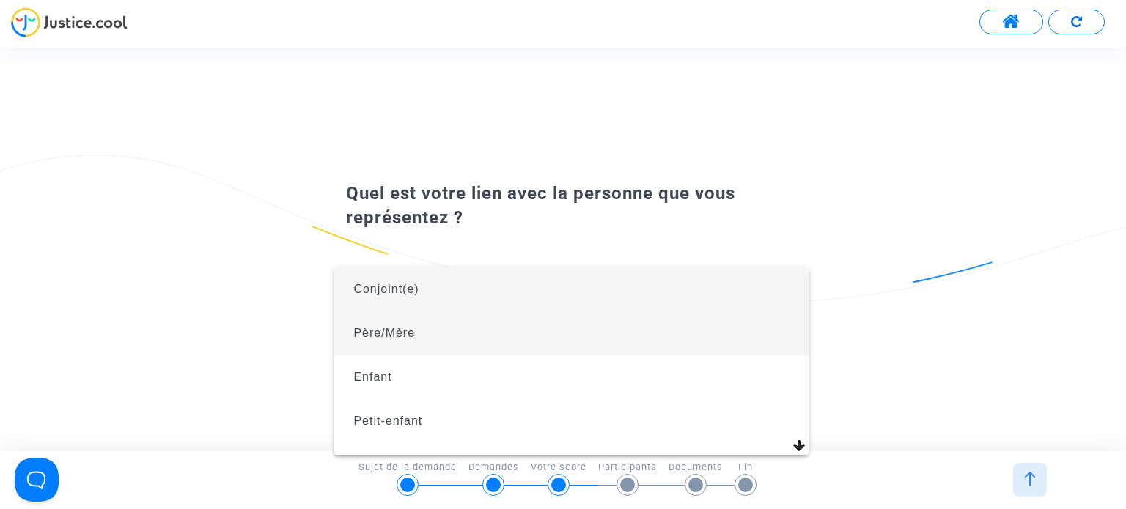
click at [402, 330] on span "Père/Mère" at bounding box center [384, 333] width 62 height 12
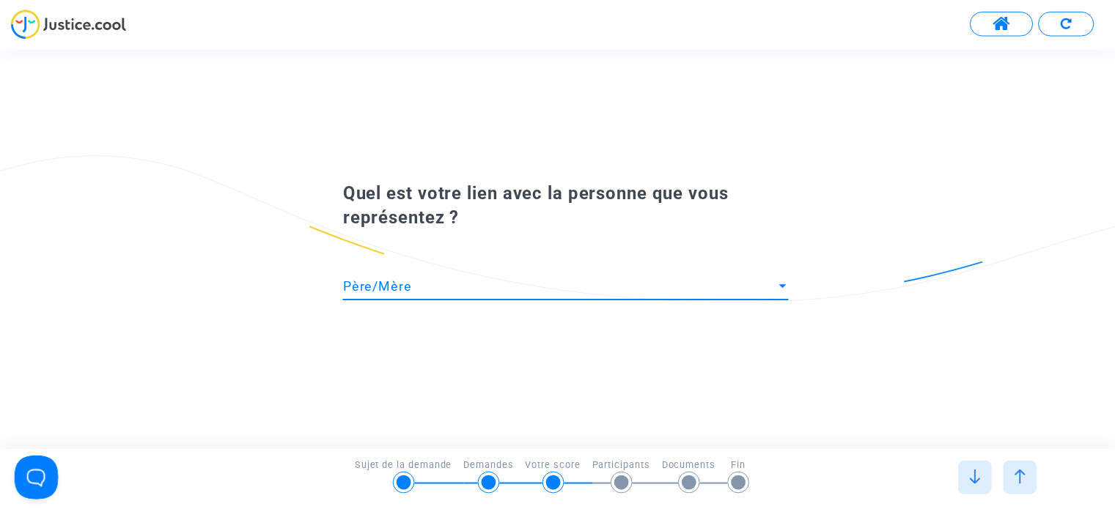
scroll to position [0, 0]
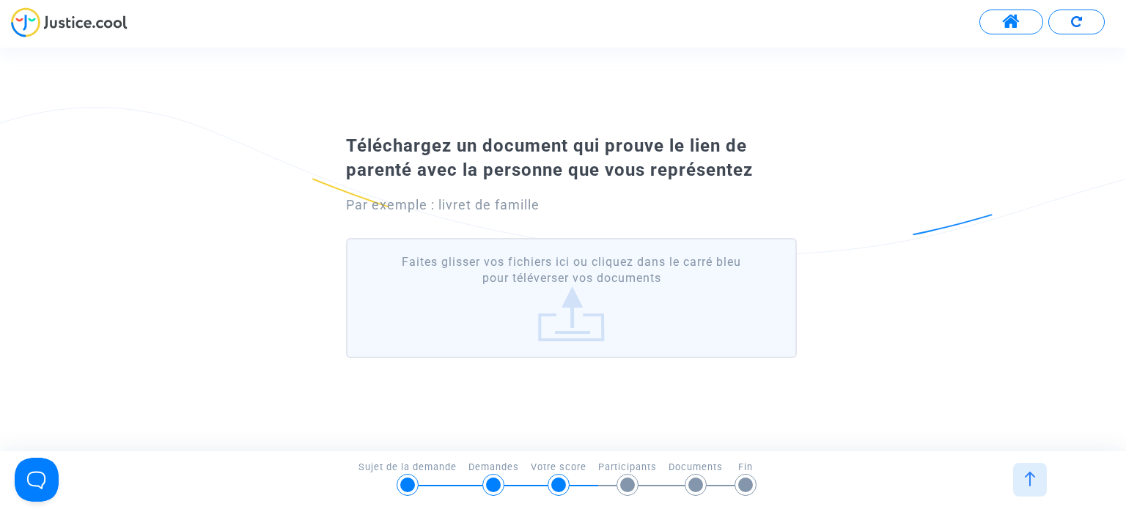
click at [1006, 12] on span at bounding box center [1011, 21] width 18 height 19
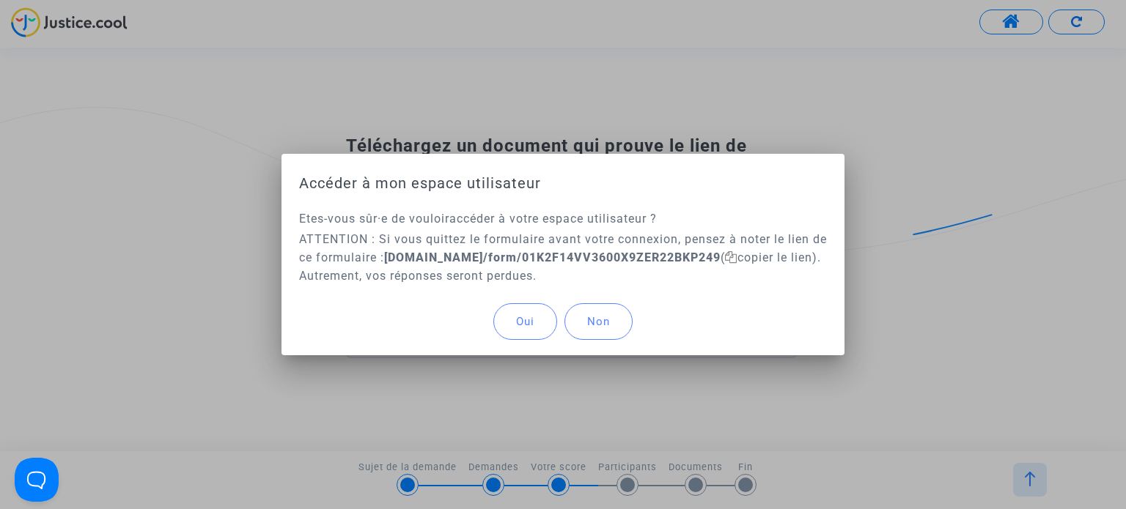
click at [533, 324] on span "Oui" at bounding box center [525, 321] width 18 height 13
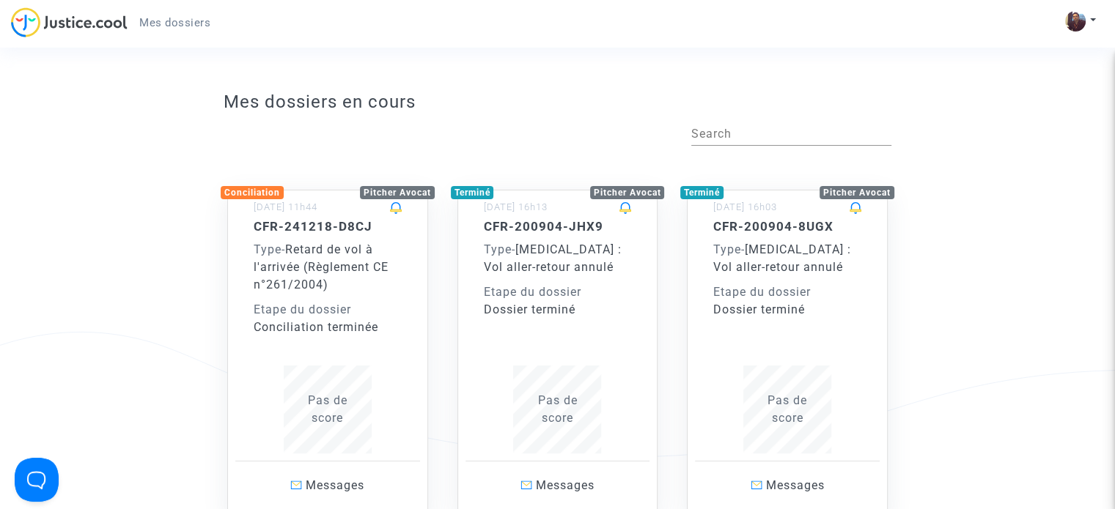
click at [354, 280] on div "Type - Retard de vol à l'arrivée (Règlement CE n°261/2004)" at bounding box center [328, 267] width 148 height 53
click at [343, 287] on div "Type - Retard de vol à l'arrivée (Règlement CE n°261/2004)" at bounding box center [328, 267] width 148 height 53
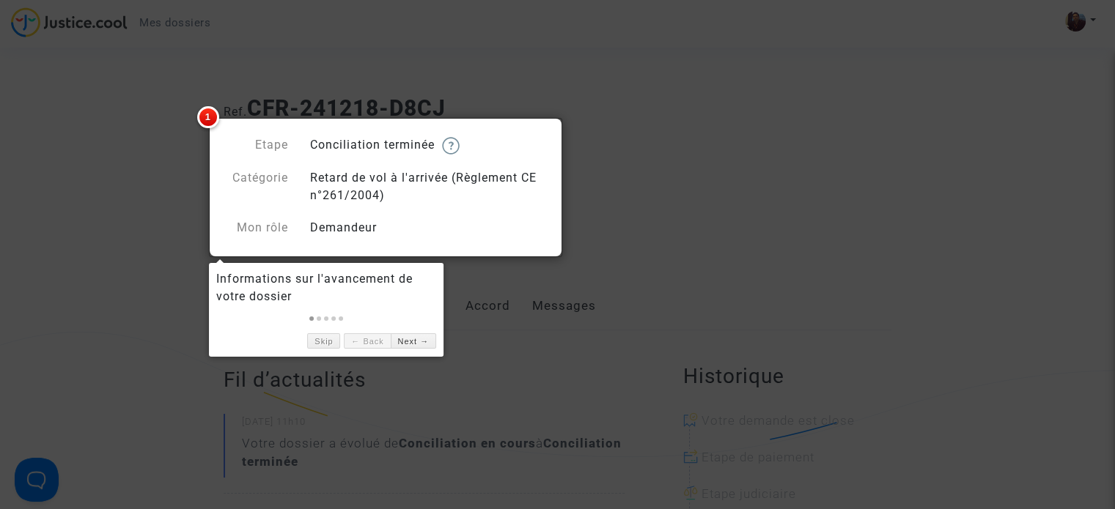
click at [654, 119] on div at bounding box center [557, 254] width 1115 height 509
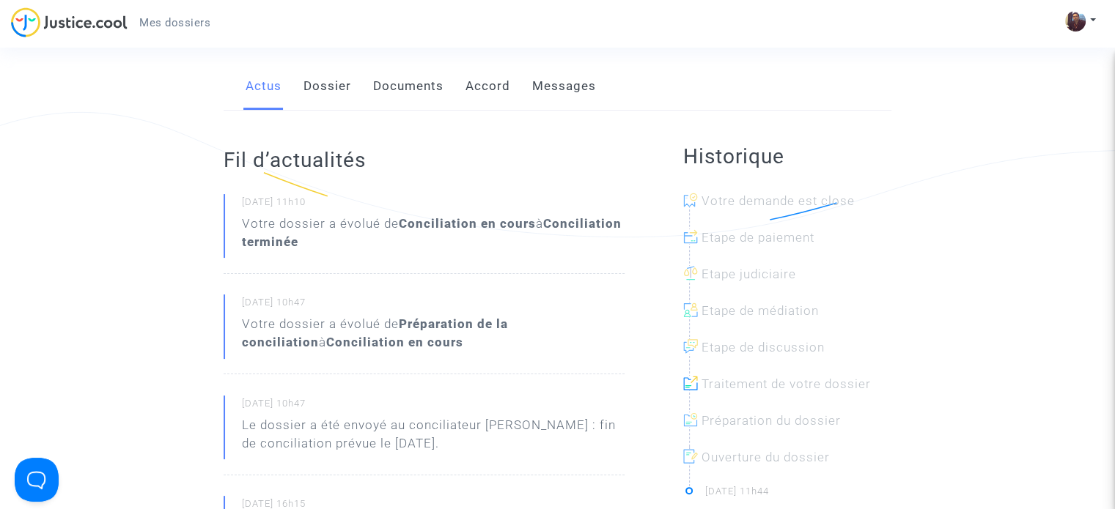
scroll to position [440, 0]
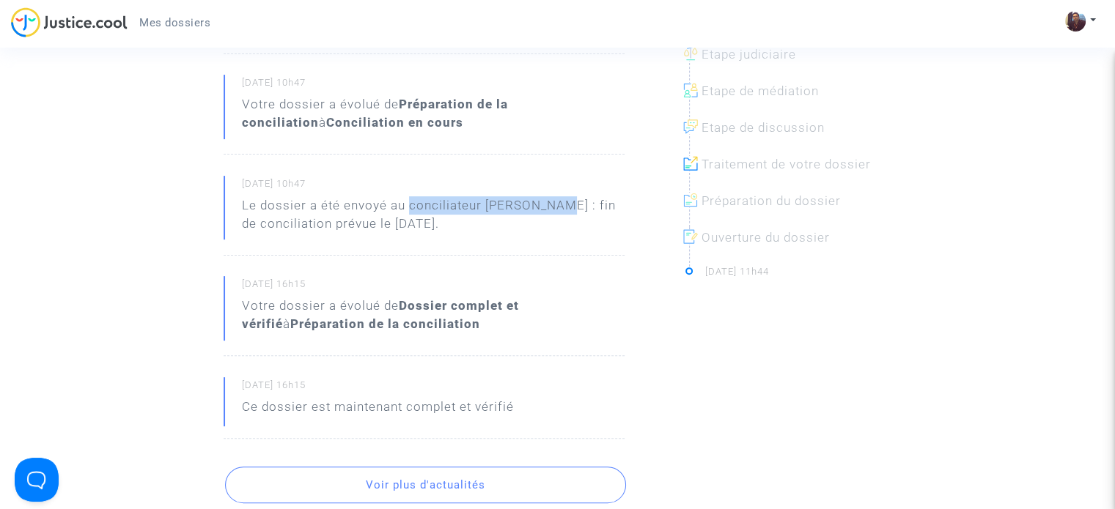
drag, startPoint x: 408, startPoint y: 205, endPoint x: 562, endPoint y: 203, distance: 153.9
click at [562, 203] on p "Le dossier a été envoyé au conciliateur [PERSON_NAME] : fin de conciliation pré…" at bounding box center [433, 218] width 383 height 44
copy p "conciliateur [PERSON_NAME]"
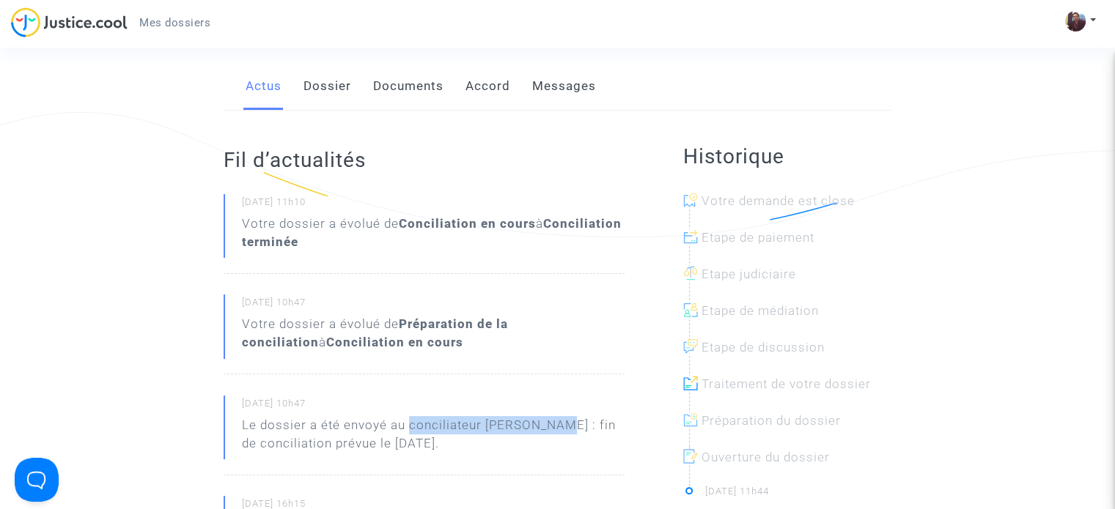
scroll to position [220, 0]
click at [295, 232] on div "Votre dossier a évolué de Conciliation en cours à Conciliation terminée" at bounding box center [433, 233] width 383 height 37
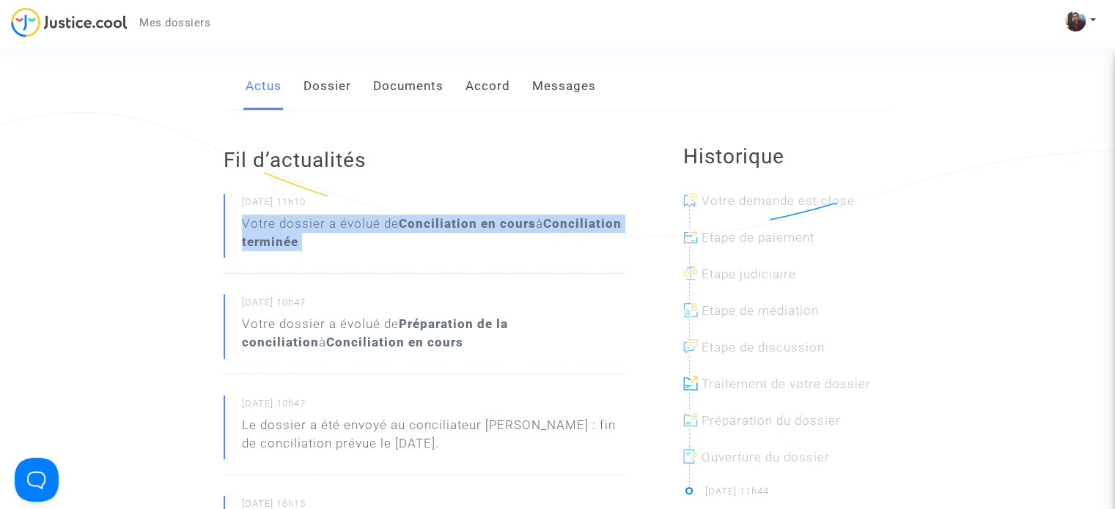
click at [295, 232] on div "Votre dossier a évolué de Conciliation en cours à Conciliation terminée" at bounding box center [433, 233] width 383 height 37
click at [145, 280] on ng-component "Ref. CFR-241218-D8CJ Etape Conciliation terminée Catégorie Retard de vol à l'ar…" at bounding box center [558, 446] width 1004 height 1165
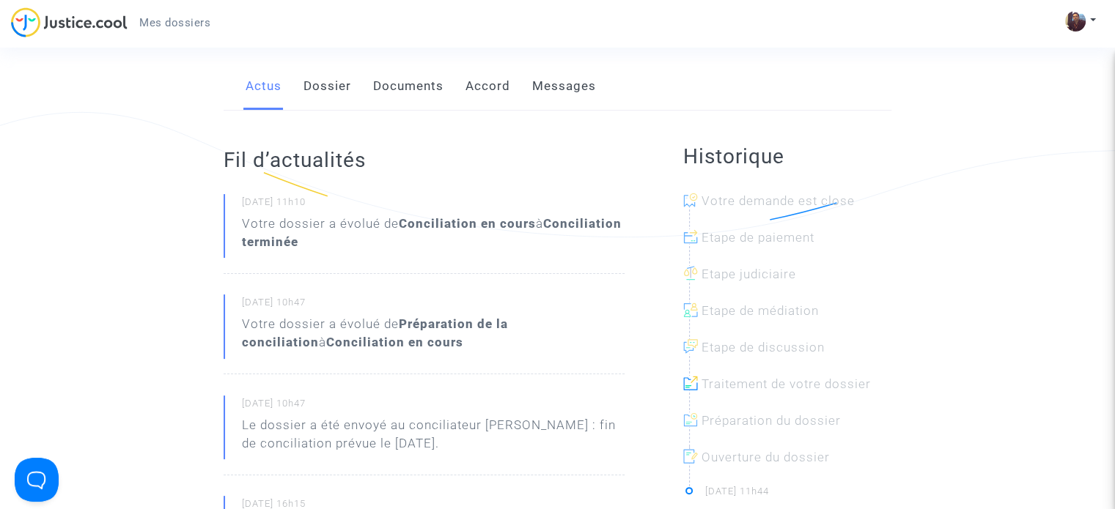
scroll to position [0, 0]
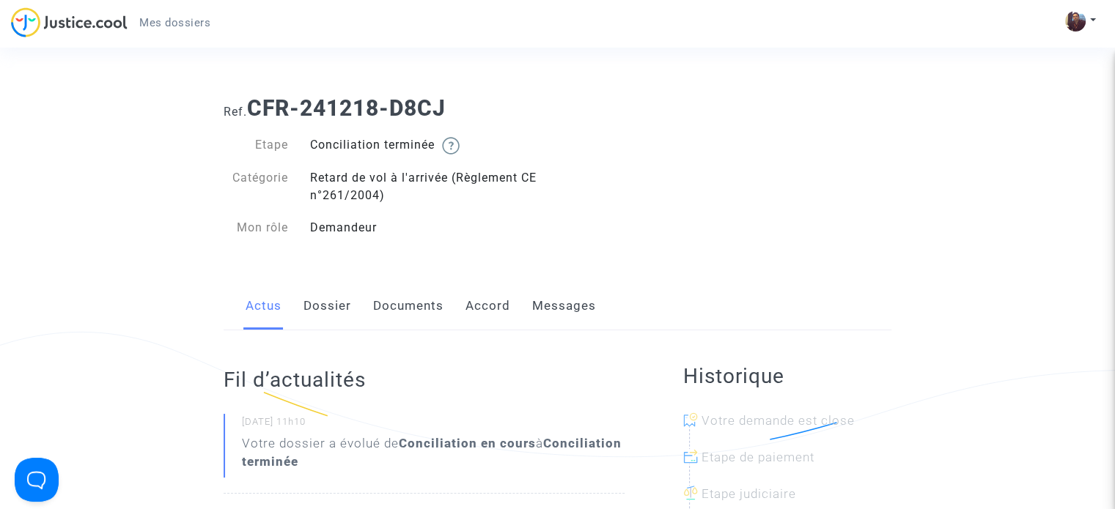
click at [165, 20] on span "Mes dossiers" at bounding box center [174, 22] width 71 height 13
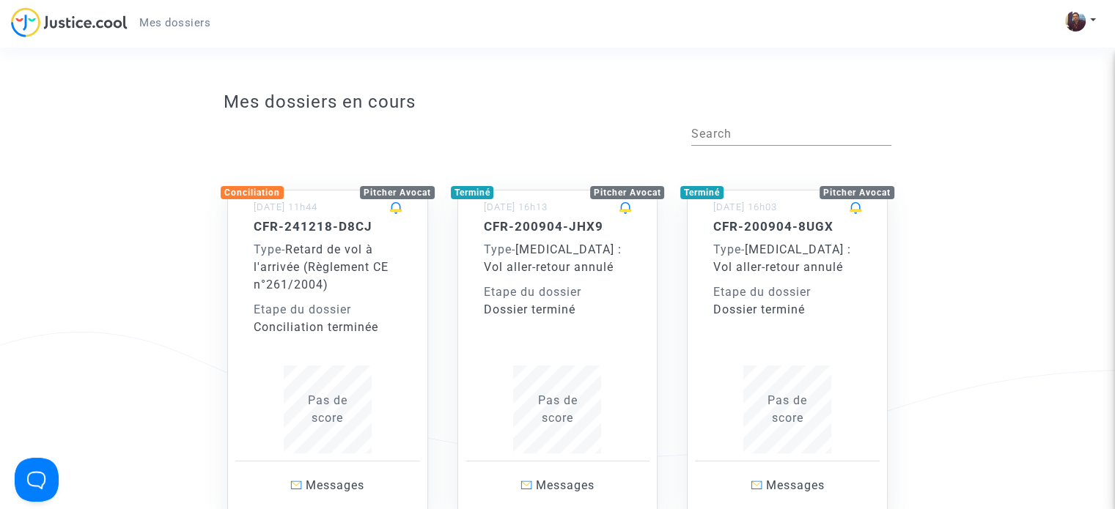
click at [551, 254] on span "[MEDICAL_DATA] : Vol aller-retour annulé" at bounding box center [553, 259] width 138 height 32
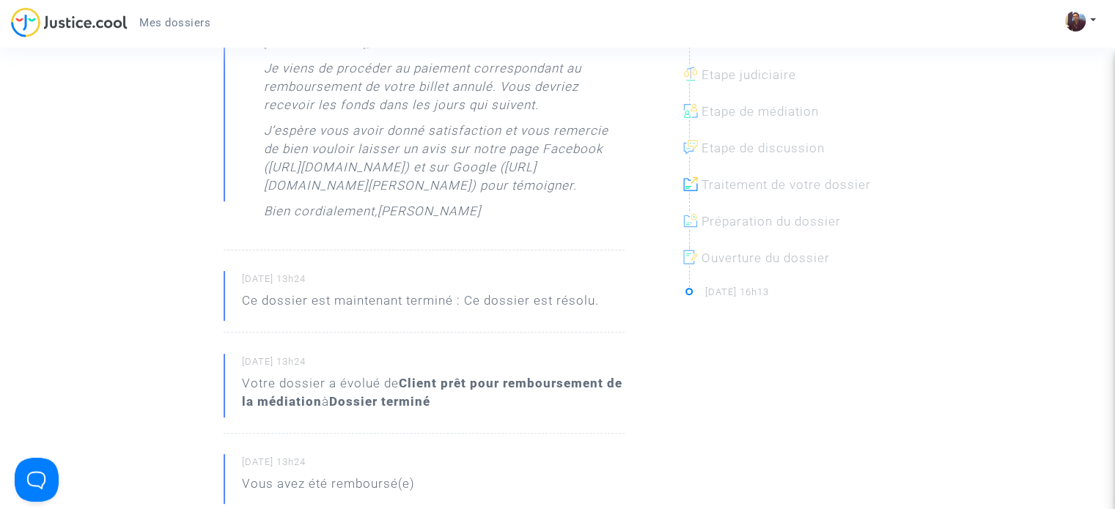
scroll to position [660, 0]
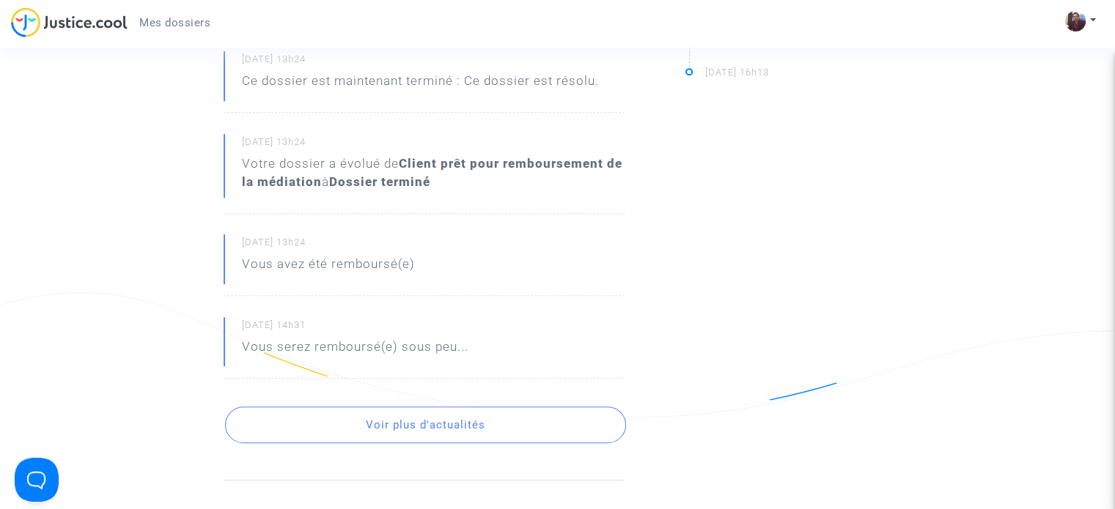
click at [408, 443] on button "Voir plus d'actualités" at bounding box center [425, 425] width 401 height 37
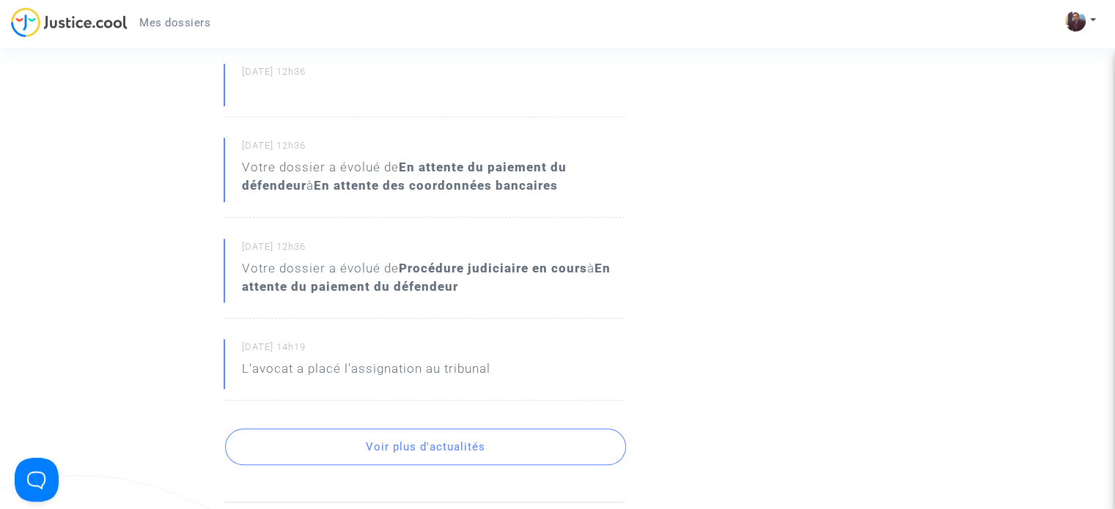
scroll to position [1100, 0]
click at [379, 463] on button "Voir plus d'actualités" at bounding box center [425, 444] width 401 height 37
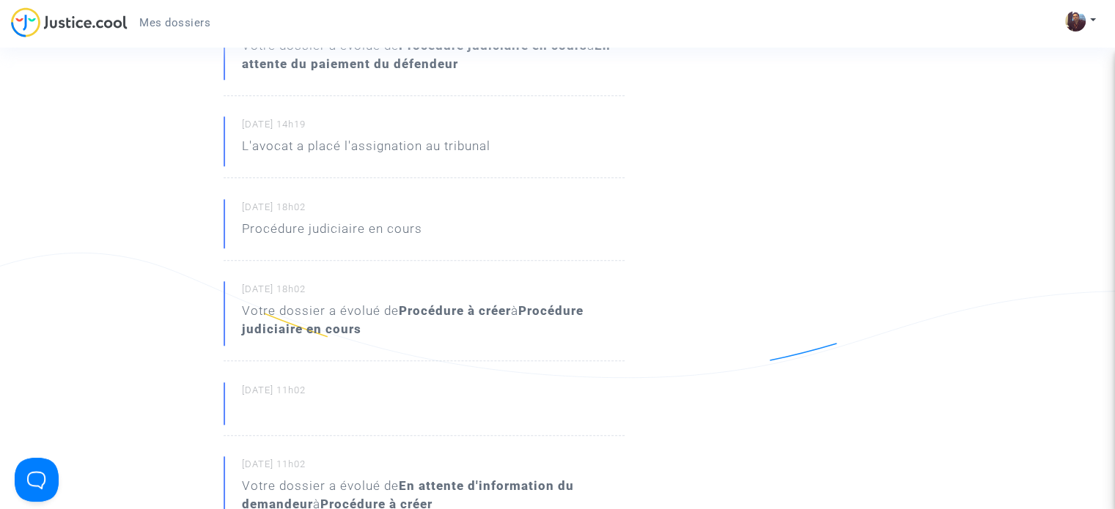
scroll to position [1539, 0]
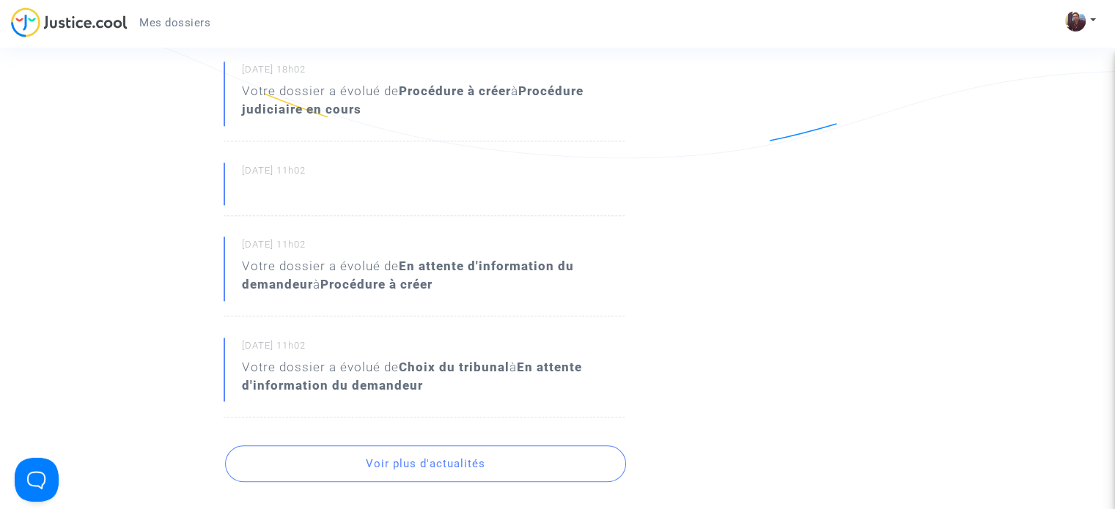
click at [424, 482] on button "Voir plus d'actualités" at bounding box center [425, 464] width 401 height 37
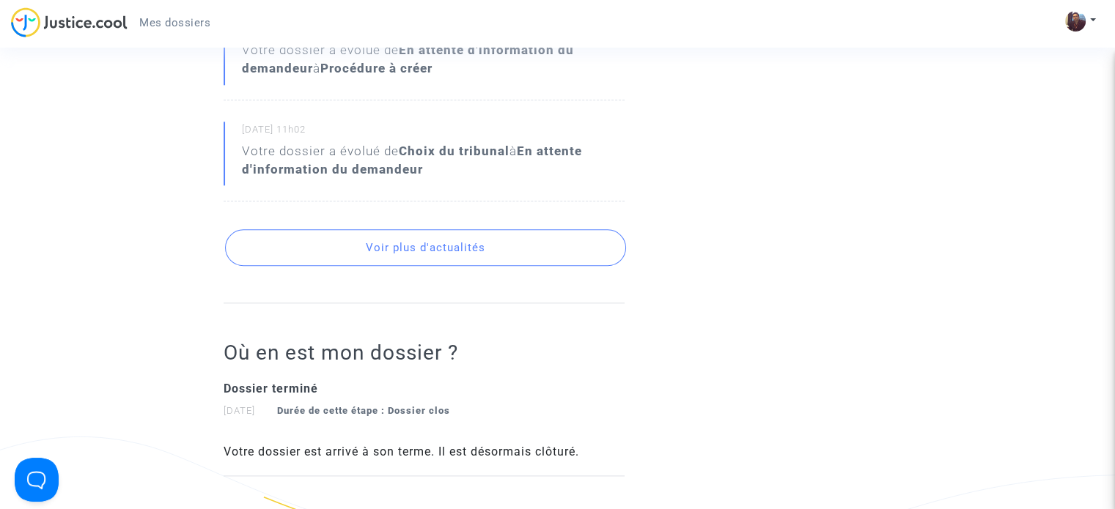
scroll to position [1759, 0]
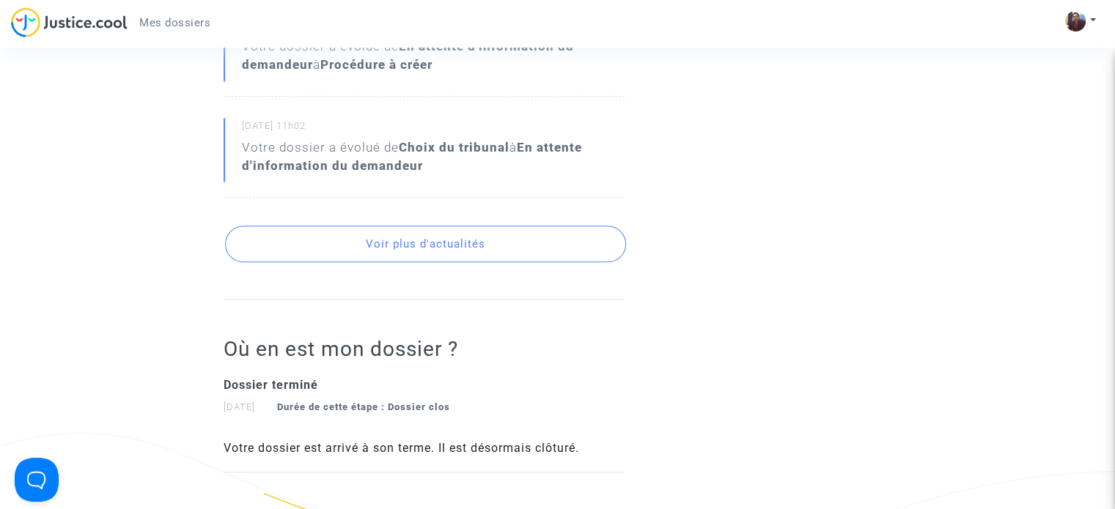
click at [421, 262] on button "Voir plus d'actualités" at bounding box center [425, 244] width 401 height 37
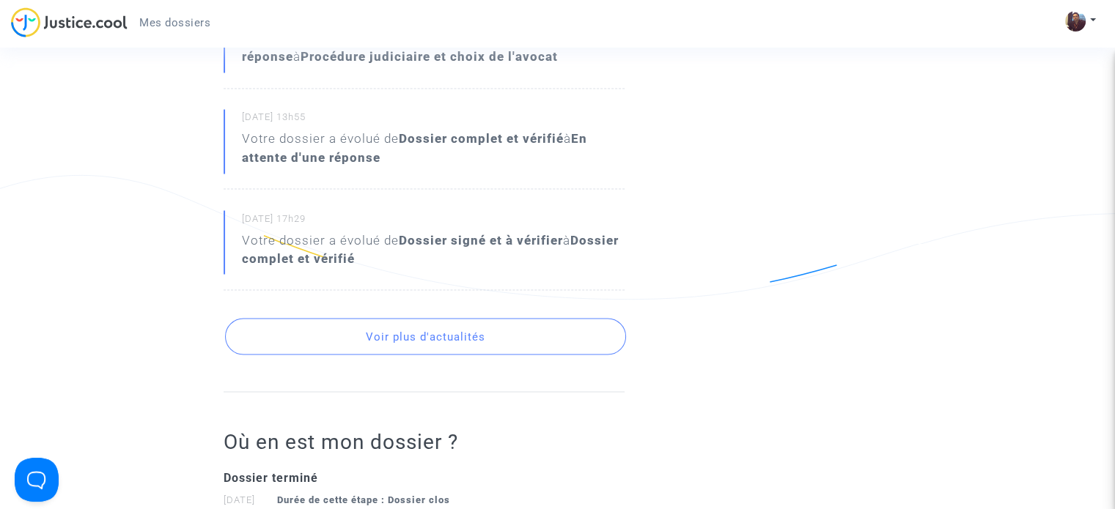
scroll to position [2639, 0]
click at [406, 354] on button "Voir plus d'actualités" at bounding box center [425, 335] width 401 height 37
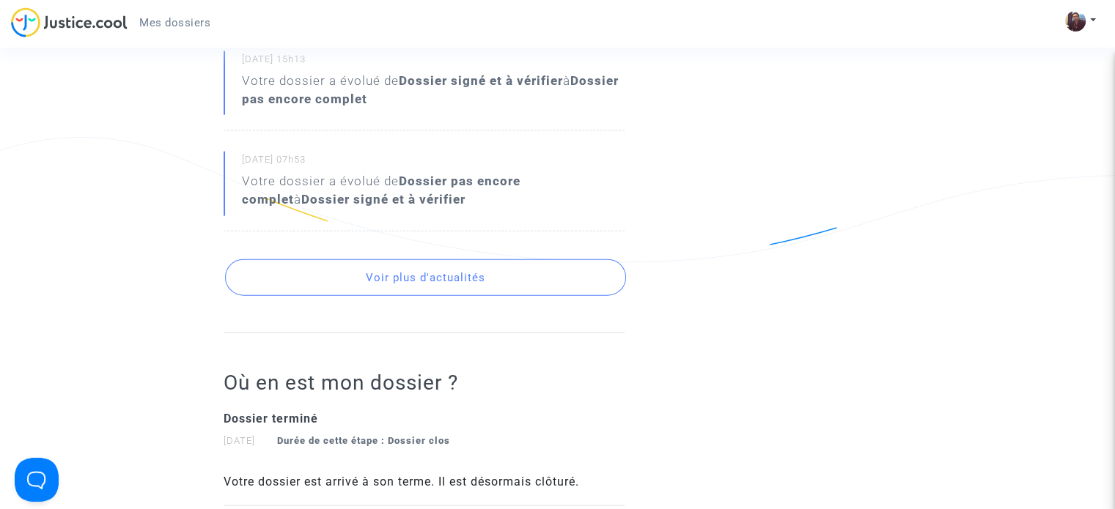
scroll to position [3299, 0]
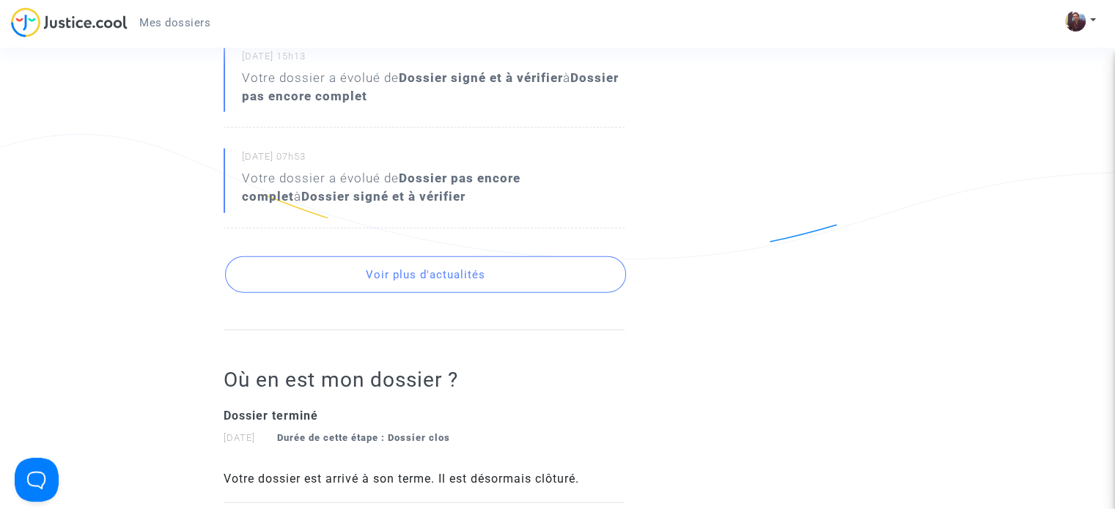
click at [396, 293] on button "Voir plus d'actualités" at bounding box center [425, 275] width 401 height 37
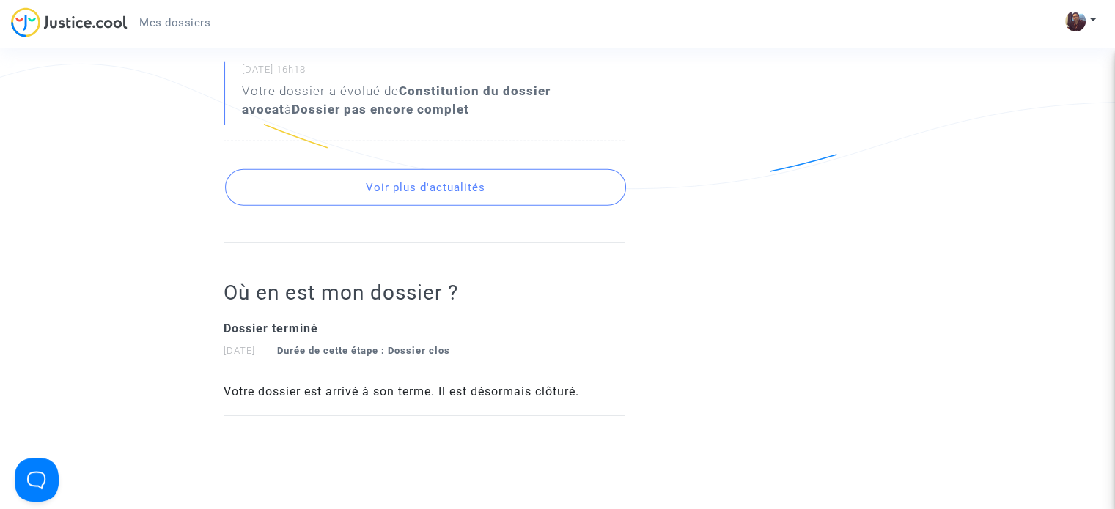
scroll to position [3687, 0]
